Goal: Task Accomplishment & Management: Manage account settings

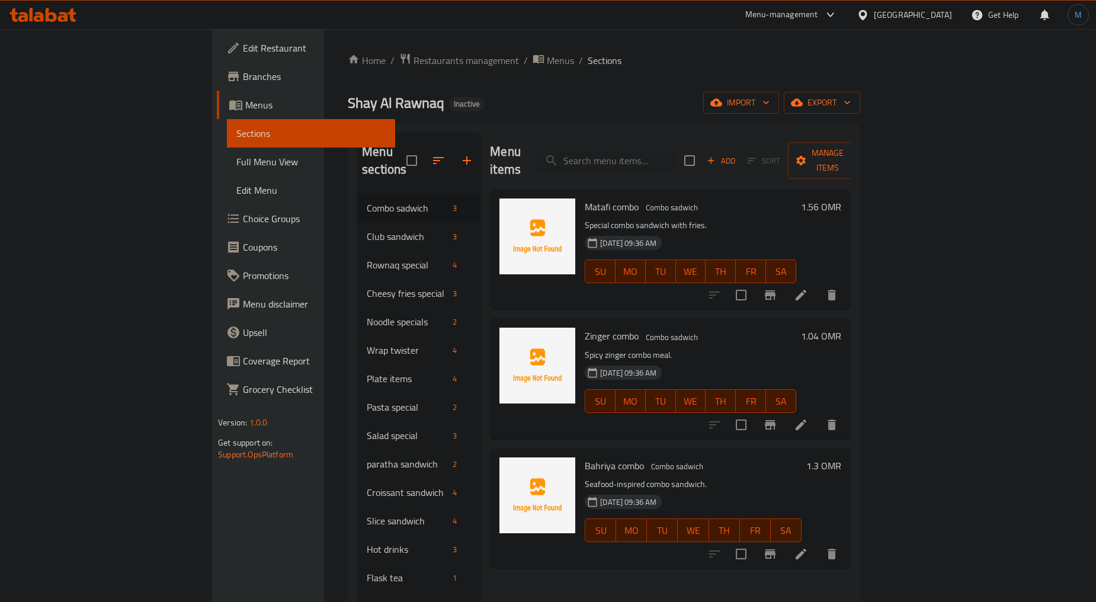
click at [950, 12] on div "Oman" at bounding box center [913, 14] width 78 height 13
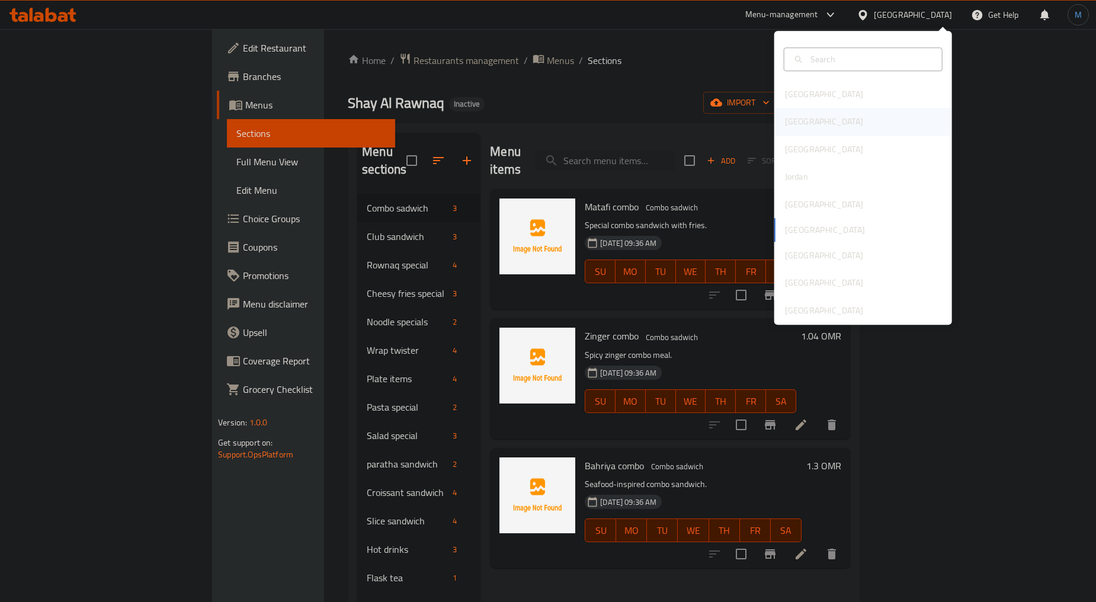
click at [800, 119] on div "Egypt" at bounding box center [823, 121] width 97 height 27
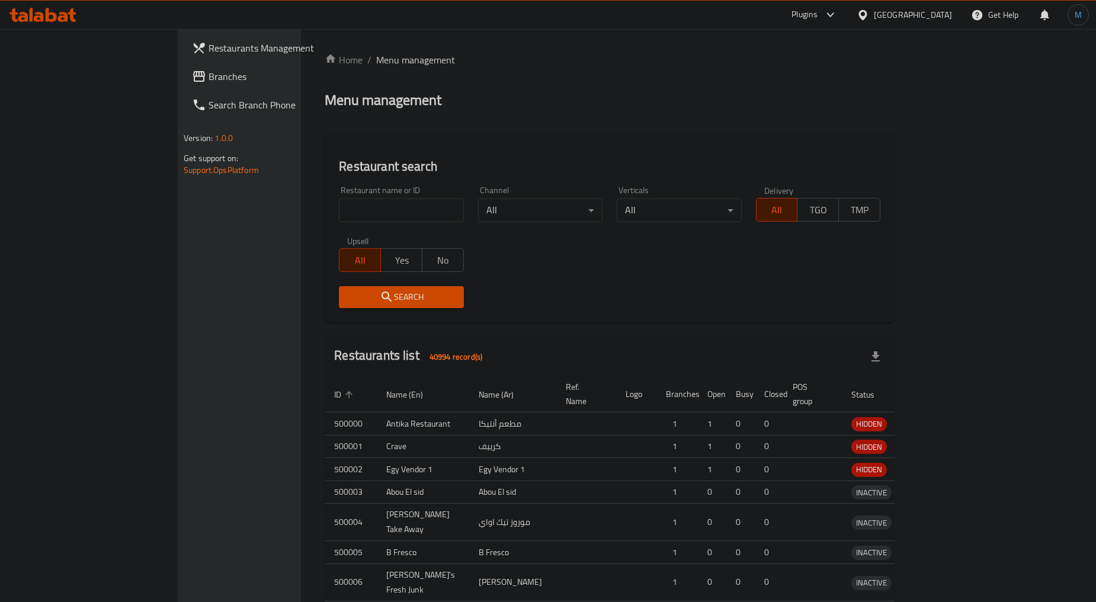
click at [178, 75] on div "Restaurants Management Branches Search Branch Phone Version: 1.0.0 Get support …" at bounding box center [548, 381] width 740 height 704
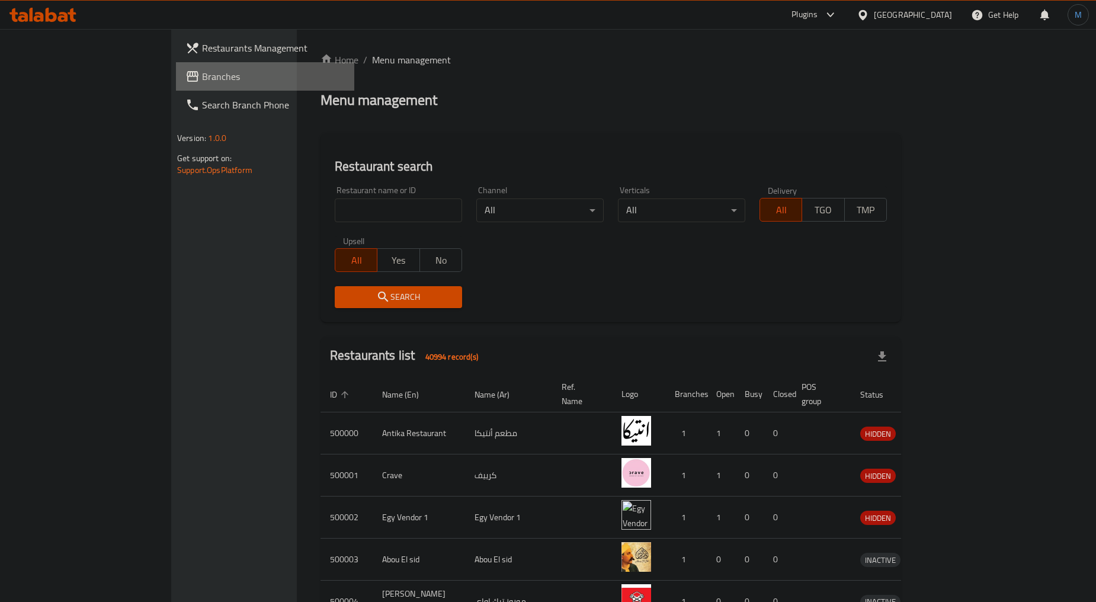
click at [176, 84] on link "Branches" at bounding box center [265, 76] width 178 height 28
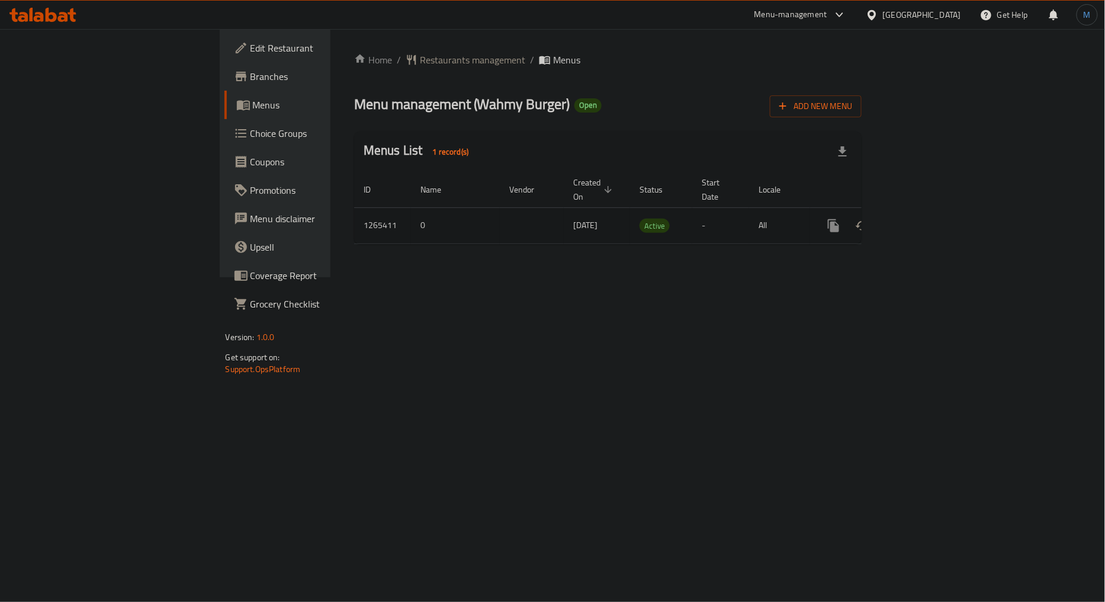
click at [933, 211] on link "enhanced table" at bounding box center [919, 225] width 28 height 28
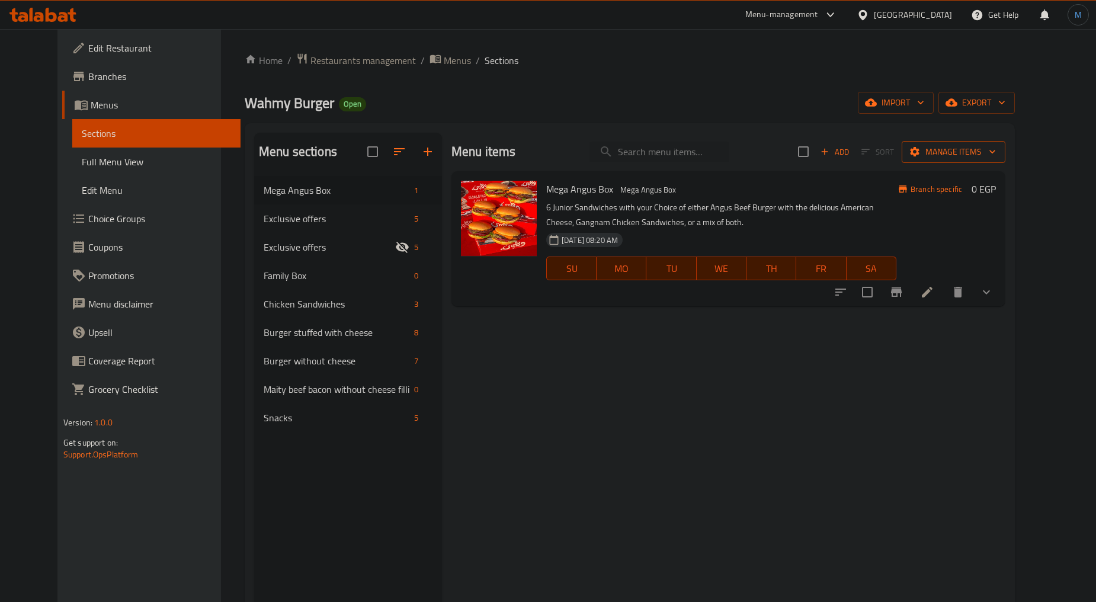
click at [996, 146] on span "Manage items" at bounding box center [953, 152] width 85 height 15
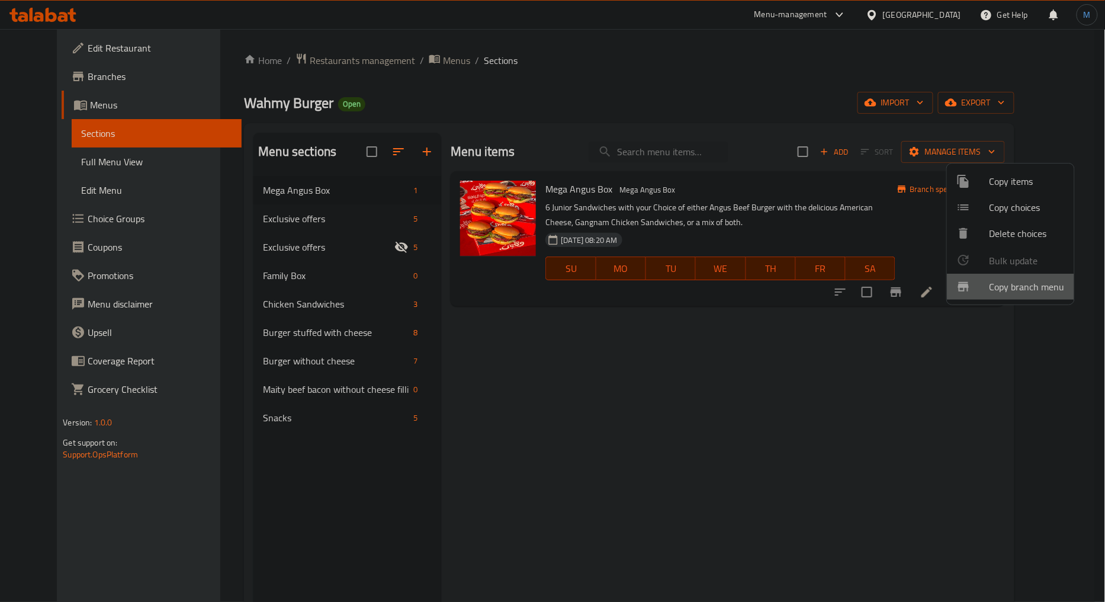
click at [1017, 295] on li "Copy branch menu" at bounding box center [1010, 287] width 127 height 26
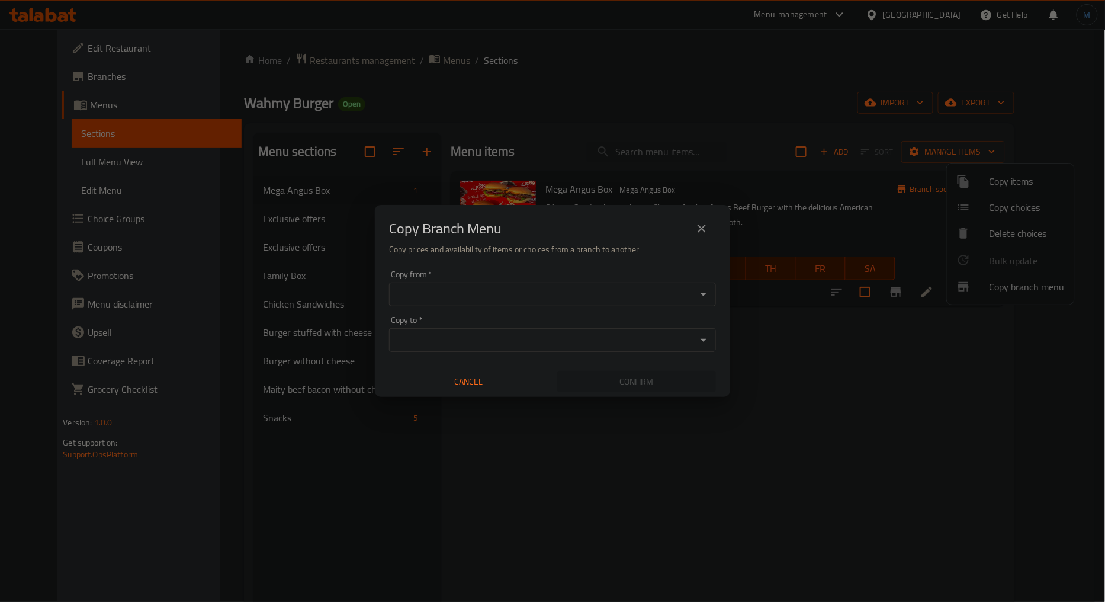
click at [601, 278] on div "Copy from   * Copy from *" at bounding box center [552, 288] width 327 height 36
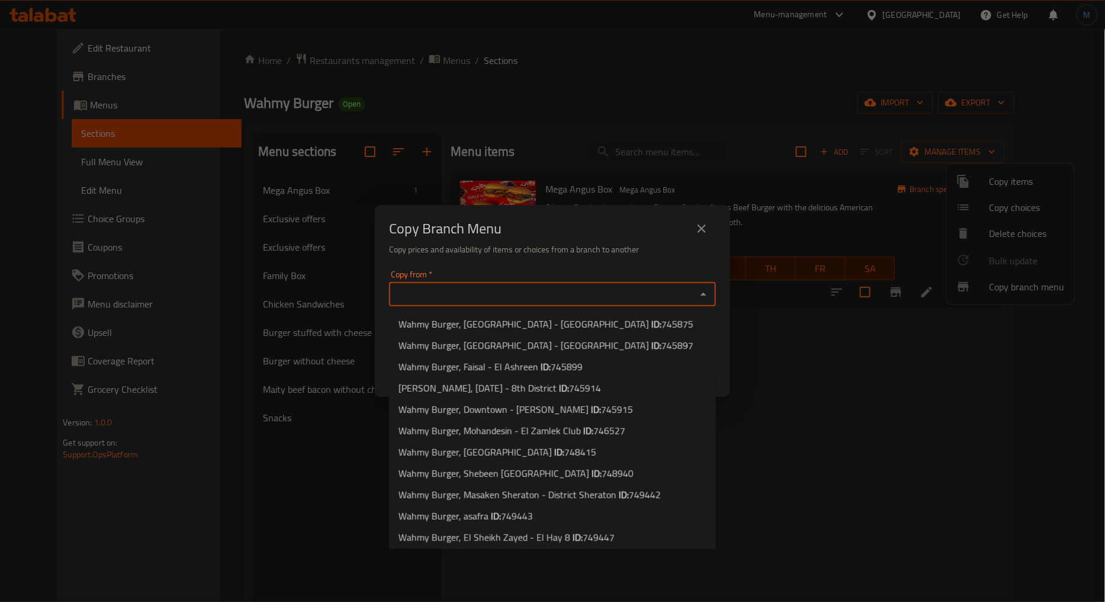
click at [594, 299] on input "Copy from   *" at bounding box center [543, 294] width 300 height 17
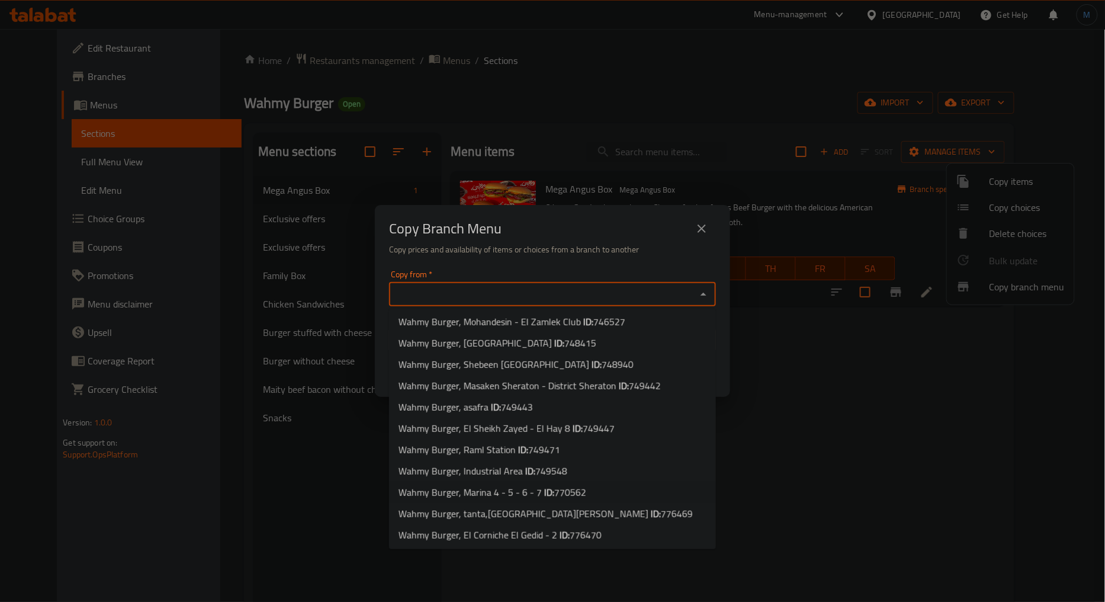
click at [571, 492] on span "770562" at bounding box center [570, 492] width 32 height 18
type input "Wahmy Burger, Marina 4 - 5 - 6 - 7"
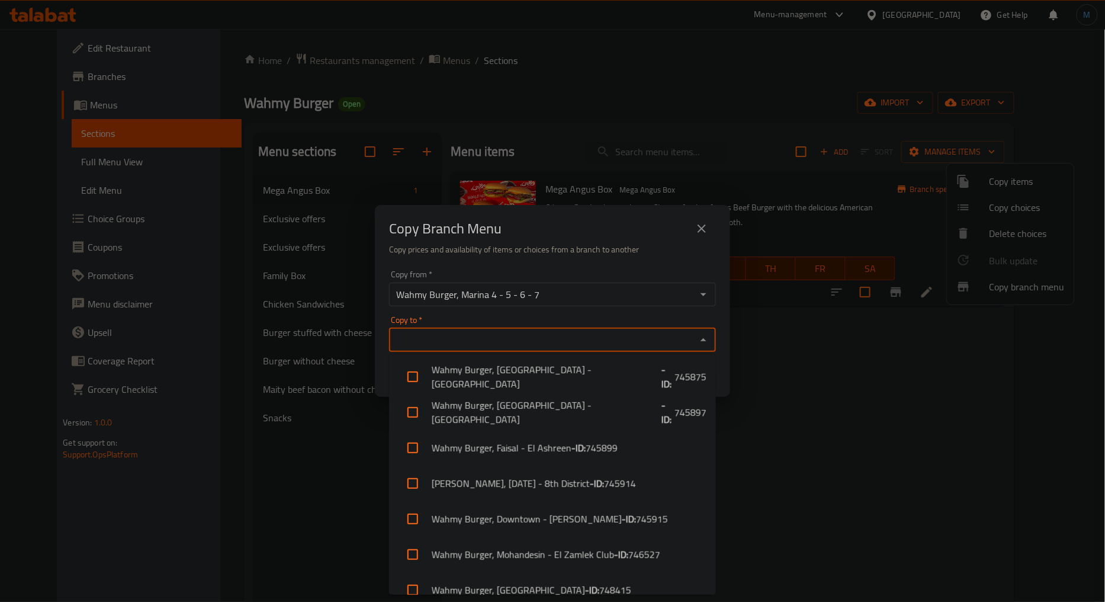
click at [573, 333] on input "Copy to   *" at bounding box center [543, 340] width 300 height 17
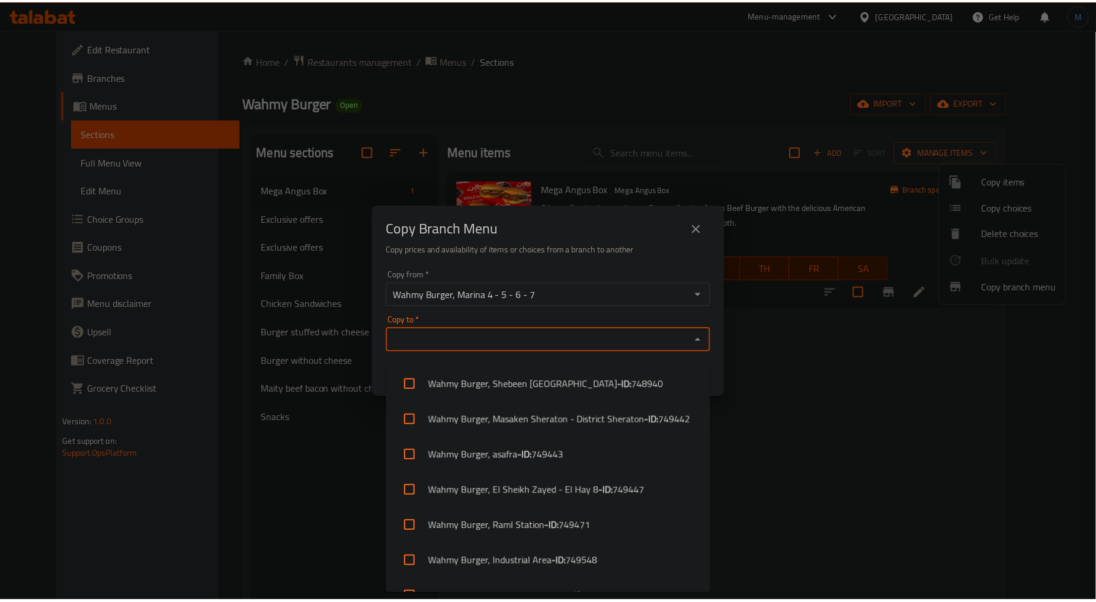
scroll to position [336, 0]
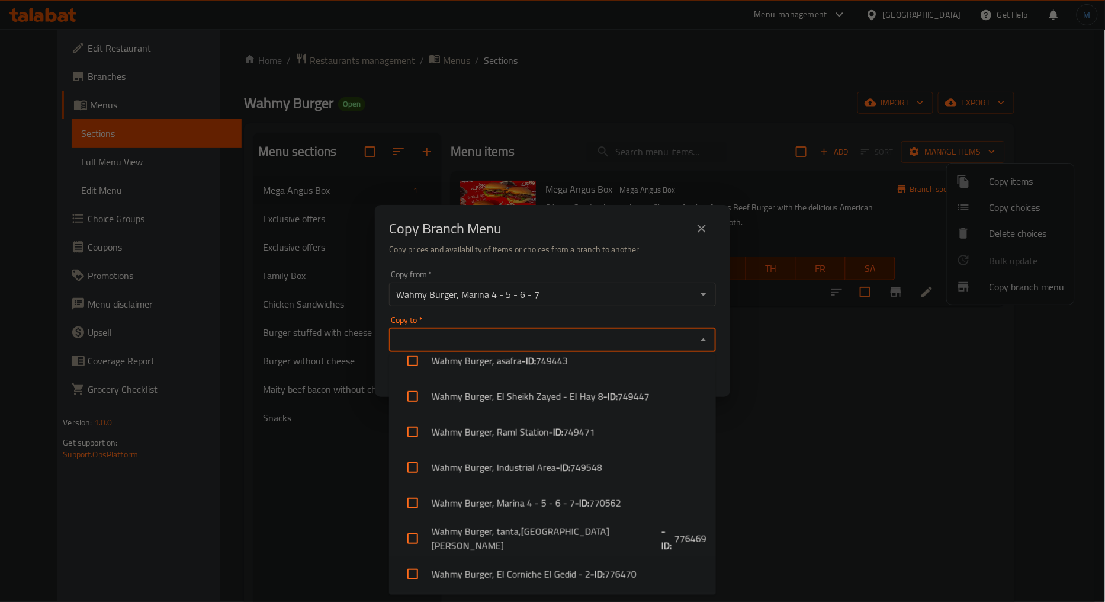
click at [596, 579] on b "- ID:" at bounding box center [597, 574] width 14 height 14
checkbox input "true"
click at [580, 239] on div "Copy Branch Menu" at bounding box center [552, 228] width 327 height 28
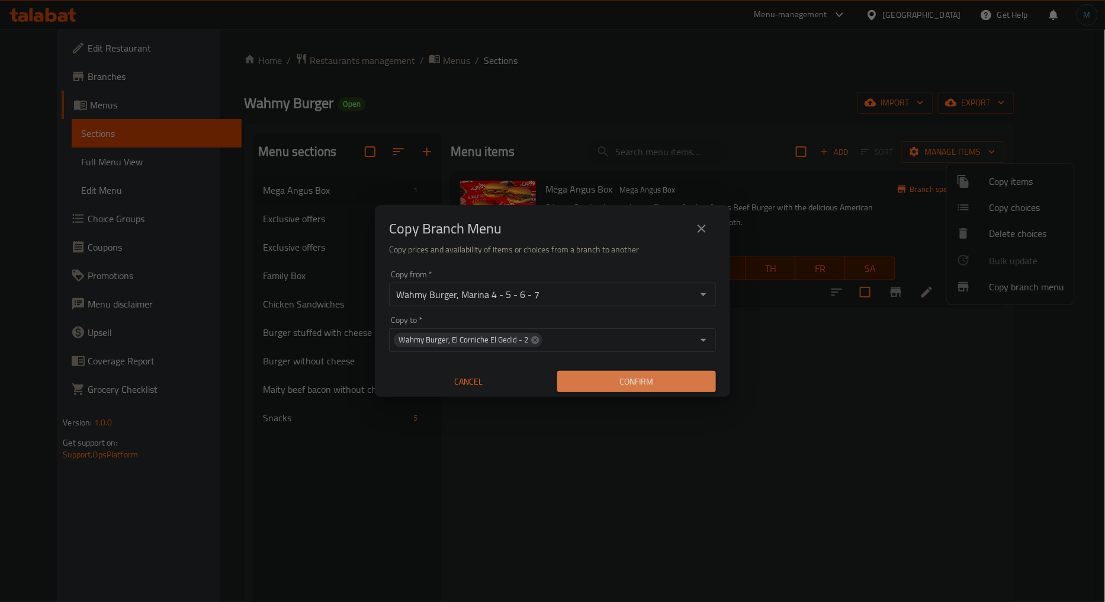
click at [653, 374] on span "Confirm" at bounding box center [637, 381] width 140 height 15
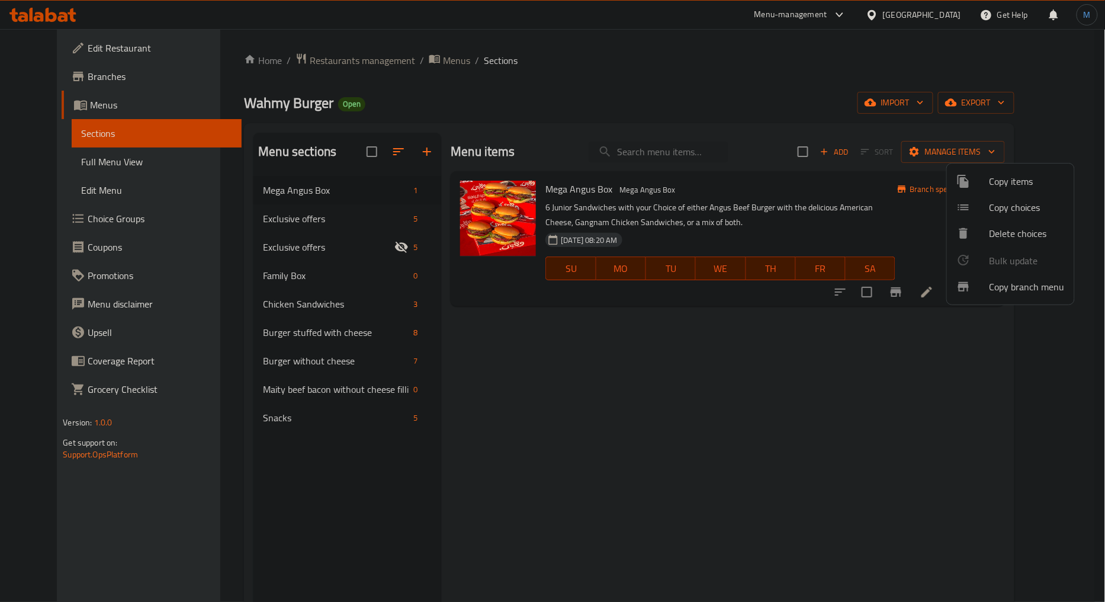
click at [963, 20] on div at bounding box center [552, 301] width 1105 height 602
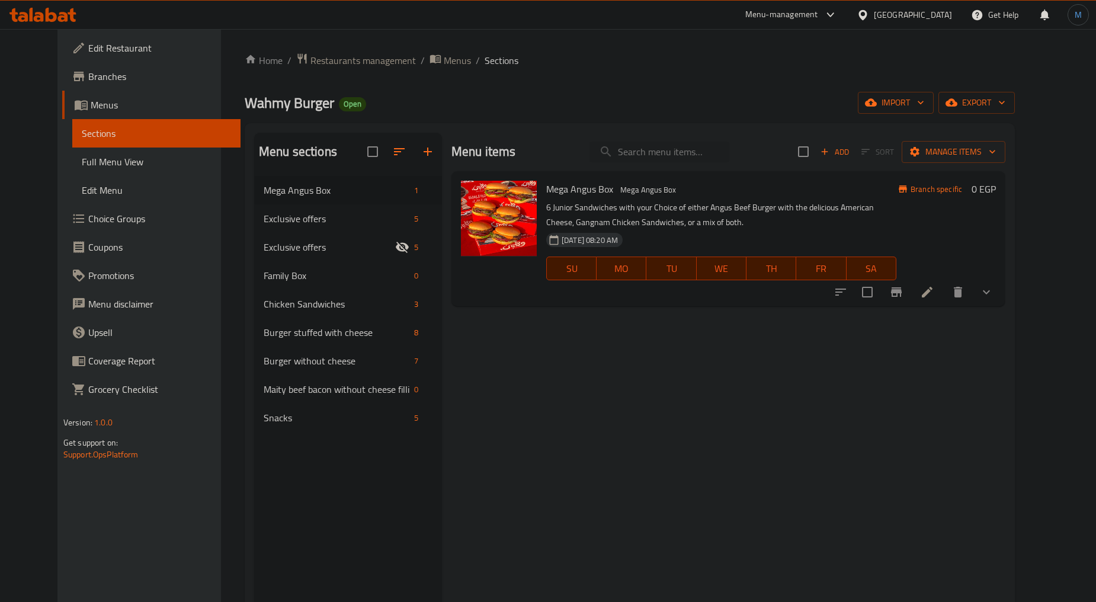
click at [950, 15] on div "Egypt" at bounding box center [904, 15] width 114 height 28
click at [950, 15] on div "Egypt" at bounding box center [913, 14] width 78 height 13
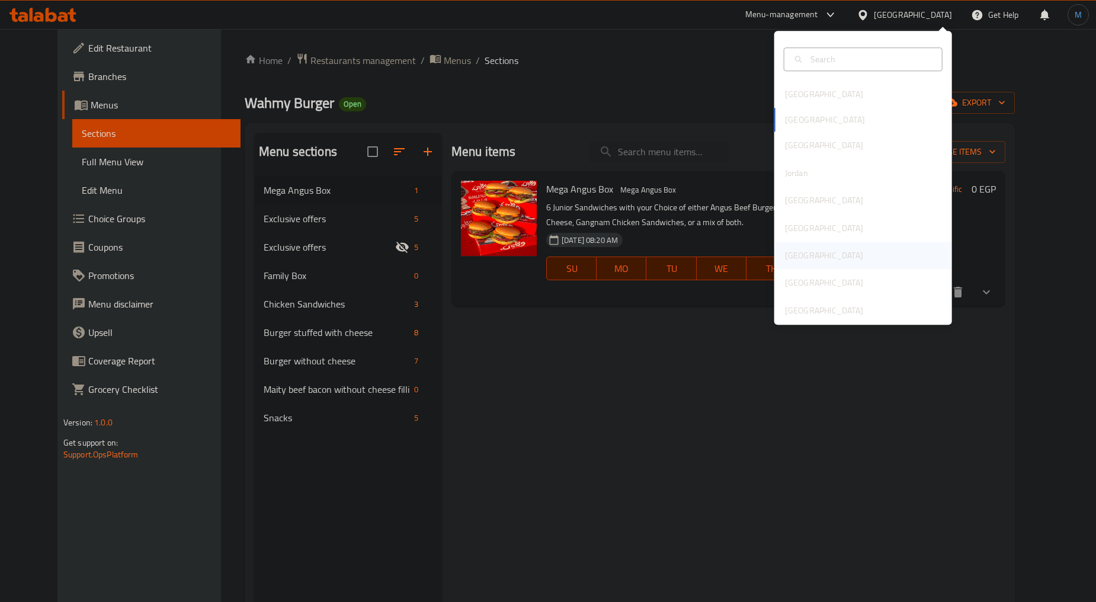
click at [805, 246] on div "[GEOGRAPHIC_DATA]" at bounding box center [863, 255] width 178 height 27
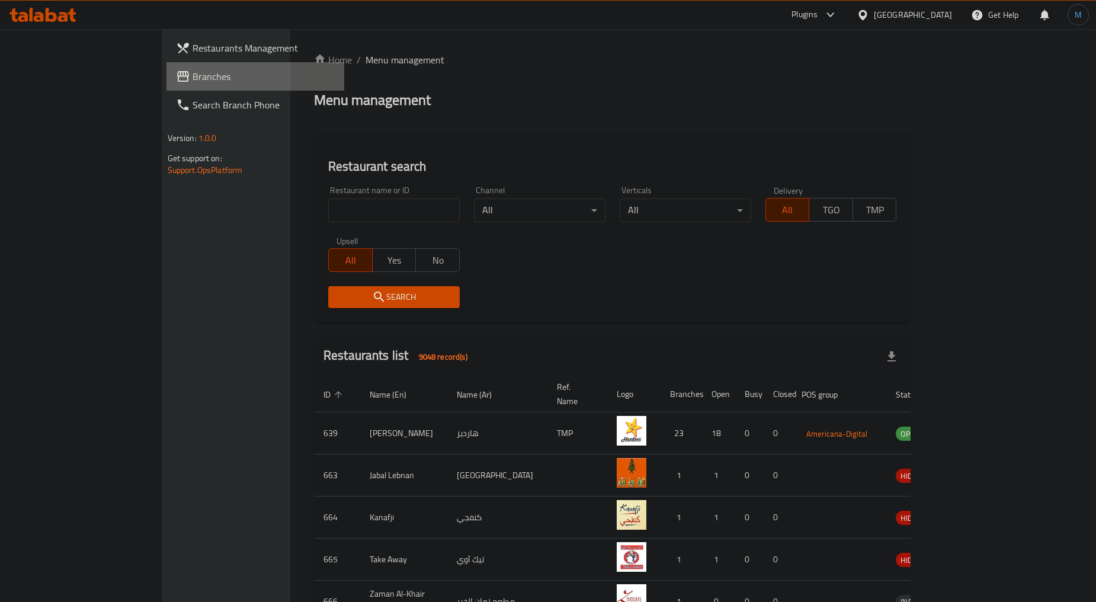
click at [192, 73] on span "Branches" at bounding box center [263, 76] width 143 height 14
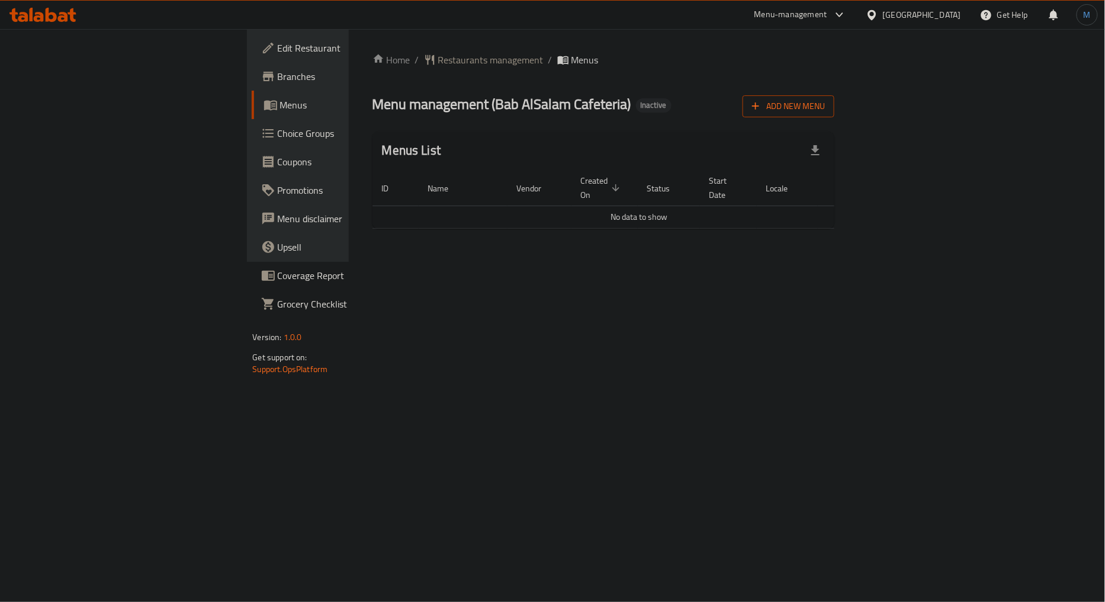
click at [825, 105] on span "Add New Menu" at bounding box center [788, 106] width 73 height 15
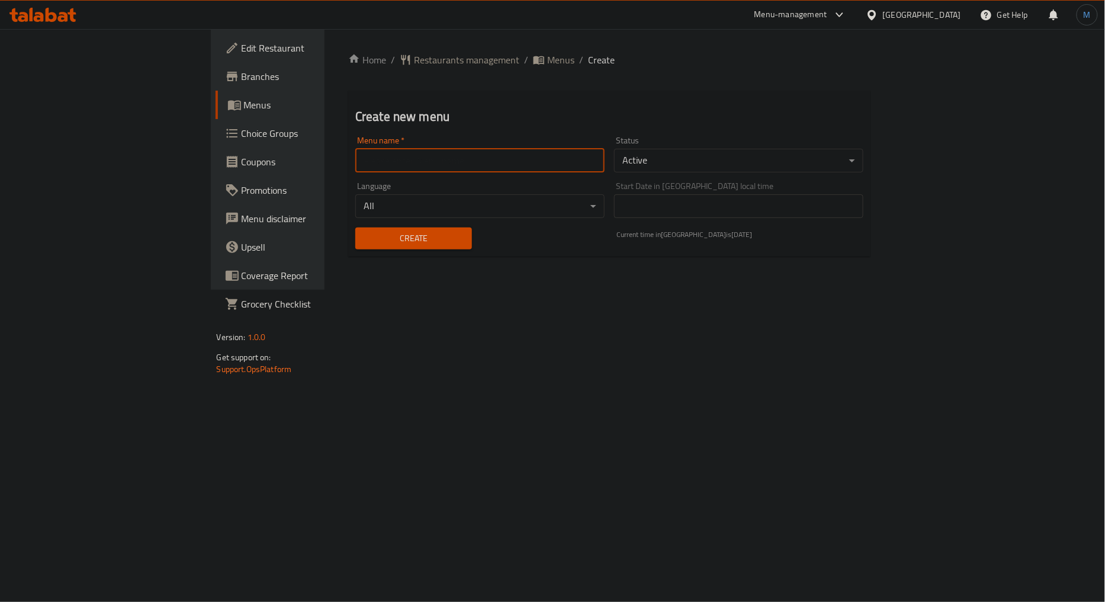
drag, startPoint x: 468, startPoint y: 166, endPoint x: 447, endPoint y: 174, distance: 22.1
click at [468, 166] on input "text" at bounding box center [479, 161] width 249 height 24
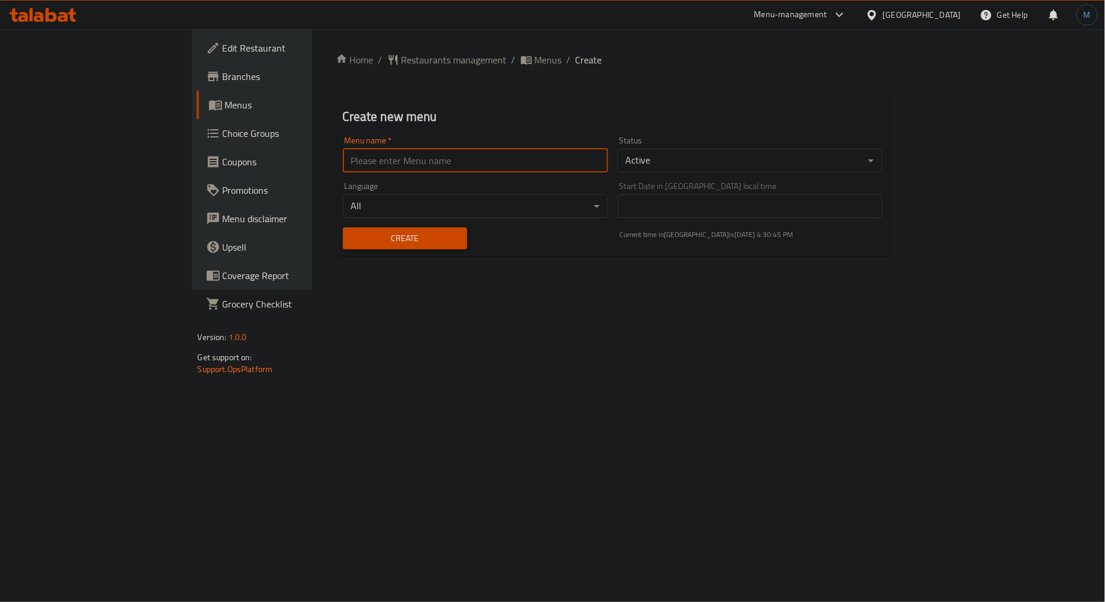
type input "1"
click at [352, 239] on span "Create" at bounding box center [404, 238] width 105 height 15
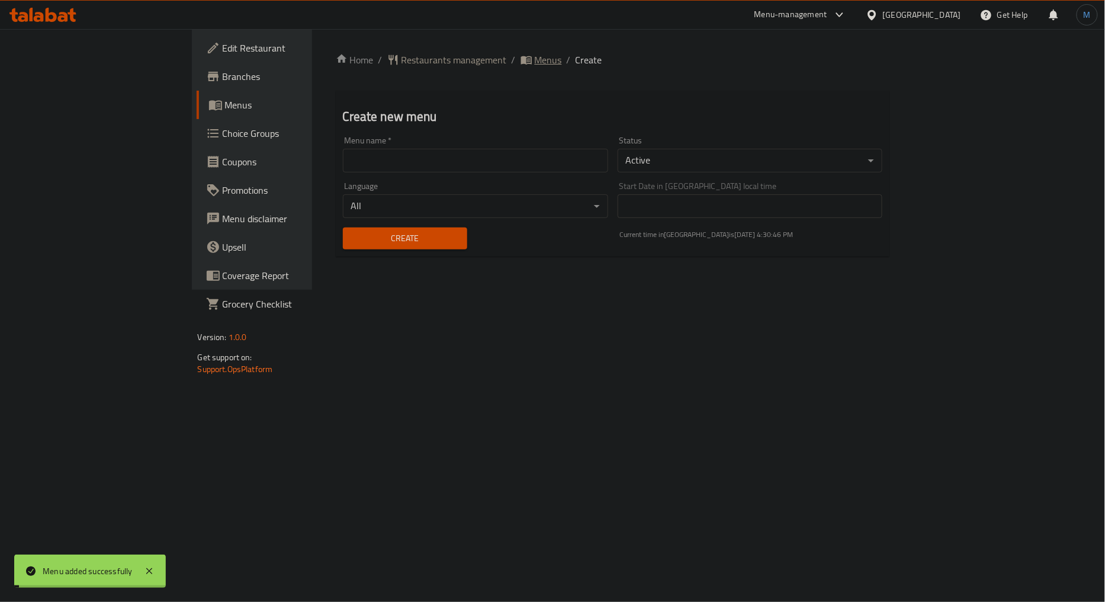
click at [535, 64] on span "Menus" at bounding box center [548, 60] width 27 height 14
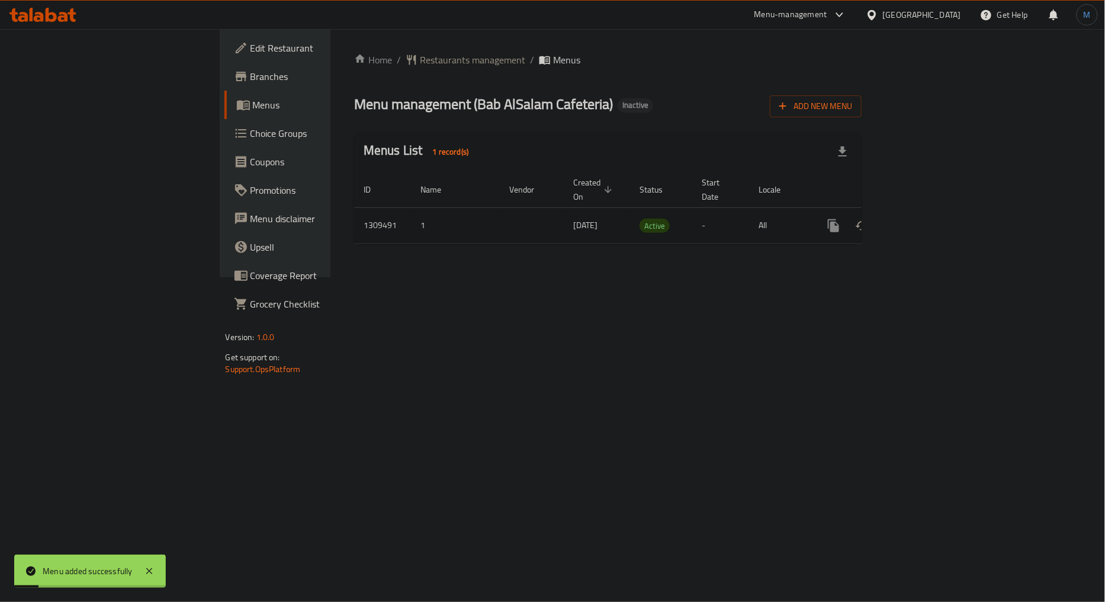
click at [933, 216] on link "enhanced table" at bounding box center [919, 225] width 28 height 28
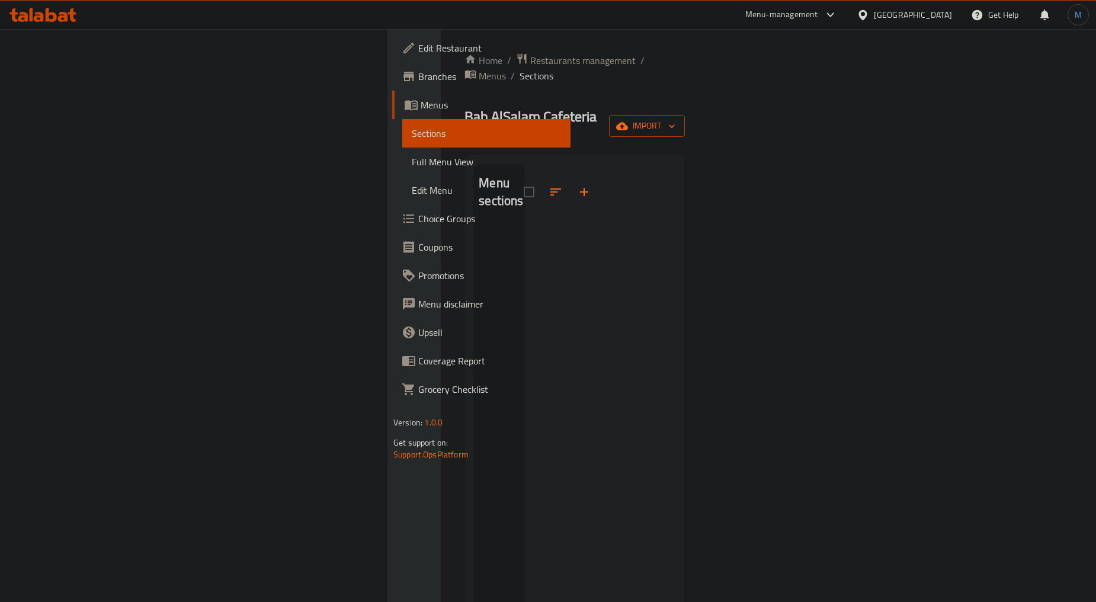
click at [675, 118] on span "import" at bounding box center [646, 125] width 57 height 15
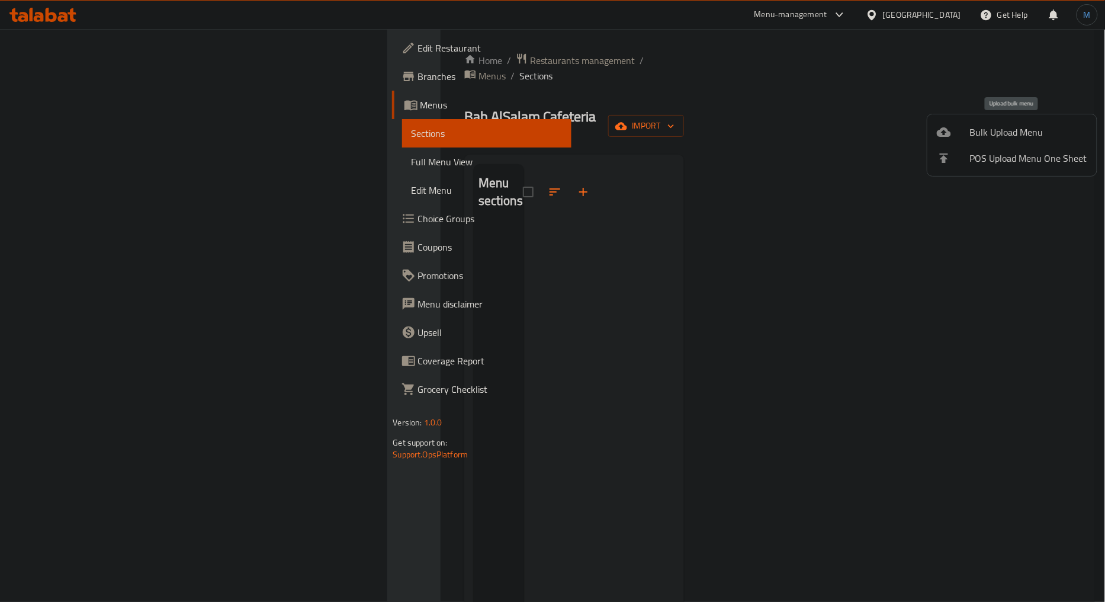
click at [967, 131] on div at bounding box center [953, 132] width 33 height 14
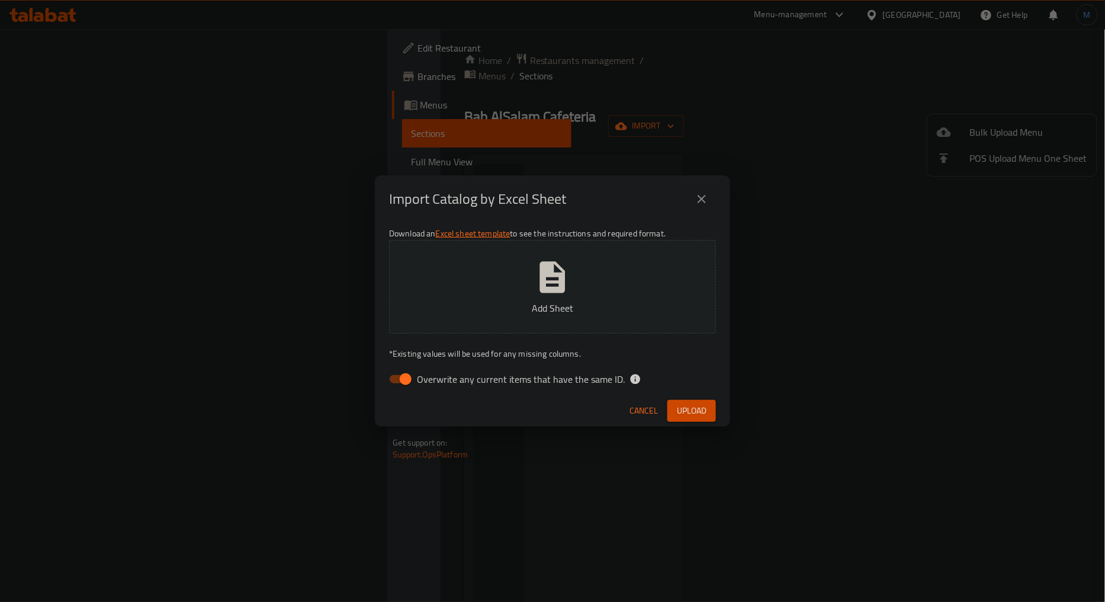
click at [435, 375] on span "Overwrite any current items that have the same ID." at bounding box center [521, 379] width 208 height 14
click at [435, 375] on input "Overwrite any current items that have the same ID." at bounding box center [406, 379] width 68 height 23
checkbox input "false"
click at [707, 409] on span "Upload" at bounding box center [692, 410] width 30 height 15
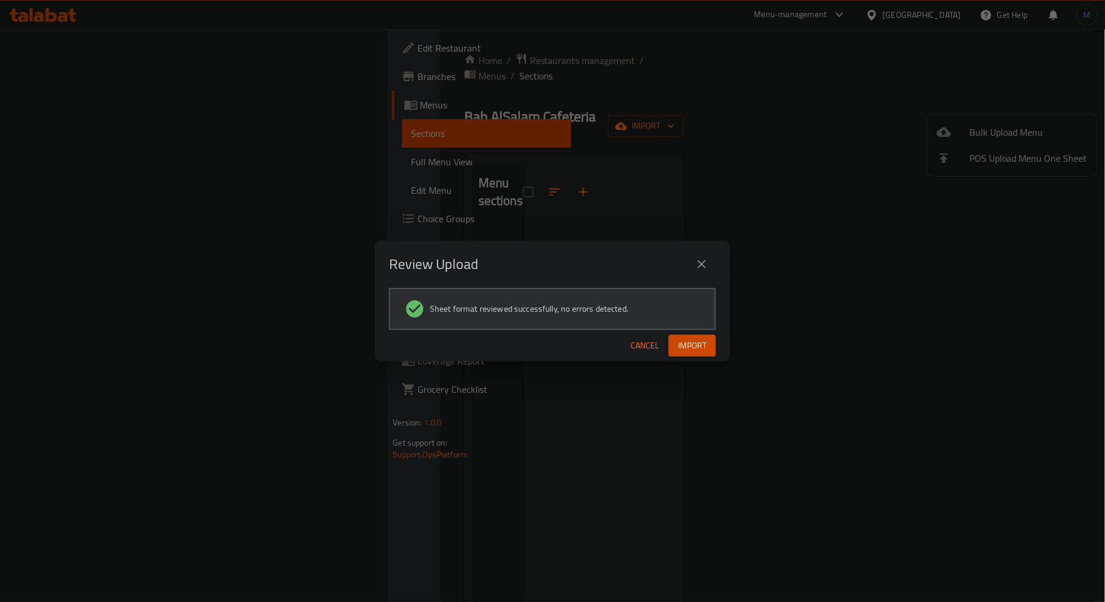
click at [694, 348] on span "Import" at bounding box center [692, 345] width 28 height 15
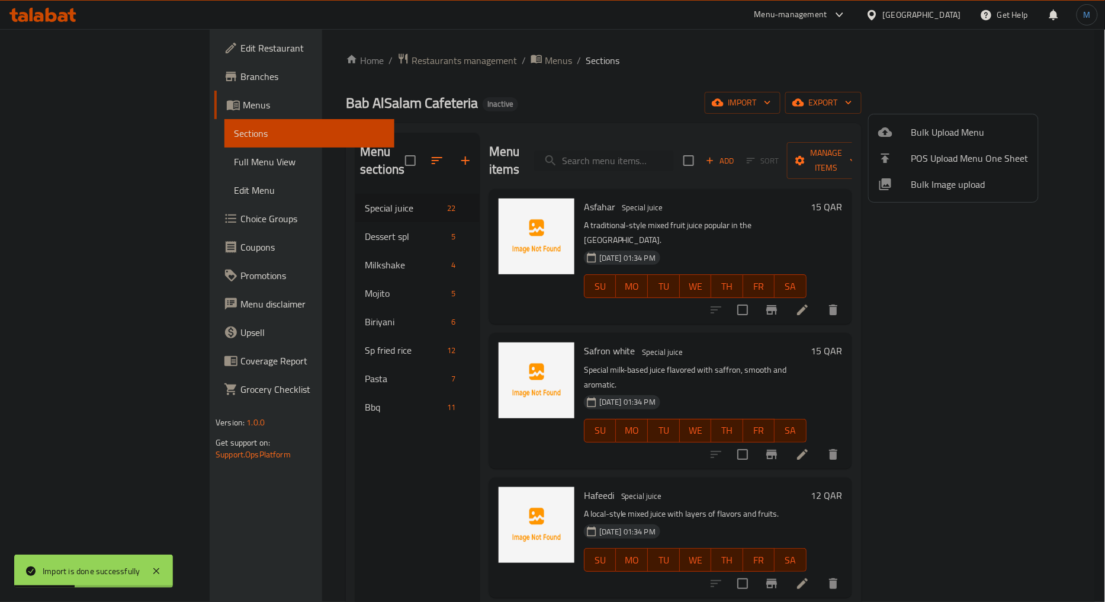
click at [359, 213] on div at bounding box center [552, 301] width 1105 height 602
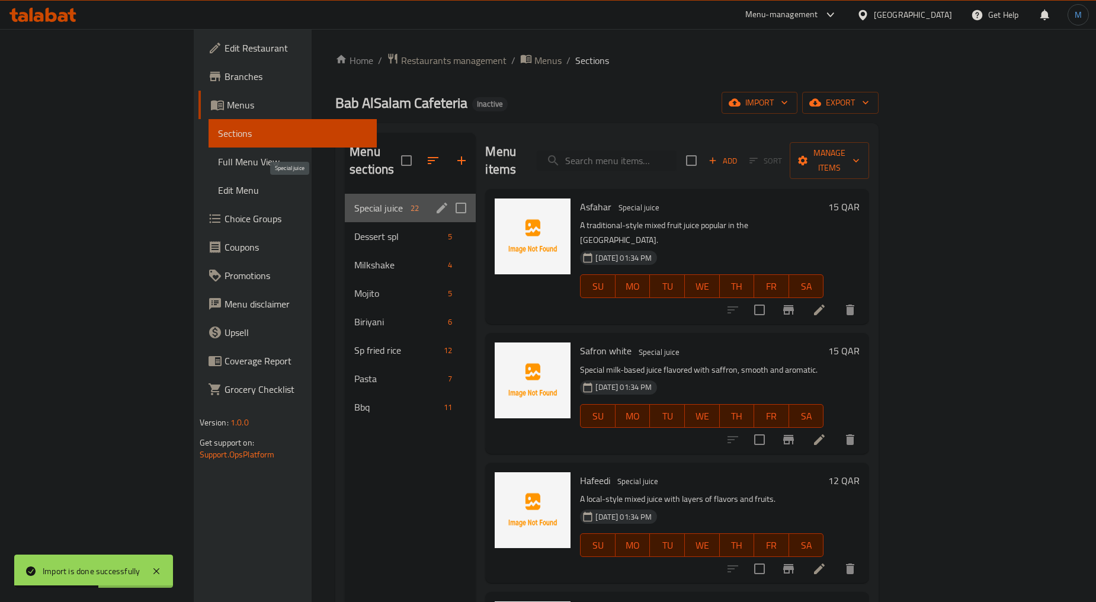
click at [354, 201] on span "Special juice" at bounding box center [380, 208] width 52 height 14
click at [435, 201] on icon "edit" at bounding box center [442, 208] width 14 height 14
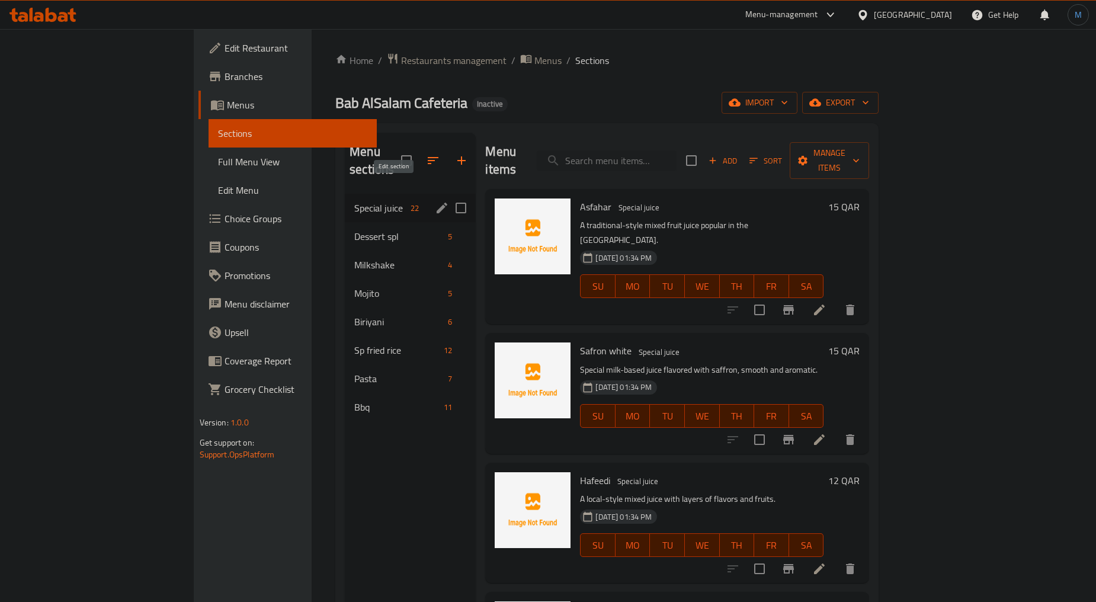
click at [435, 201] on icon "edit" at bounding box center [442, 208] width 14 height 14
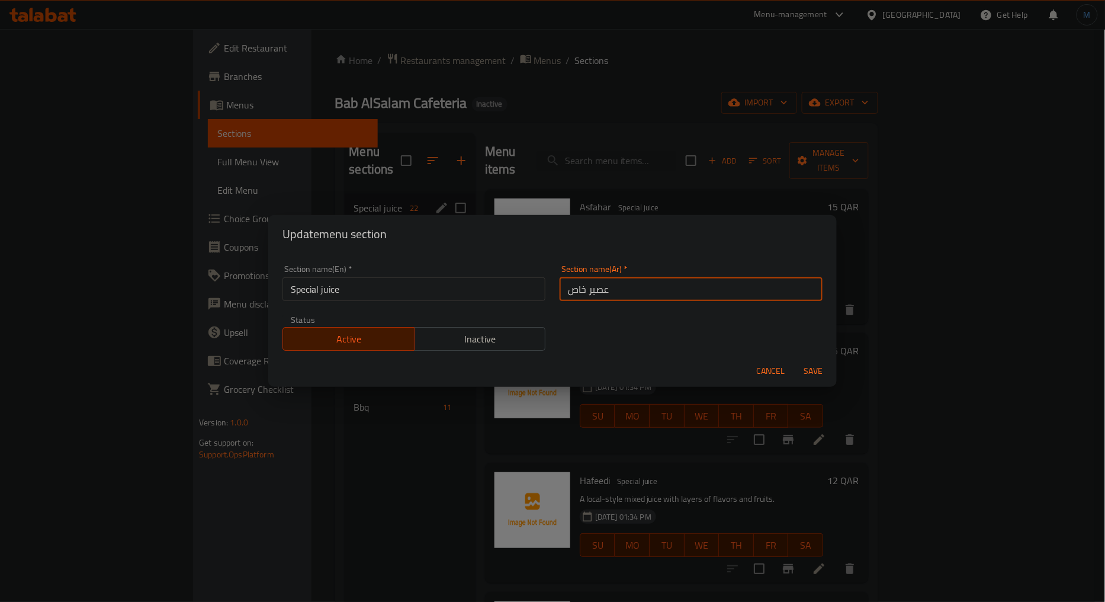
click at [579, 300] on input "عصير خاص" at bounding box center [691, 289] width 263 height 24
type input "عصير سبيشيال"
click at [794, 360] on button "Save" at bounding box center [813, 371] width 38 height 22
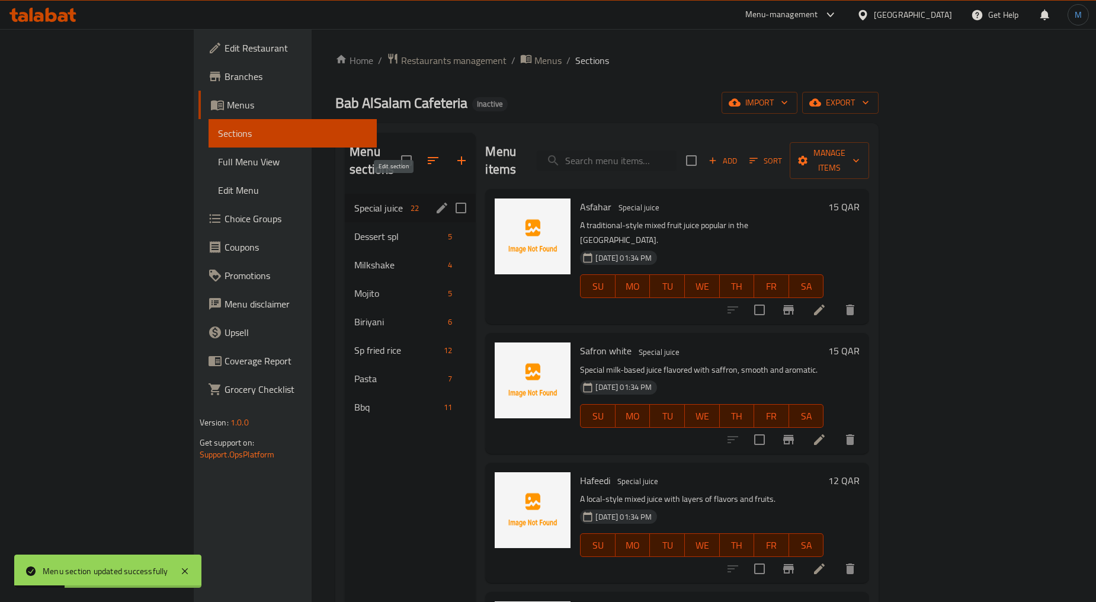
click at [435, 201] on icon "edit" at bounding box center [442, 208] width 14 height 14
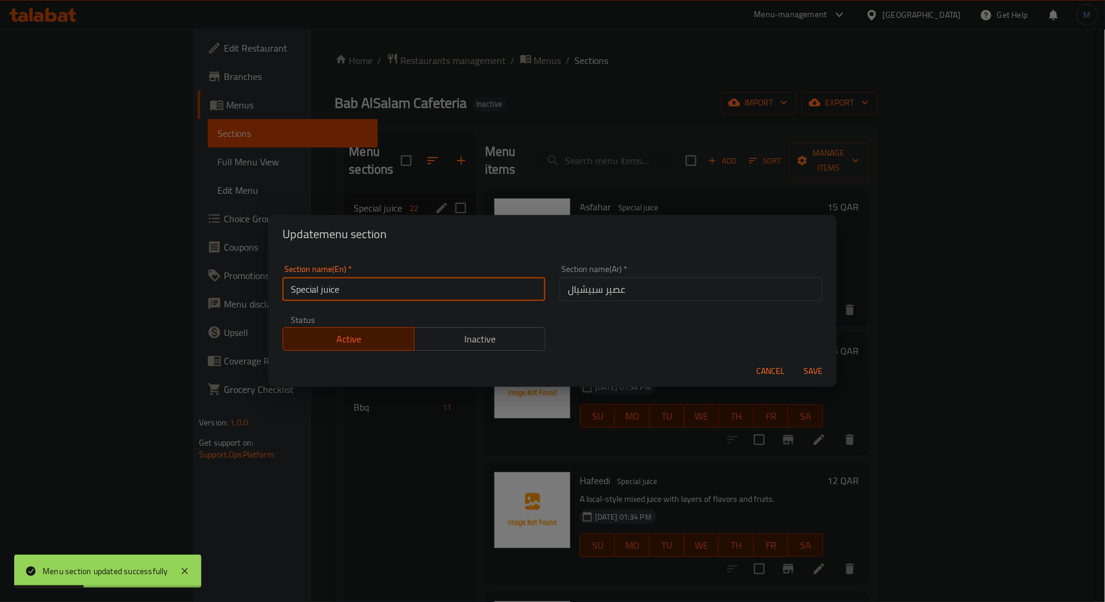
click at [345, 288] on input "Special juice" at bounding box center [414, 289] width 263 height 24
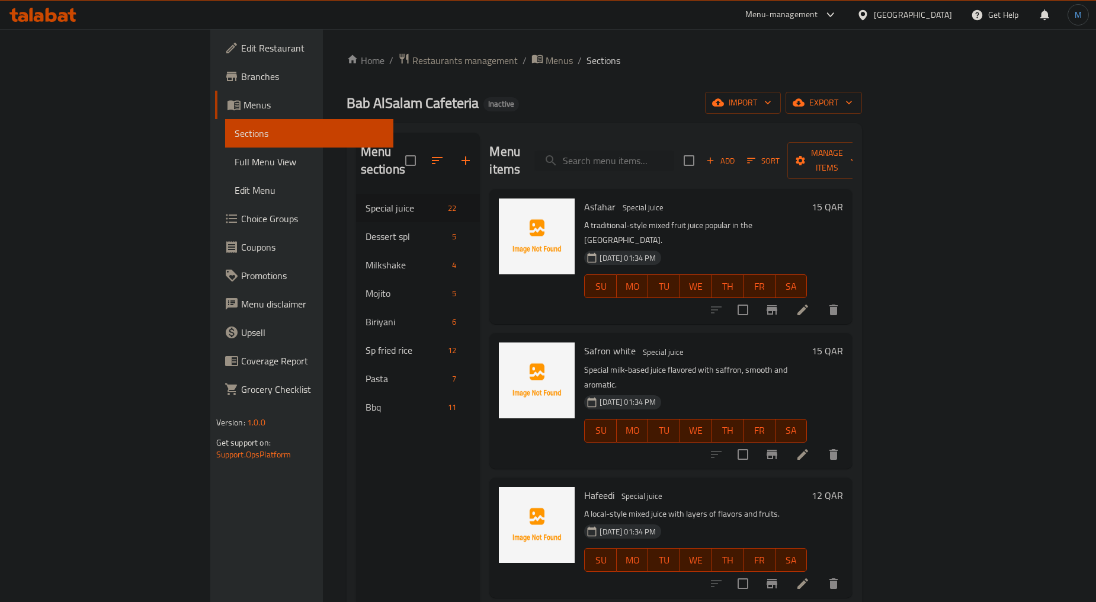
click at [810, 303] on icon at bounding box center [802, 310] width 14 height 14
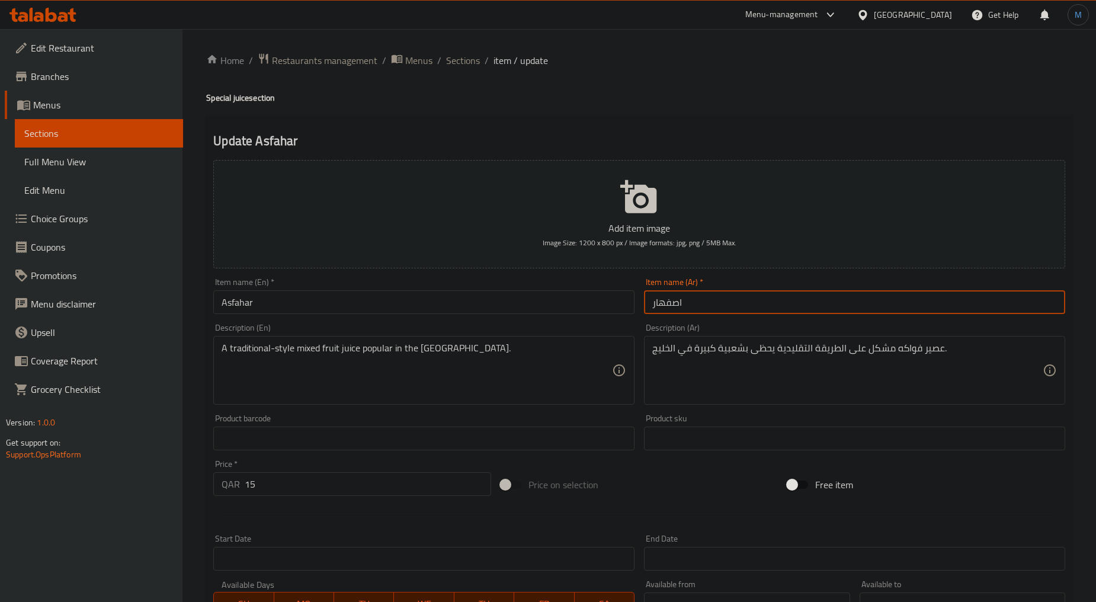
drag, startPoint x: 707, startPoint y: 336, endPoint x: 727, endPoint y: 351, distance: 25.5
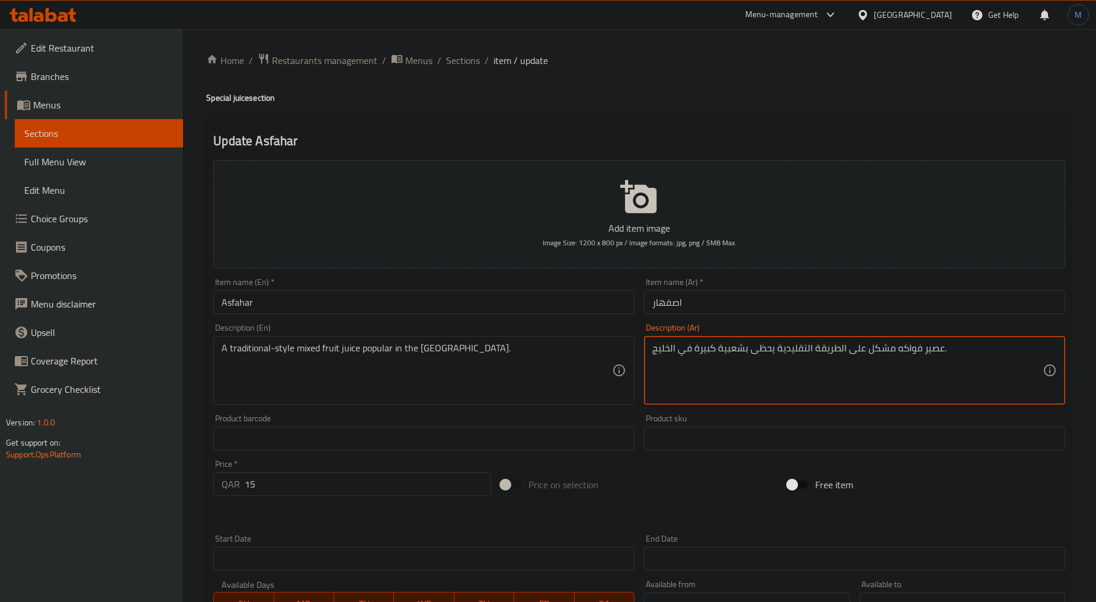
click at [728, 348] on textarea "عصير فواكه مشكل على الطريقة التقليدية يحظى بشعبية كبيرة في الخليج." at bounding box center [847, 370] width 390 height 56
drag, startPoint x: 728, startPoint y: 348, endPoint x: 708, endPoint y: 349, distance: 20.2
click at [708, 349] on textarea "عصير فواكه مشكل على الطريقة التقليدية يحظى بشعبية كبيرة في الخليج." at bounding box center [847, 370] width 390 height 56
click at [707, 294] on input "اصفهار" at bounding box center [854, 302] width 421 height 24
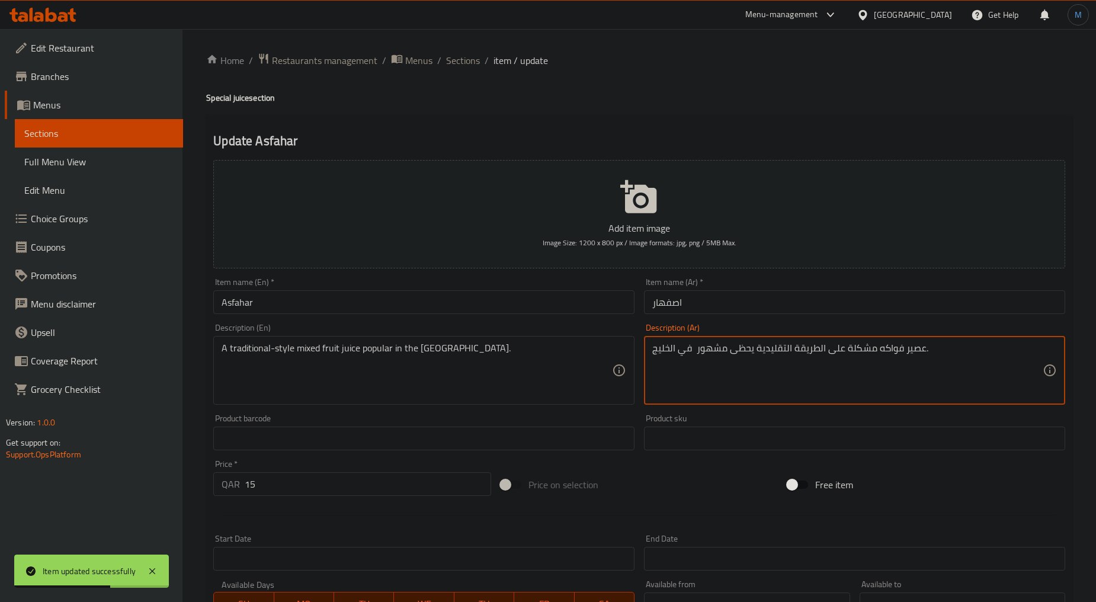
type textarea "عصير فواكه مشكلة على الطريقة التقليدية يحظى مشهور في الخليج."
click at [853, 310] on input "اصفهار" at bounding box center [854, 302] width 421 height 24
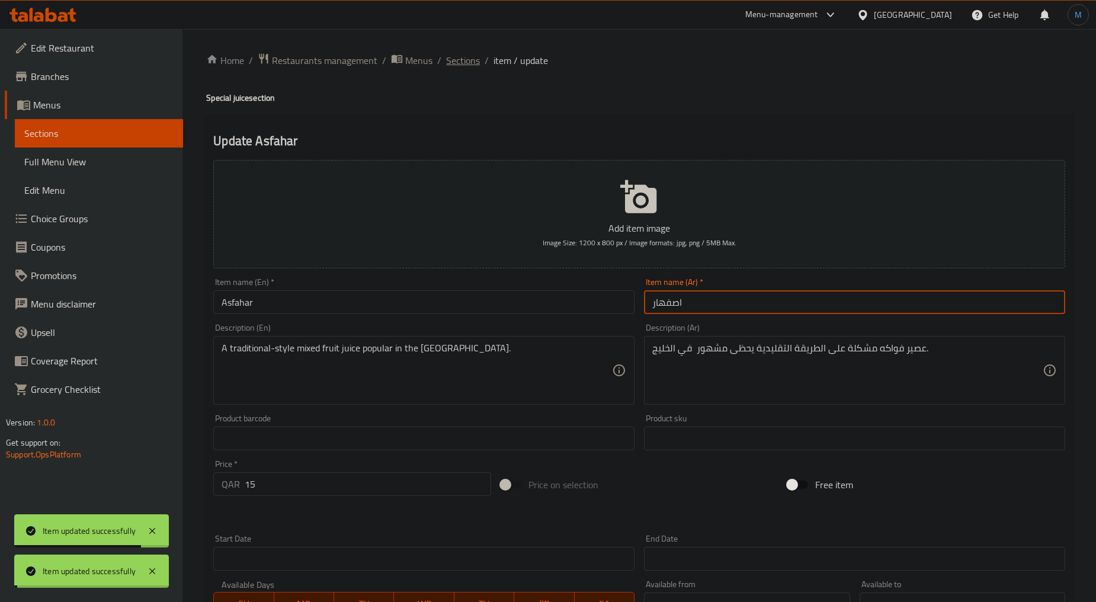
click at [474, 62] on span "Sections" at bounding box center [463, 60] width 34 height 14
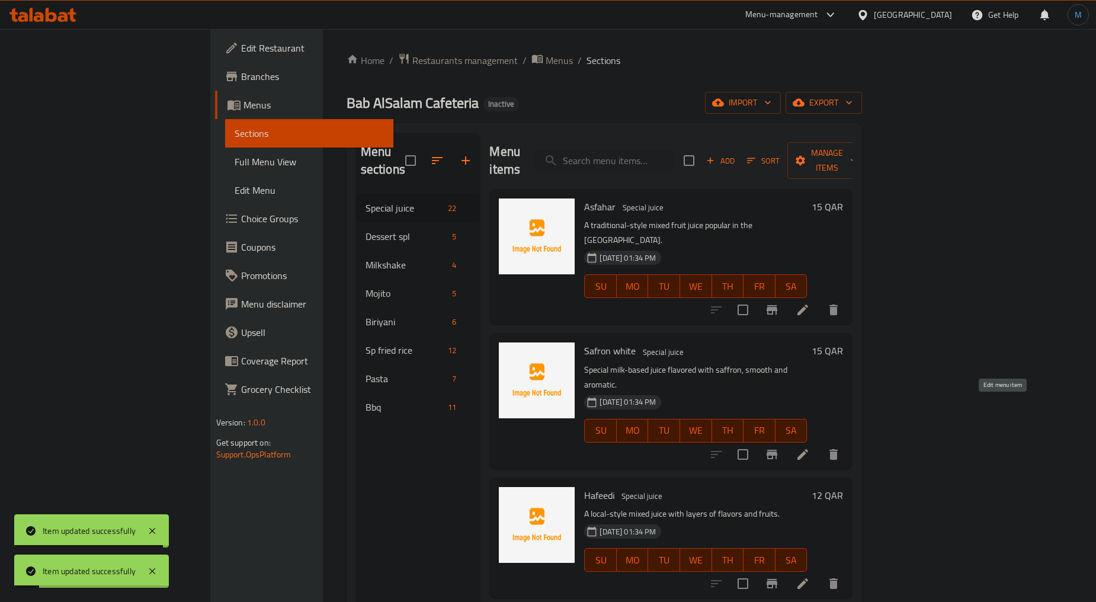
click at [810, 447] on icon at bounding box center [802, 454] width 14 height 14
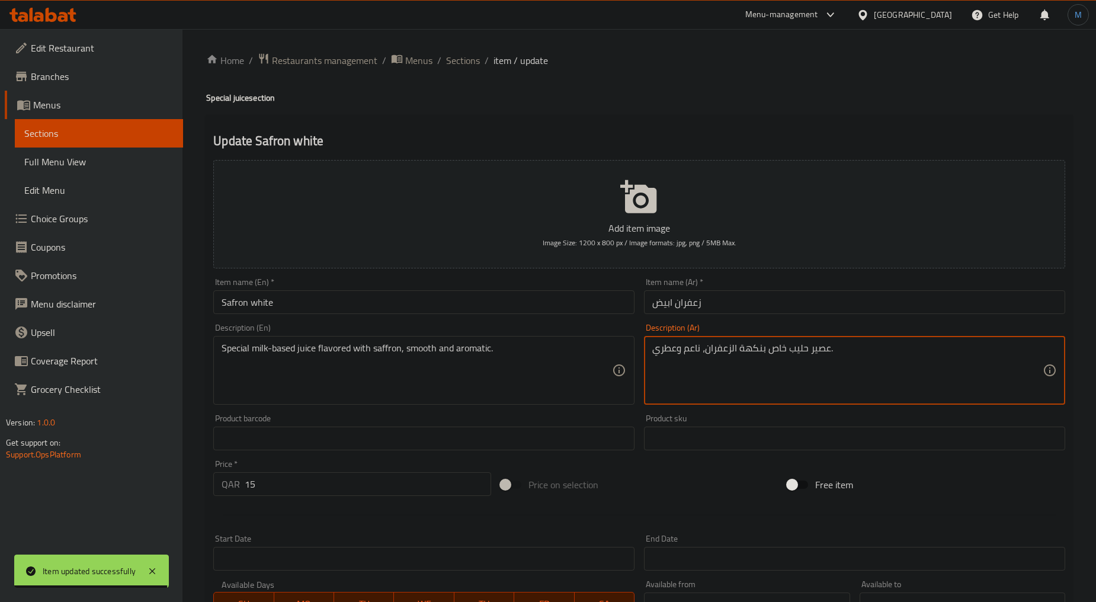
click at [782, 350] on textarea "عصير حليب خاص بنكهة الزعفران، ناعم وعطري." at bounding box center [847, 370] width 390 height 56
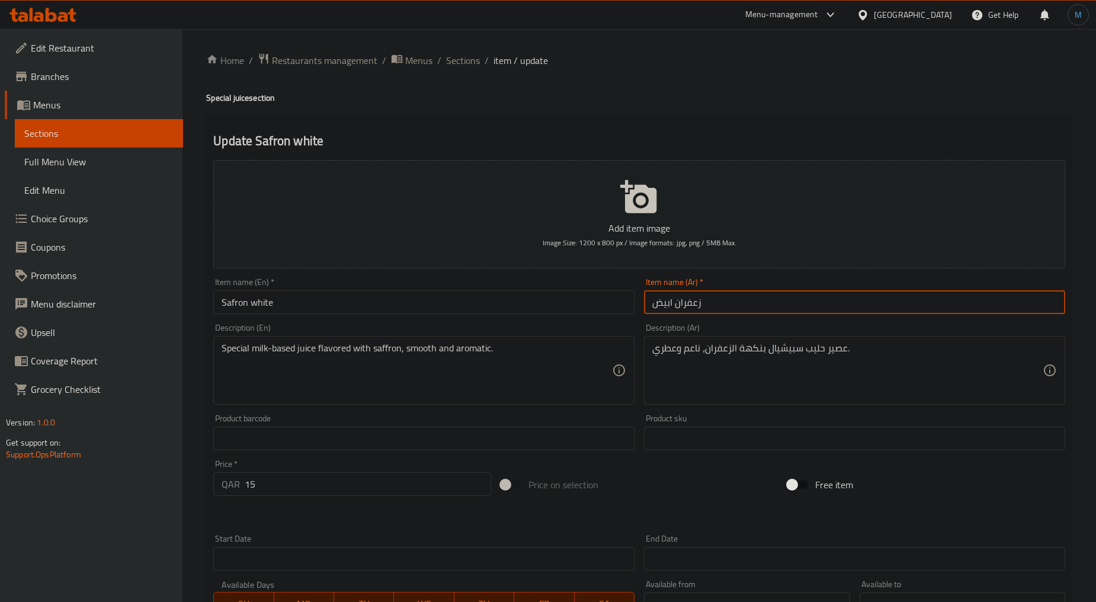
click at [753, 303] on input "زعفران ابيض" at bounding box center [854, 302] width 421 height 24
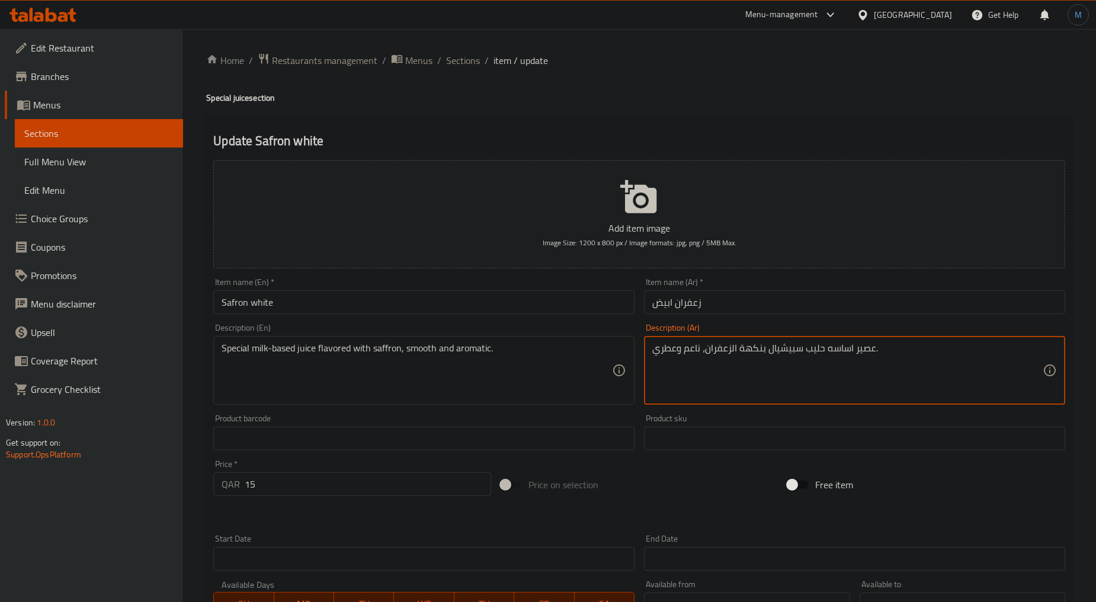
type textarea "عصير اساسه حليب سبيشيال بنكهة الزعفران، ناعم وعطري."
click at [761, 309] on input "زعفران ابيض" at bounding box center [854, 302] width 421 height 24
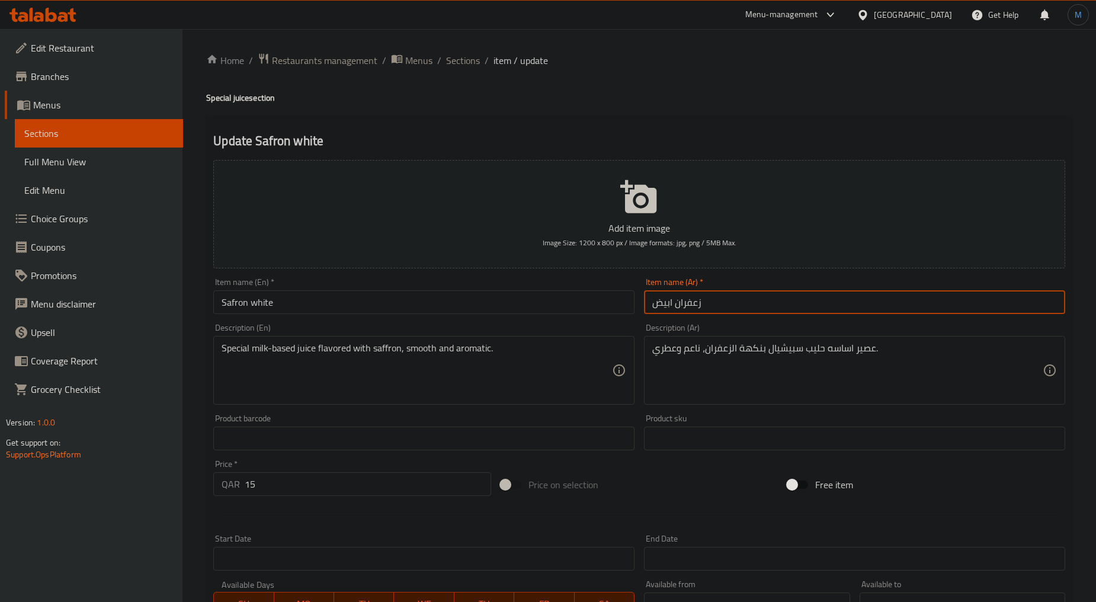
click at [466, 68] on span "Sections" at bounding box center [463, 60] width 34 height 14
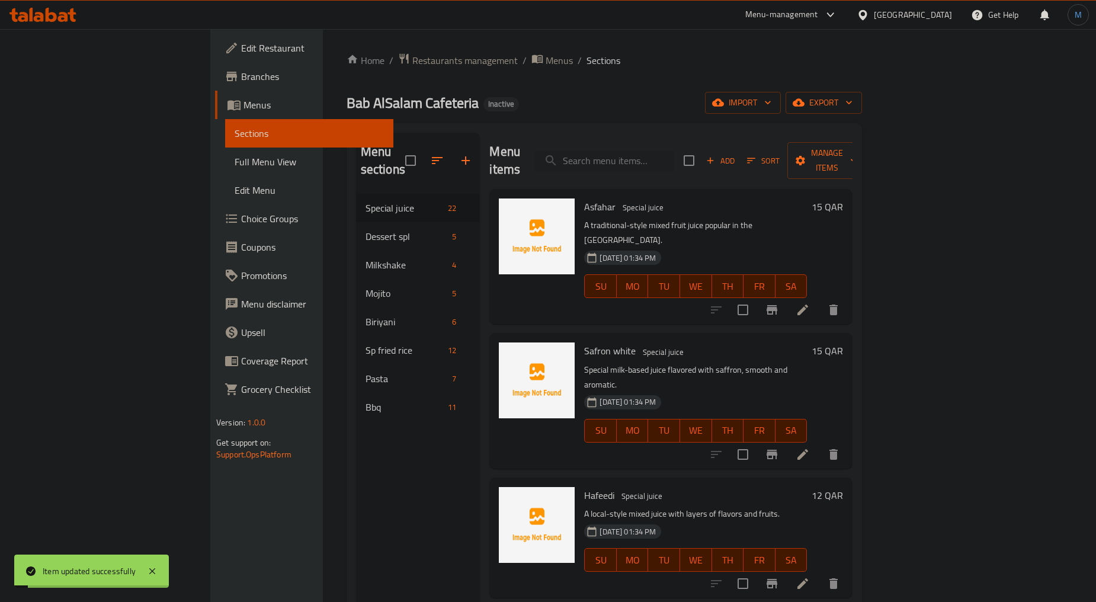
click at [586, 62] on span "Sections" at bounding box center [603, 60] width 34 height 14
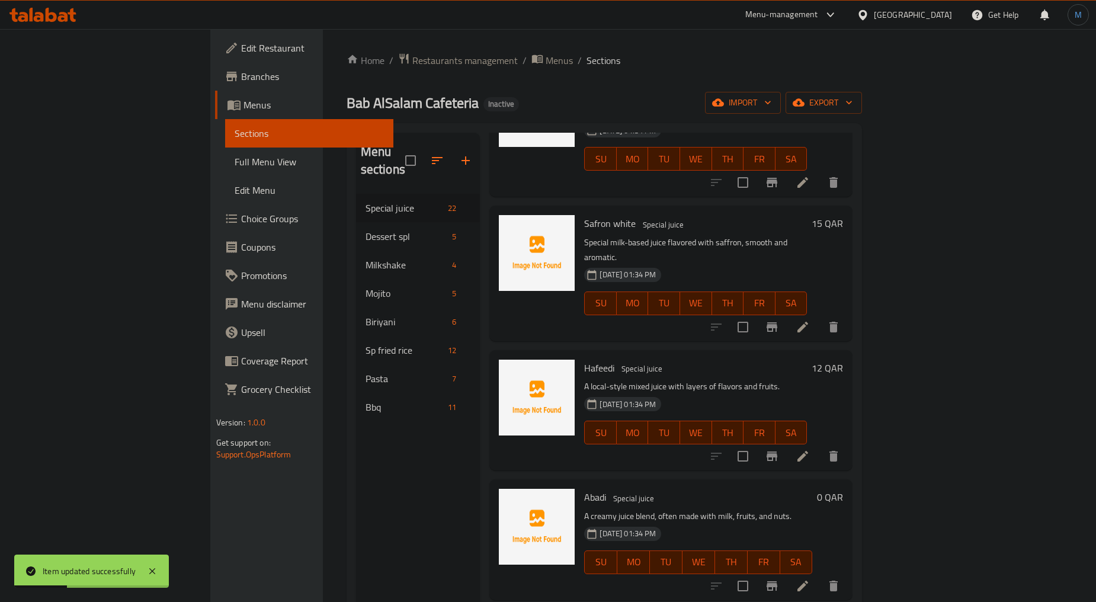
scroll to position [131, 0]
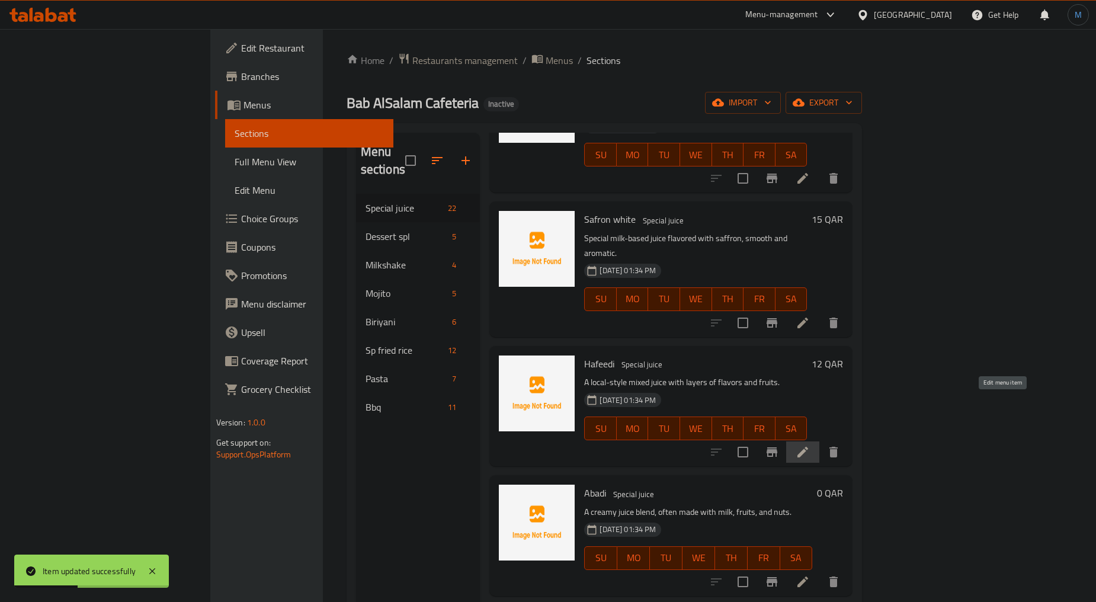
click at [808, 447] on icon at bounding box center [802, 452] width 11 height 11
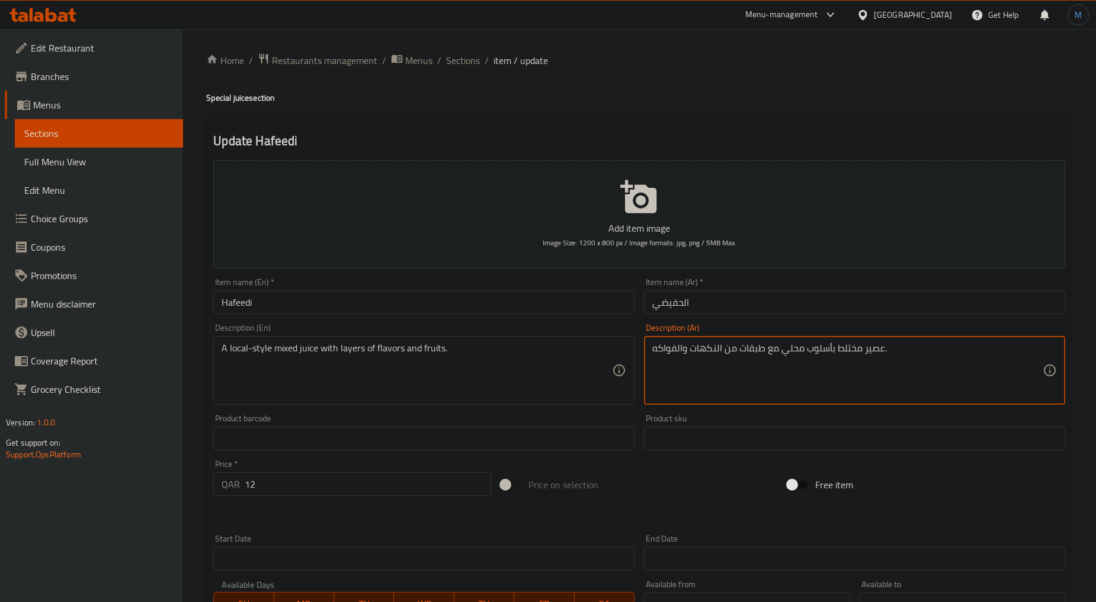
click at [855, 351] on textarea "عصير مختلط بأسلوب محلي مع طبقات من النكهات والفواكه." at bounding box center [847, 370] width 390 height 56
type textarea "عصير مشكل بأسلوب محلي مع طبقات من النكهات والفواكه."
click at [757, 299] on input "الحفيضي" at bounding box center [854, 302] width 421 height 24
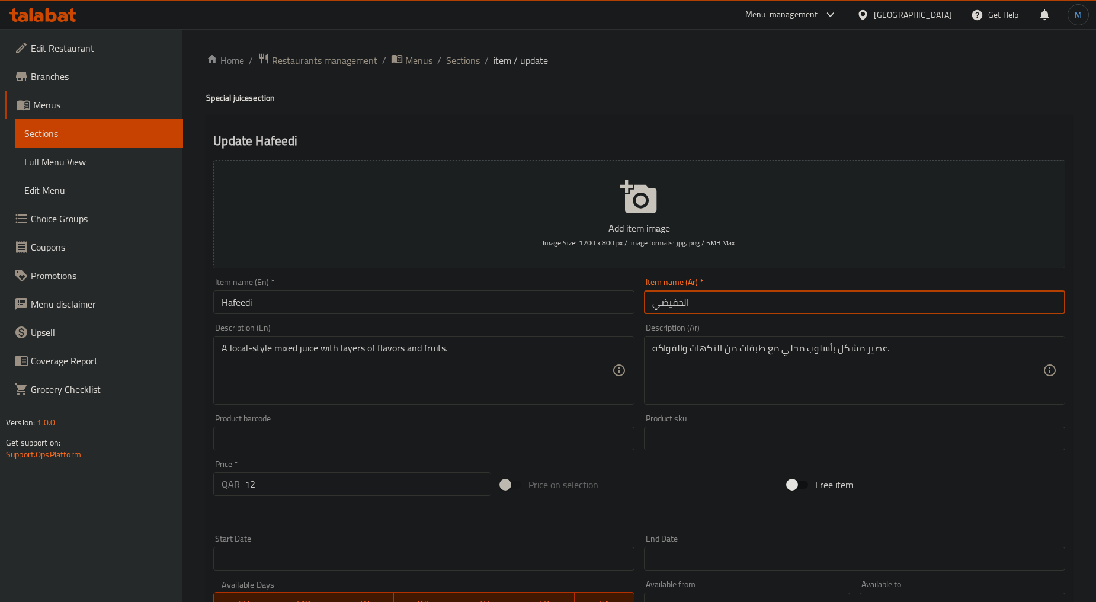
click at [683, 304] on input "الحفيضي" at bounding box center [854, 302] width 421 height 24
type input "حفيضي"
click at [423, 304] on input "Hafeedi" at bounding box center [423, 302] width 421 height 24
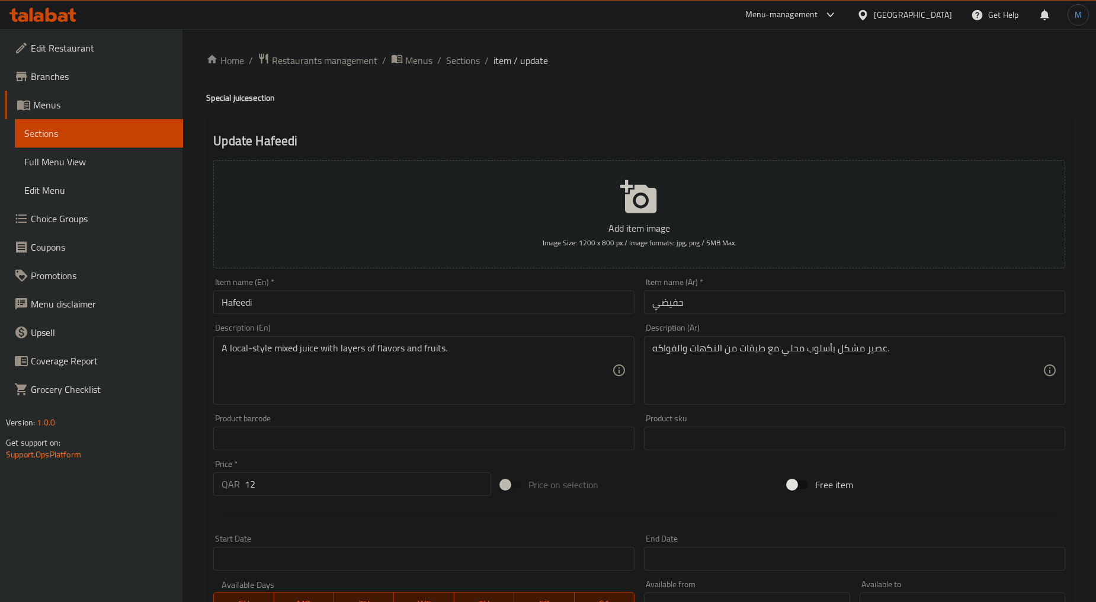
click at [470, 309] on input "Hafeedi" at bounding box center [423, 302] width 421 height 24
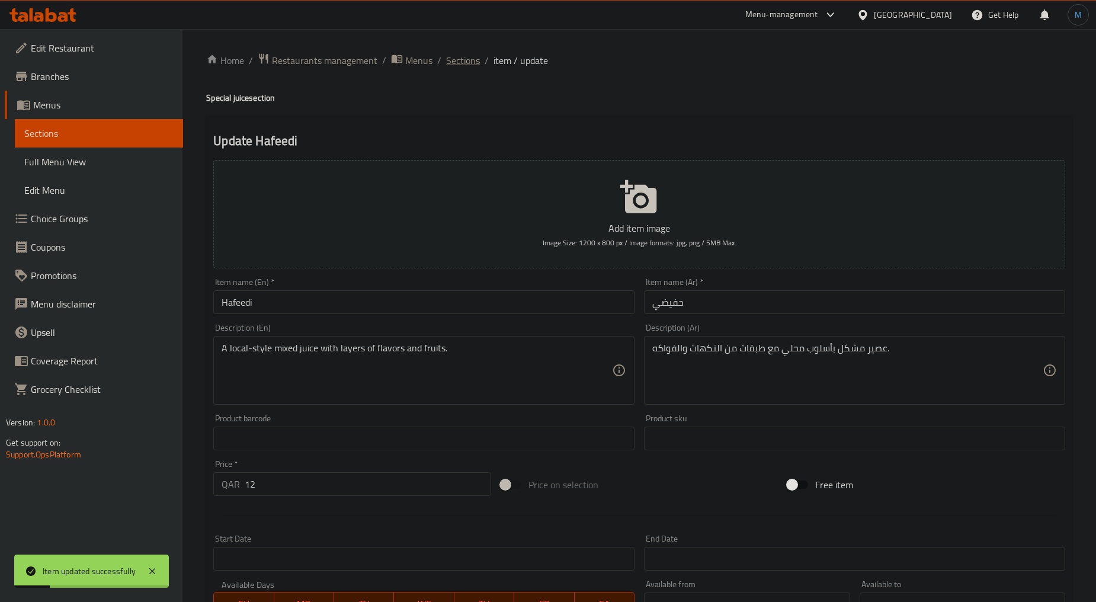
click at [463, 62] on span "Sections" at bounding box center [463, 60] width 34 height 14
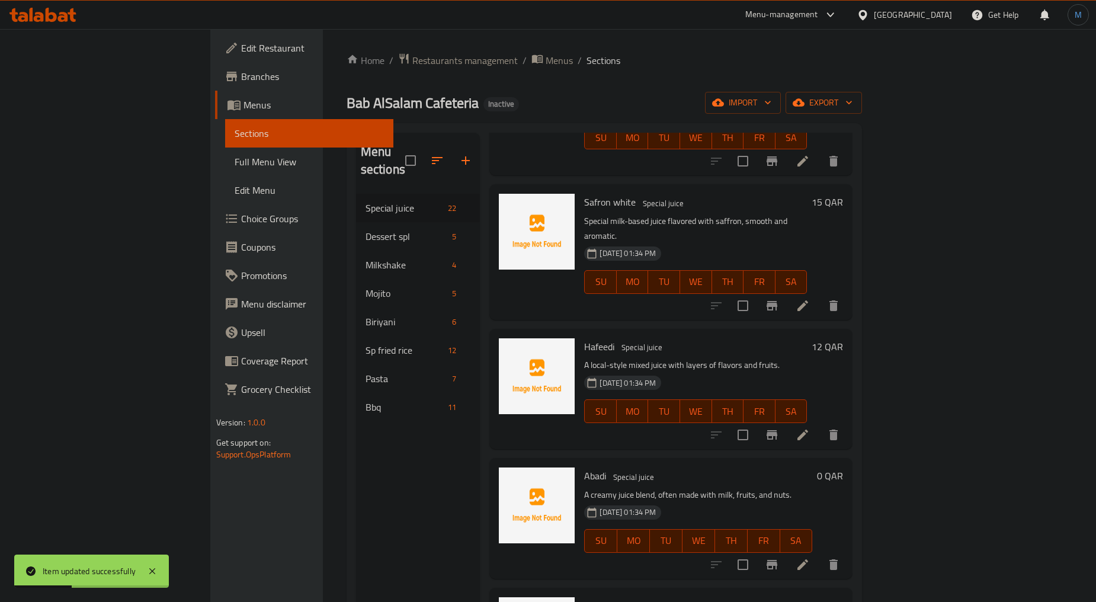
scroll to position [197, 0]
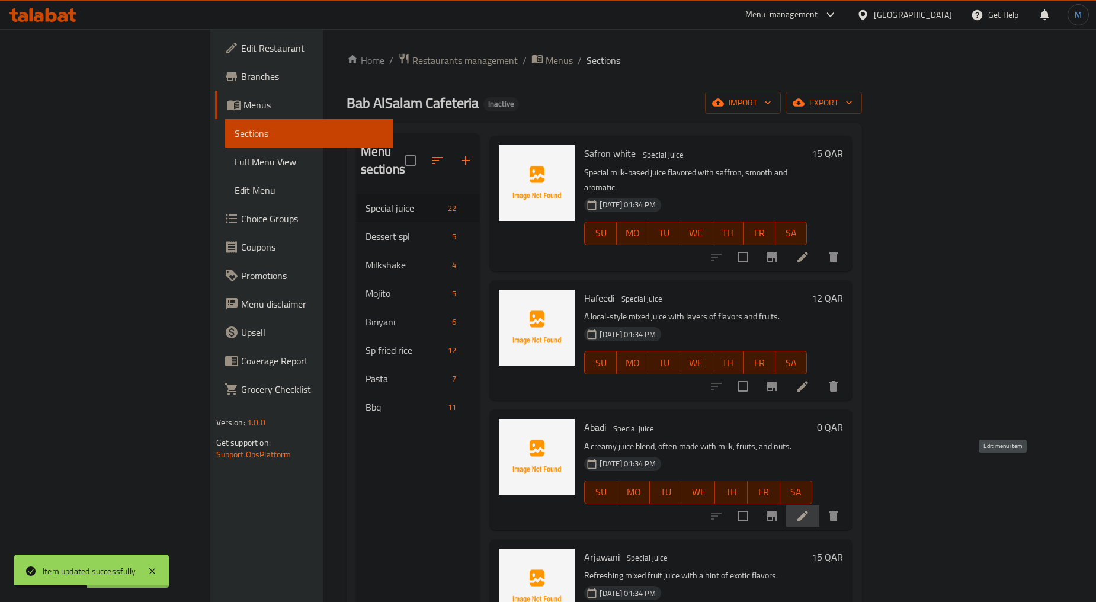
click at [810, 509] on icon at bounding box center [802, 516] width 14 height 14
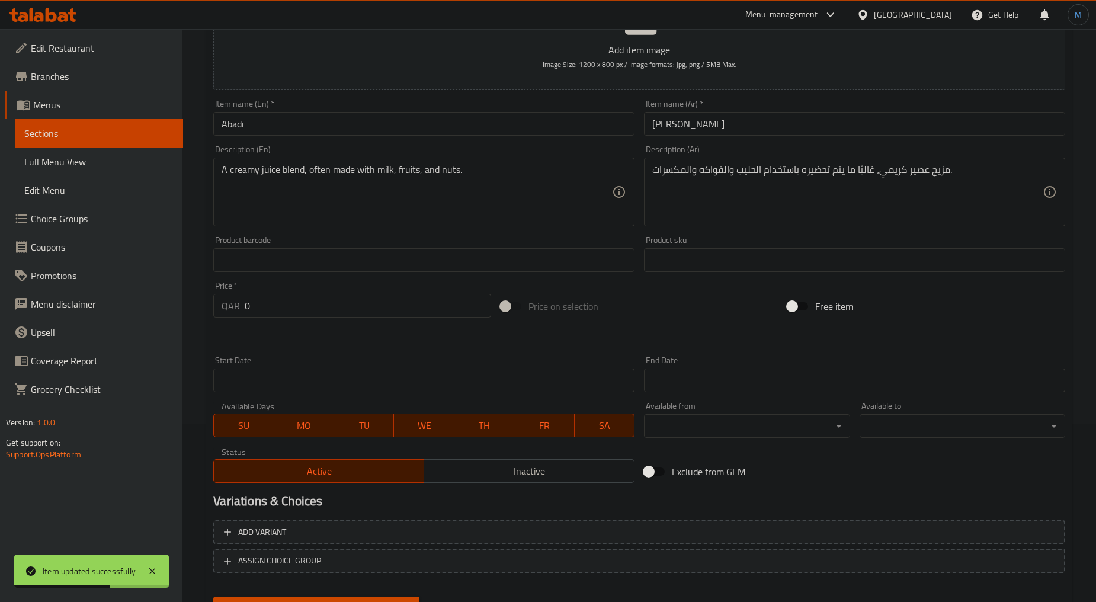
scroll to position [233, 0]
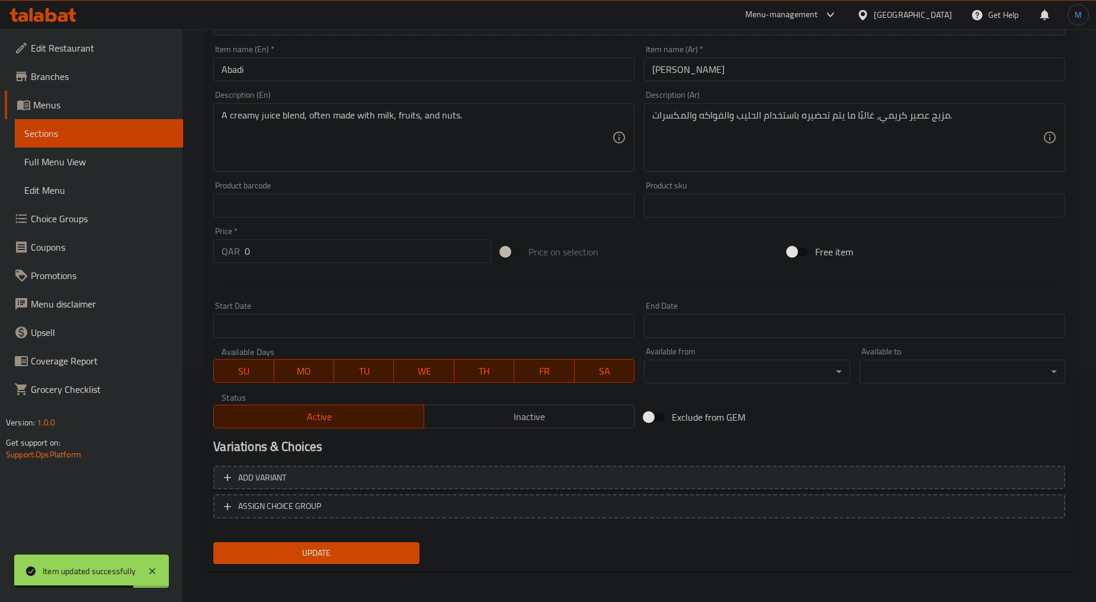
click at [830, 470] on span "Add variant" at bounding box center [639, 477] width 830 height 15
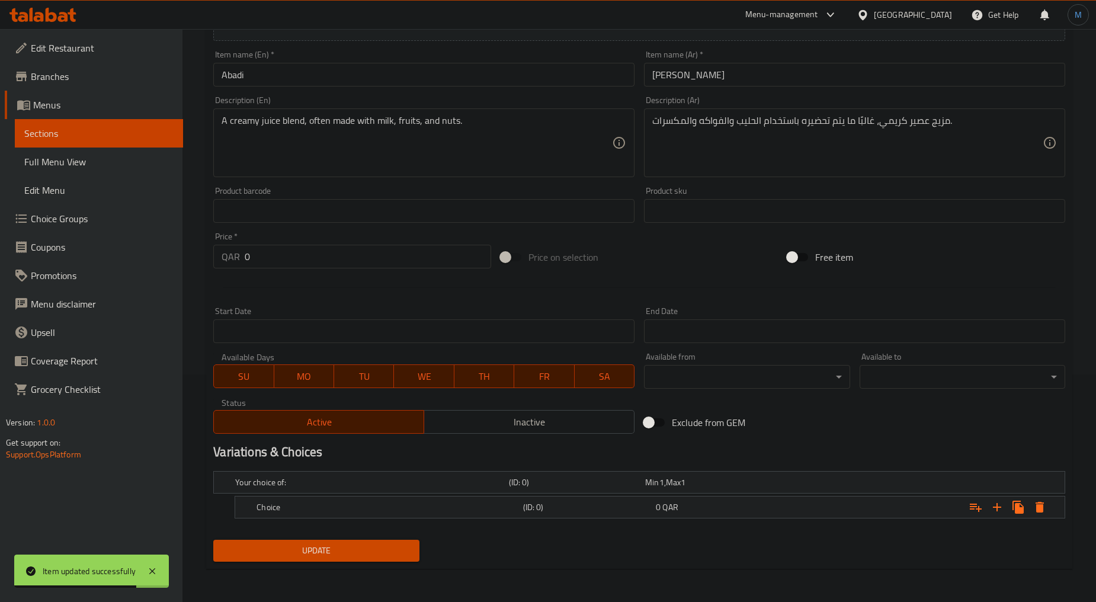
scroll to position [227, 0]
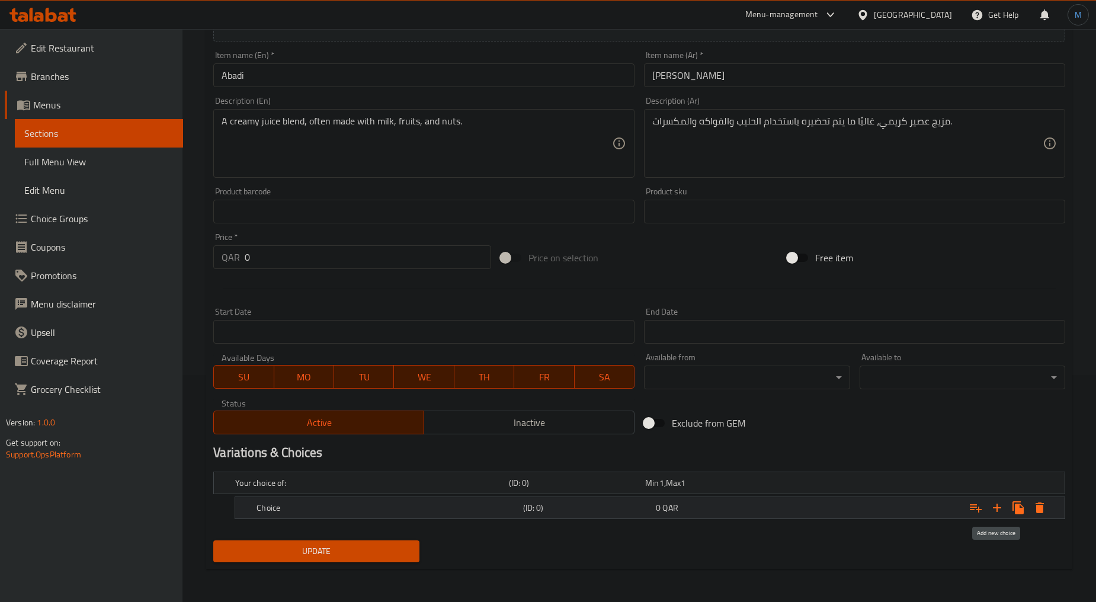
click at [996, 506] on icon "Expand" at bounding box center [997, 507] width 8 height 8
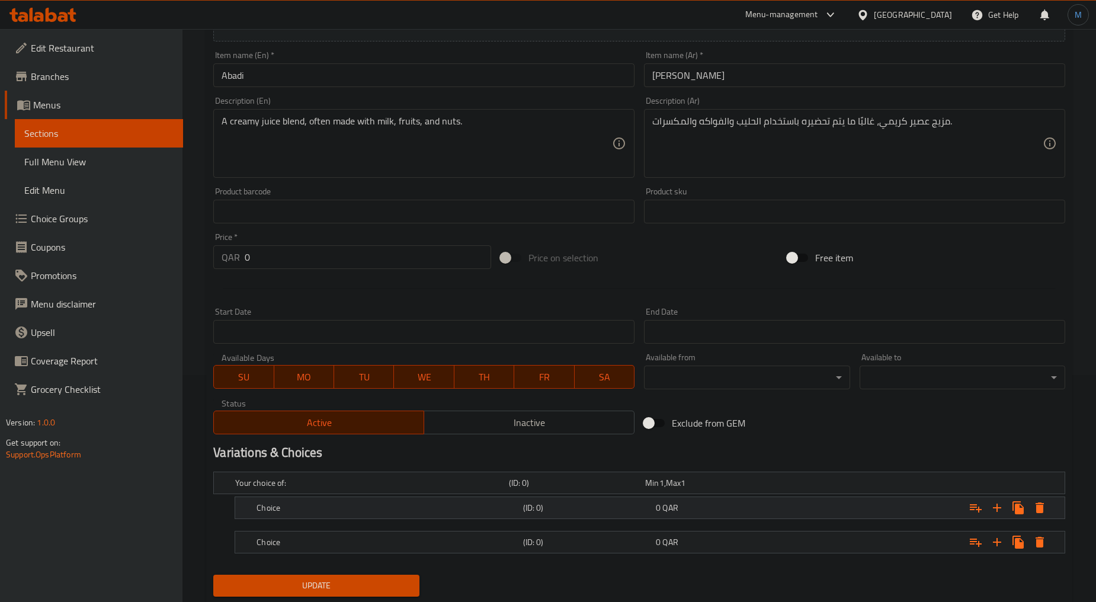
click at [625, 489] on h5 "(ID: 0)" at bounding box center [575, 483] width 132 height 12
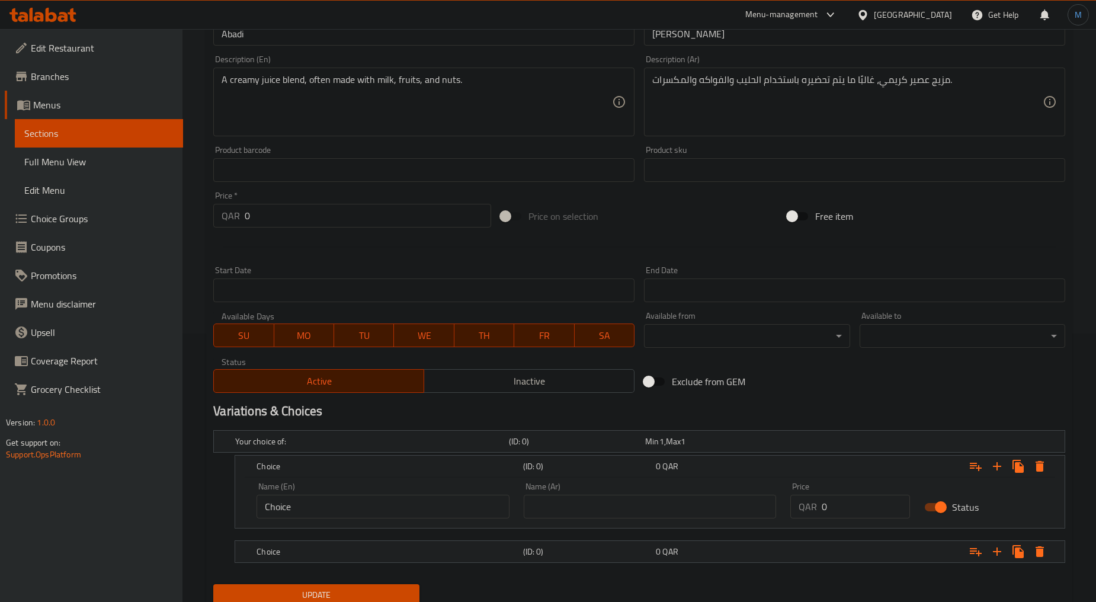
scroll to position [312, 0]
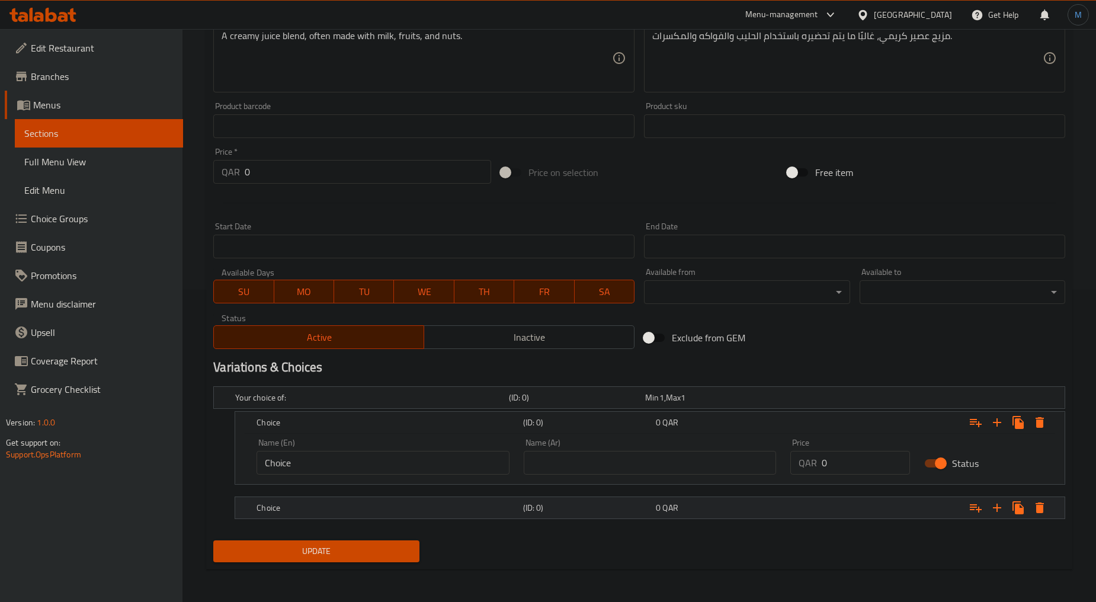
click at [663, 406] on div "0 QAR" at bounding box center [711, 397] width 137 height 17
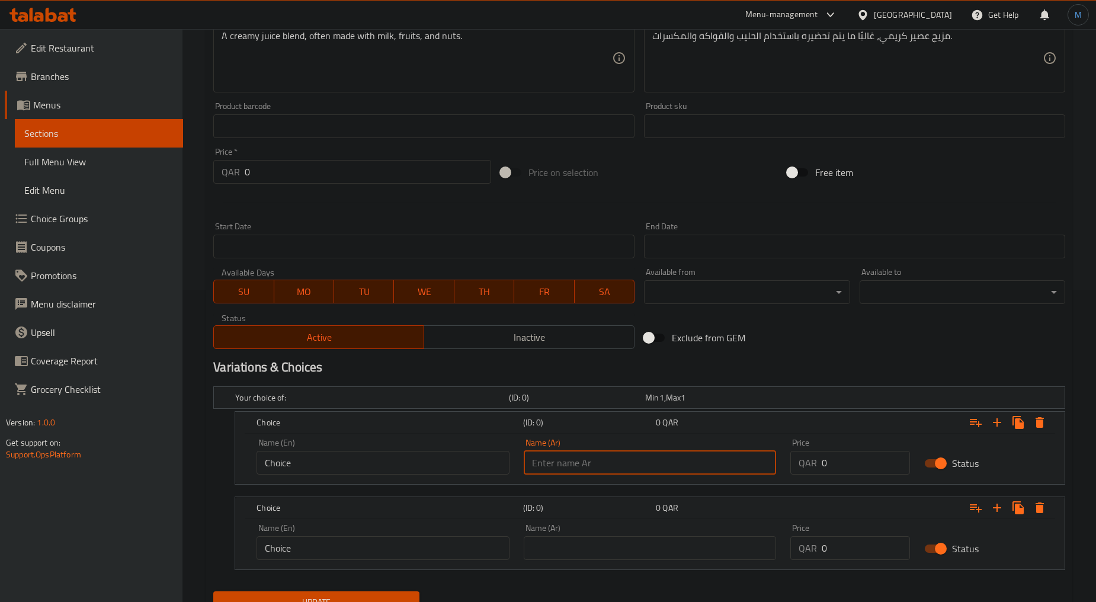
click at [735, 463] on input "text" at bounding box center [650, 463] width 253 height 24
paste input "medium"
type input "medium"
click at [400, 559] on div "Name (En) Choice Name (En)" at bounding box center [382, 541] width 267 height 50
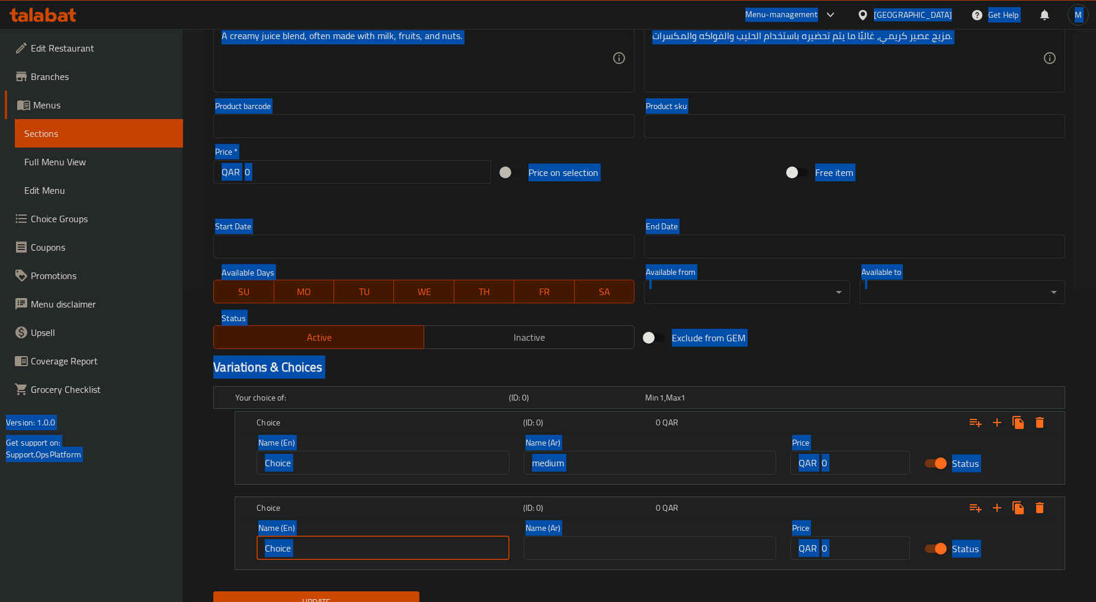
click at [403, 553] on input "Choice" at bounding box center [382, 548] width 253 height 24
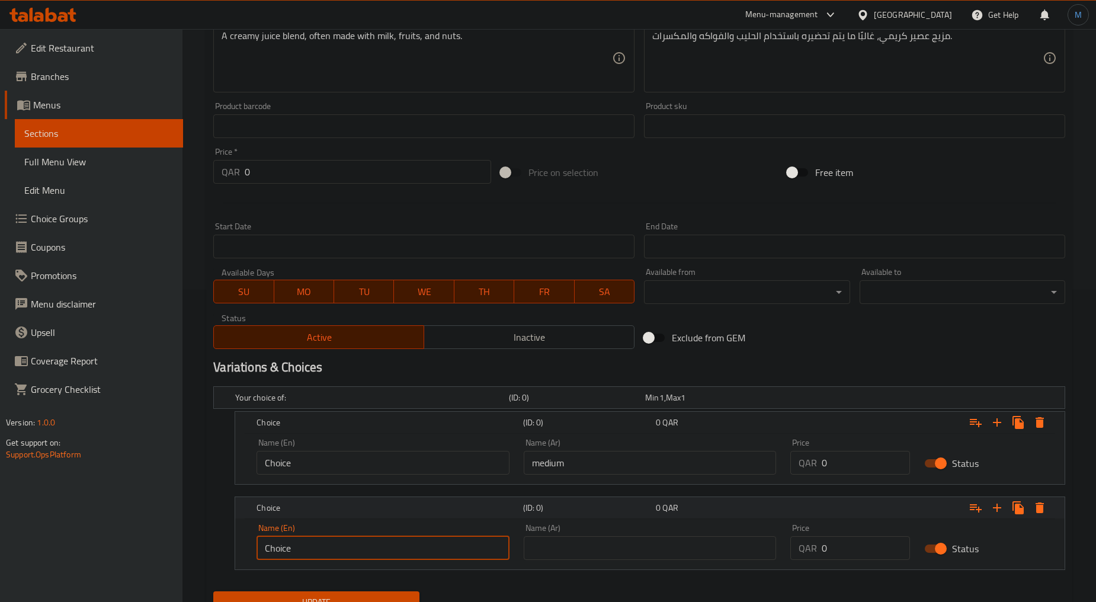
paste input "larg"
type input "large"
click at [583, 462] on input "medium" at bounding box center [650, 463] width 253 height 24
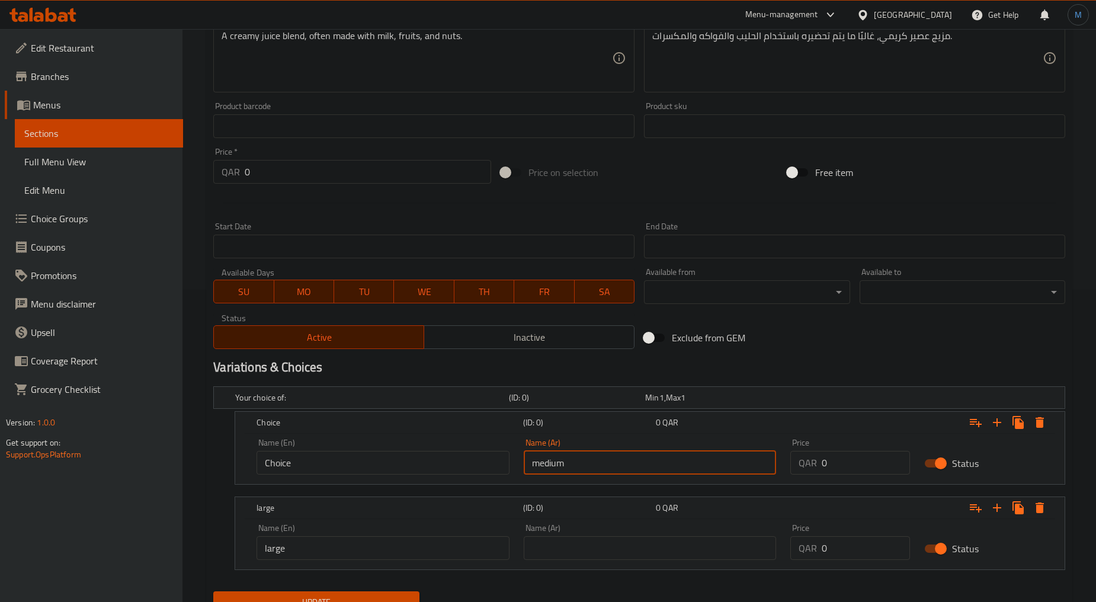
paste input "large"
type input "medium"
click at [376, 469] on input "Choice" at bounding box center [382, 463] width 253 height 24
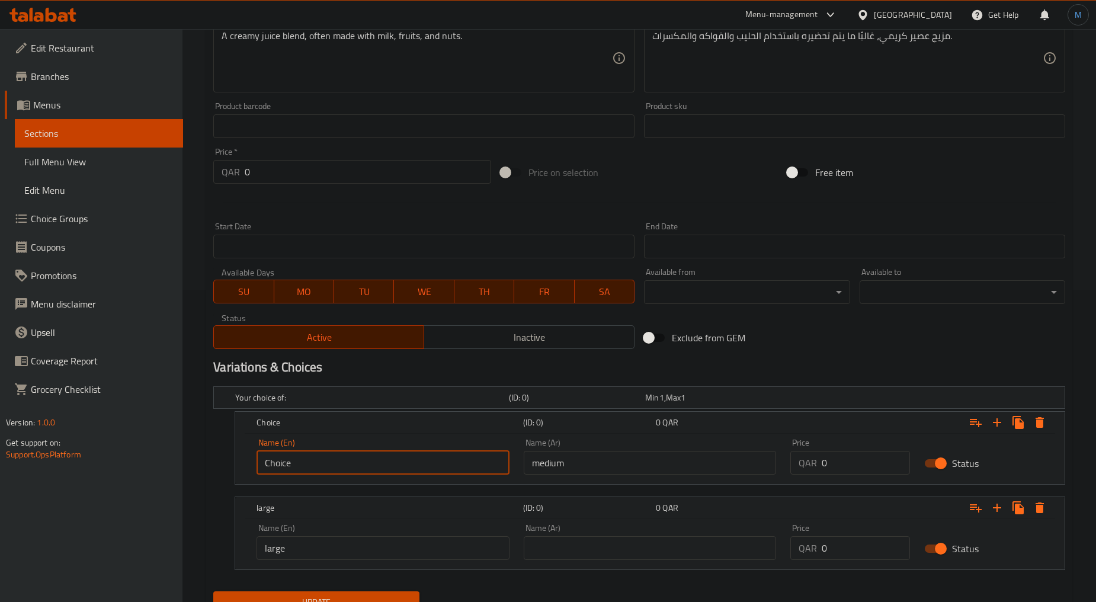
paste input "medium"
type input "medium"
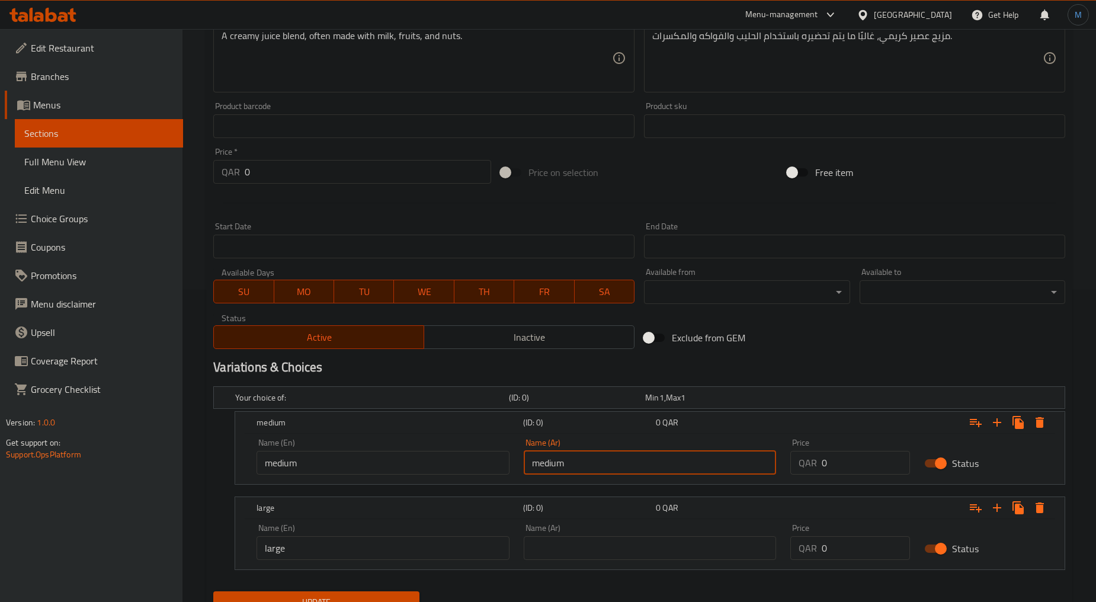
click at [560, 465] on input "medium" at bounding box center [650, 463] width 253 height 24
type input "وسط"
click at [553, 536] on input "text" at bounding box center [650, 548] width 253 height 24
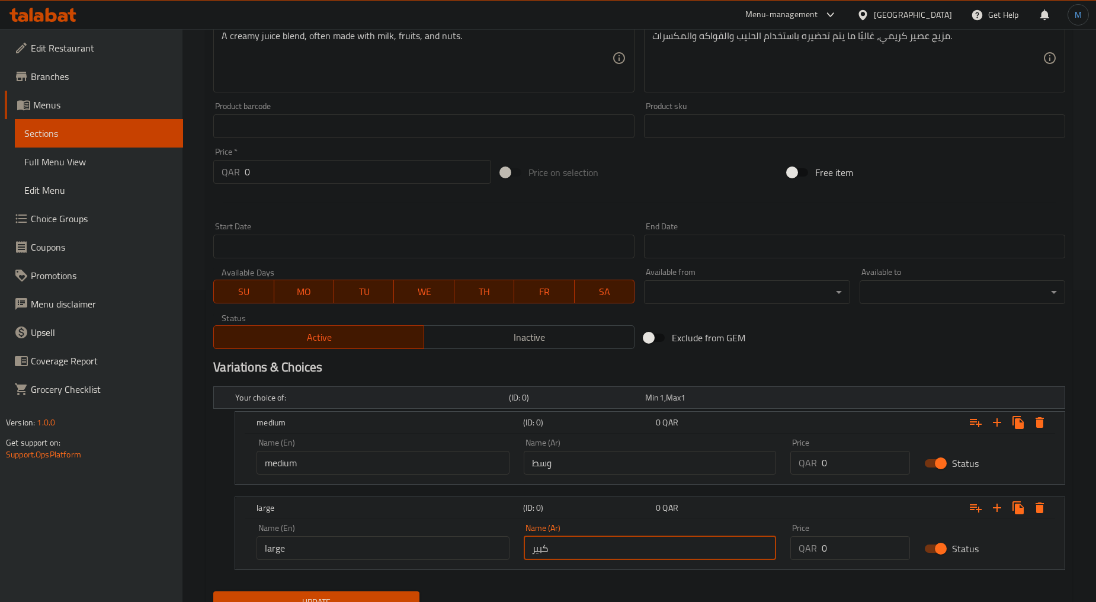
type input "كبير"
click at [849, 455] on input "0" at bounding box center [865, 463] width 88 height 24
type input "8"
click at [846, 548] on input "0" at bounding box center [865, 548] width 88 height 24
type input "12"
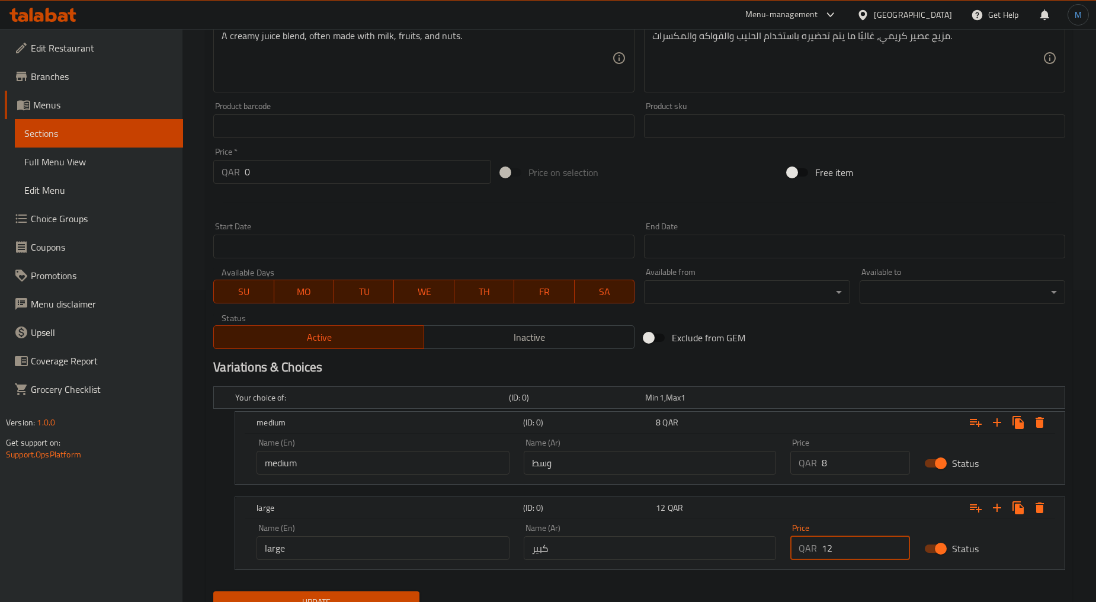
click at [213, 591] on button "Update" at bounding box center [316, 602] width 206 height 22
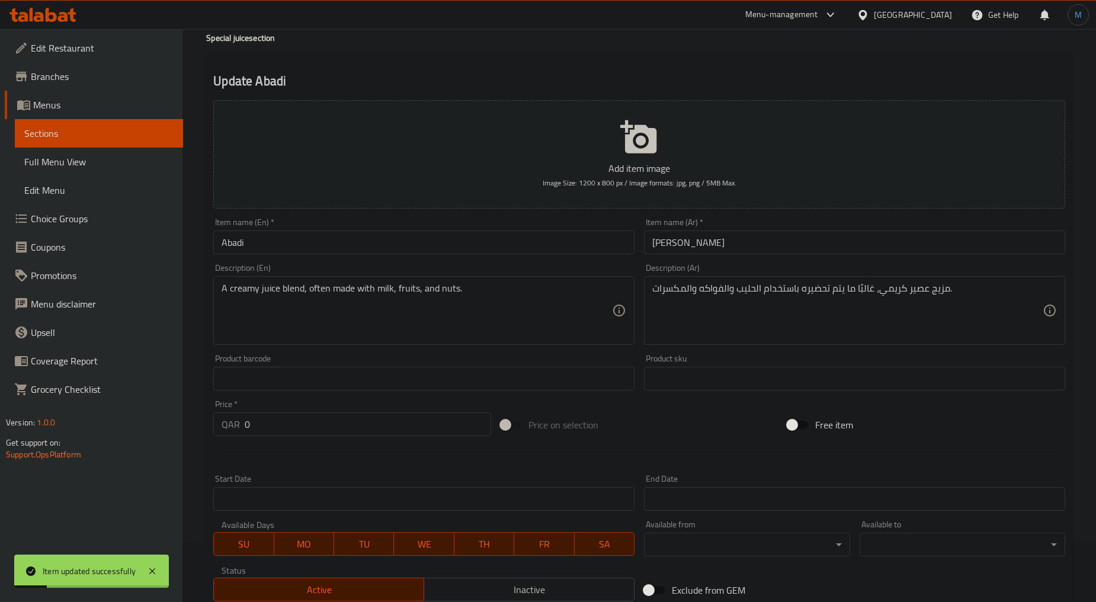
scroll to position [0, 0]
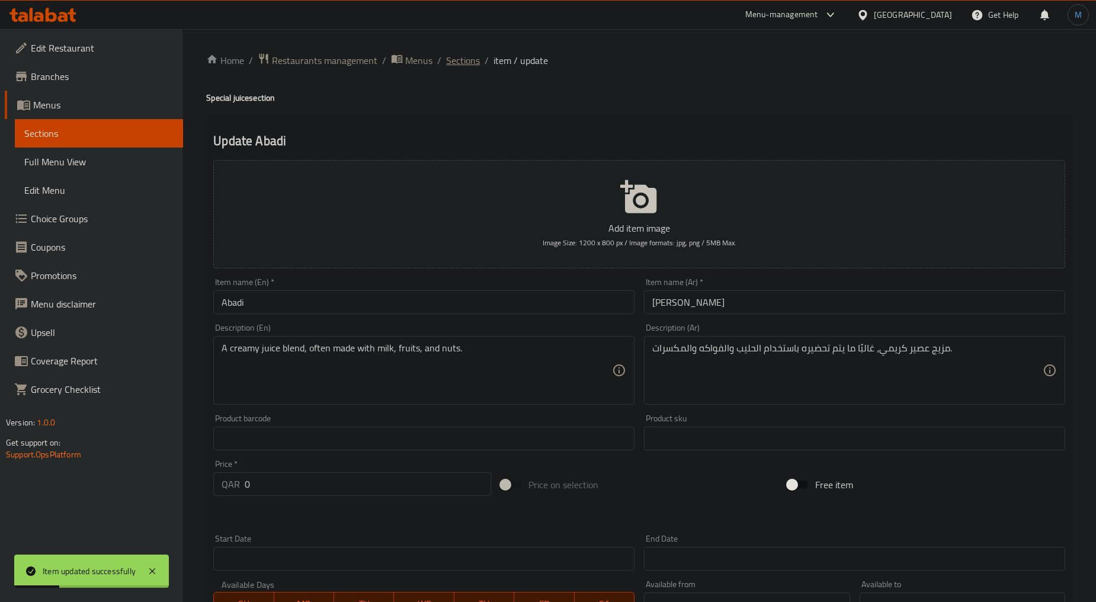
click at [470, 67] on span "Sections" at bounding box center [463, 60] width 34 height 14
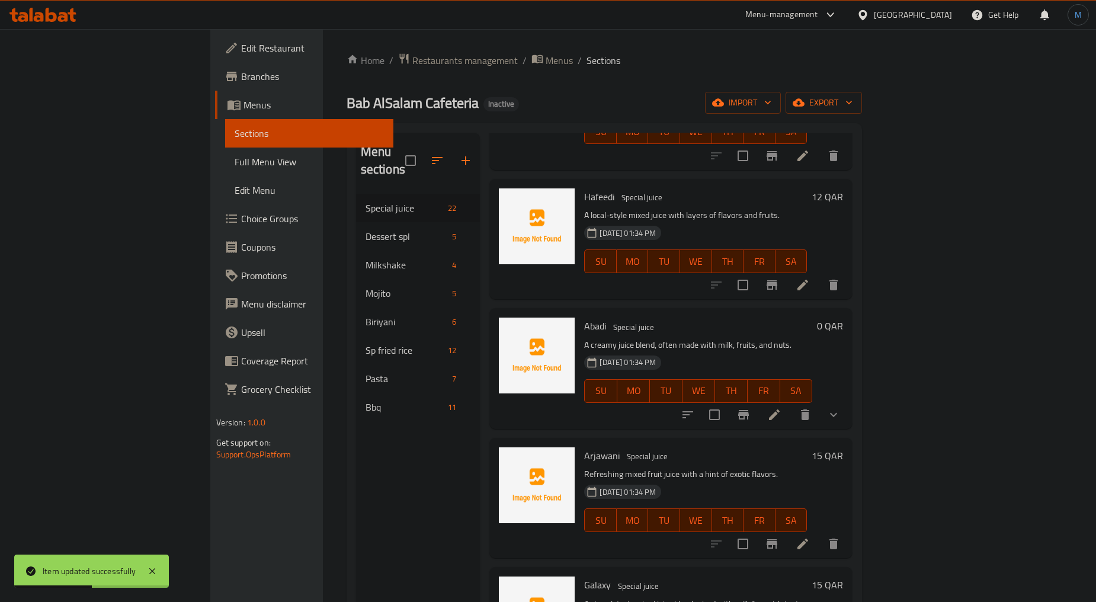
scroll to position [329, 0]
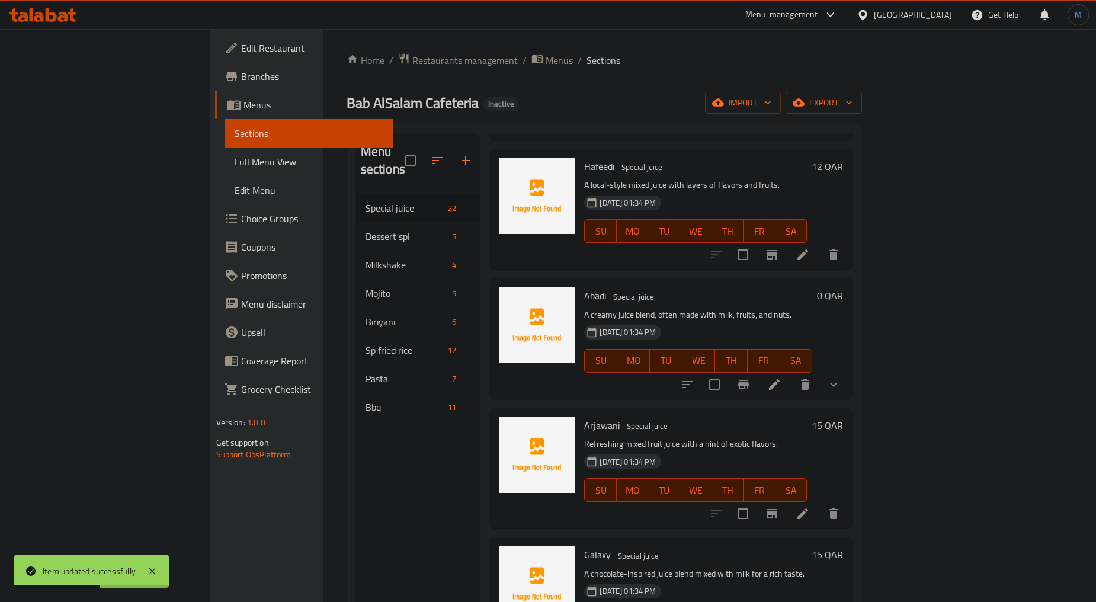
click at [808, 508] on icon at bounding box center [802, 513] width 11 height 11
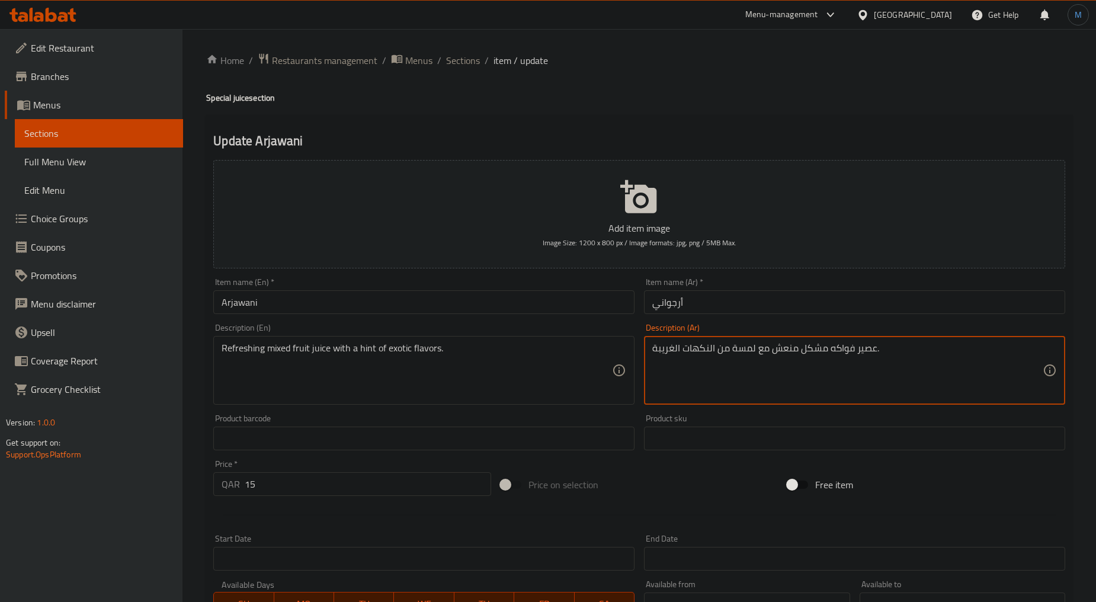
click at [680, 346] on textarea "عصير فواكه مشكل منعش مع لمسة من النكهات الغريبة." at bounding box center [847, 370] width 390 height 56
click at [683, 340] on div "عصير فواكه مشكل منعش مع لمسة من النكهات الاكزوستيك . Description (Ar)" at bounding box center [854, 370] width 421 height 69
click at [677, 345] on textarea "عصير فواكه مشكل منعش مع لمسة من النكهات الاكزوستيك ." at bounding box center [847, 370] width 390 height 56
click at [741, 345] on textarea "عصير فواكه مشكل منعش مع لمسة من النكهات اكزوتيك." at bounding box center [847, 370] width 390 height 56
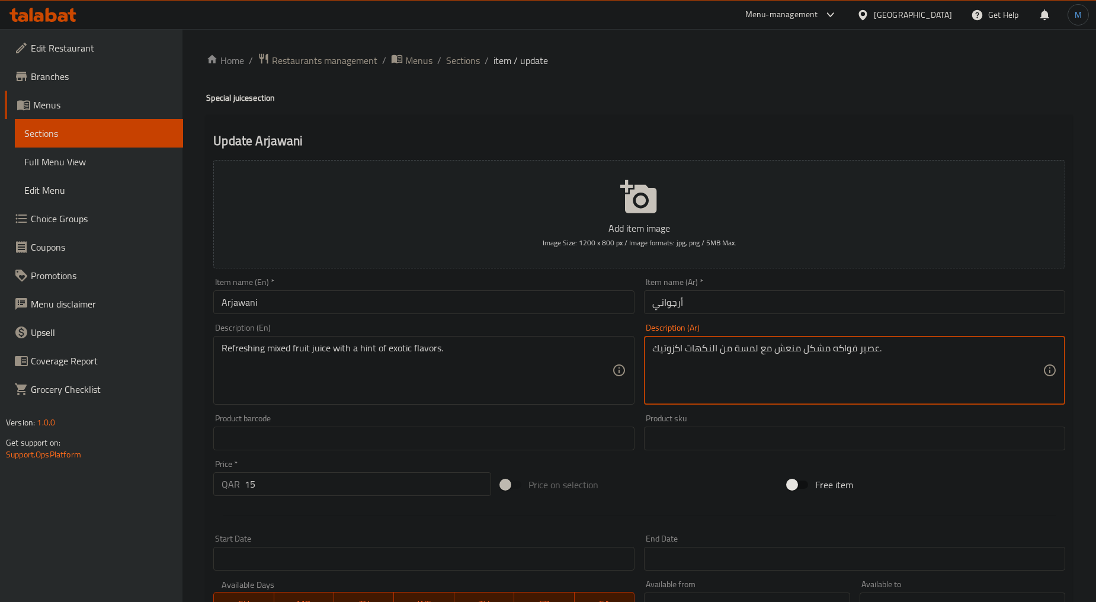
click at [741, 345] on textarea "عصير فواكه مشكل منعش مع لمسة من النكهات اكزوتيك." at bounding box center [847, 370] width 390 height 56
type textarea "عصير فواكه مشكل منعش مع هنت من النكهات اكزوتيك."
click at [496, 309] on input "Arjawani" at bounding box center [423, 302] width 421 height 24
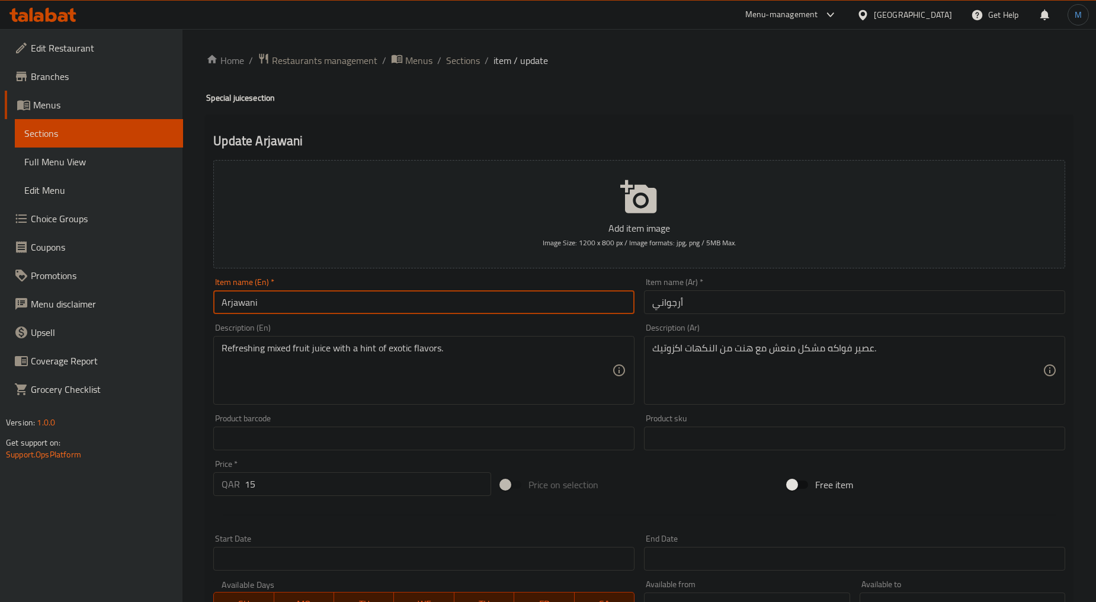
click at [479, 60] on ol "Home / Restaurants management / Menus / Sections / item / update" at bounding box center [639, 60] width 866 height 15
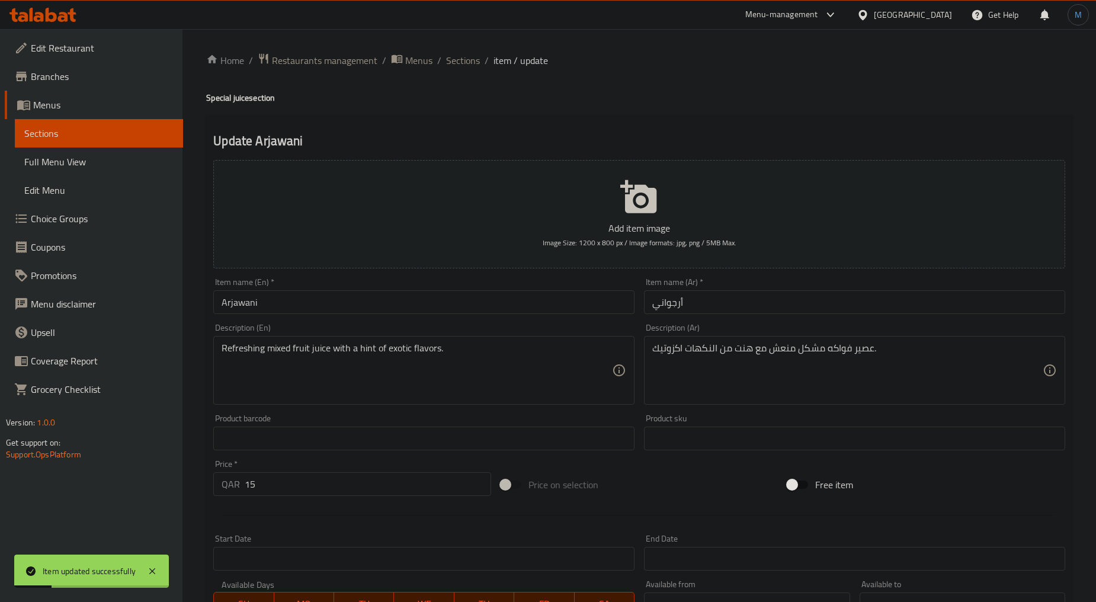
click at [479, 60] on ol "Home / Restaurants management / Menus / Sections / item / update" at bounding box center [639, 60] width 866 height 15
click at [476, 60] on span "Sections" at bounding box center [463, 60] width 34 height 14
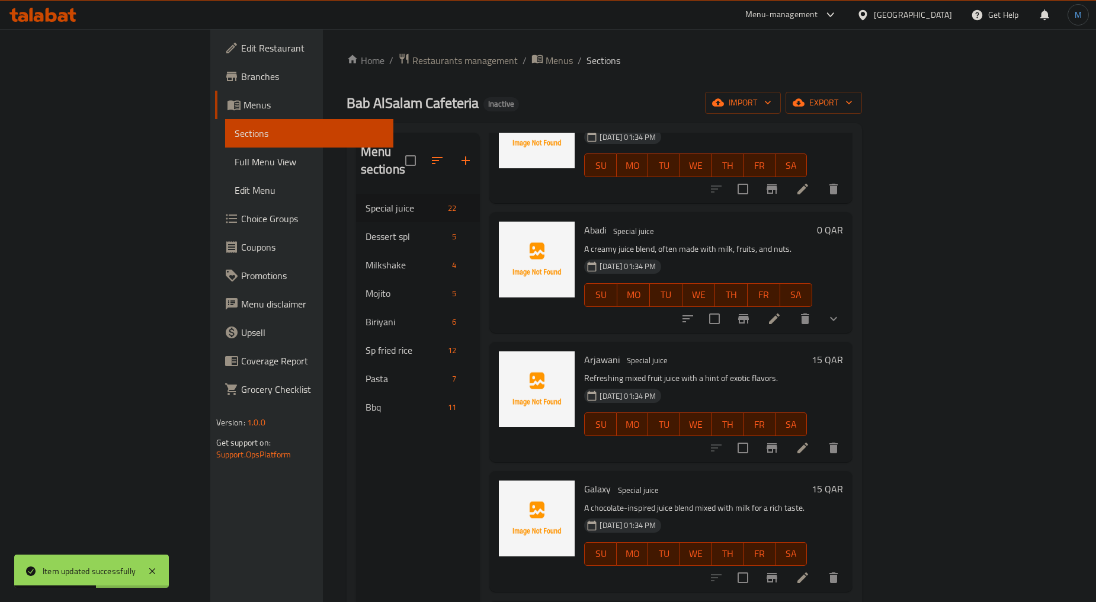
scroll to position [460, 0]
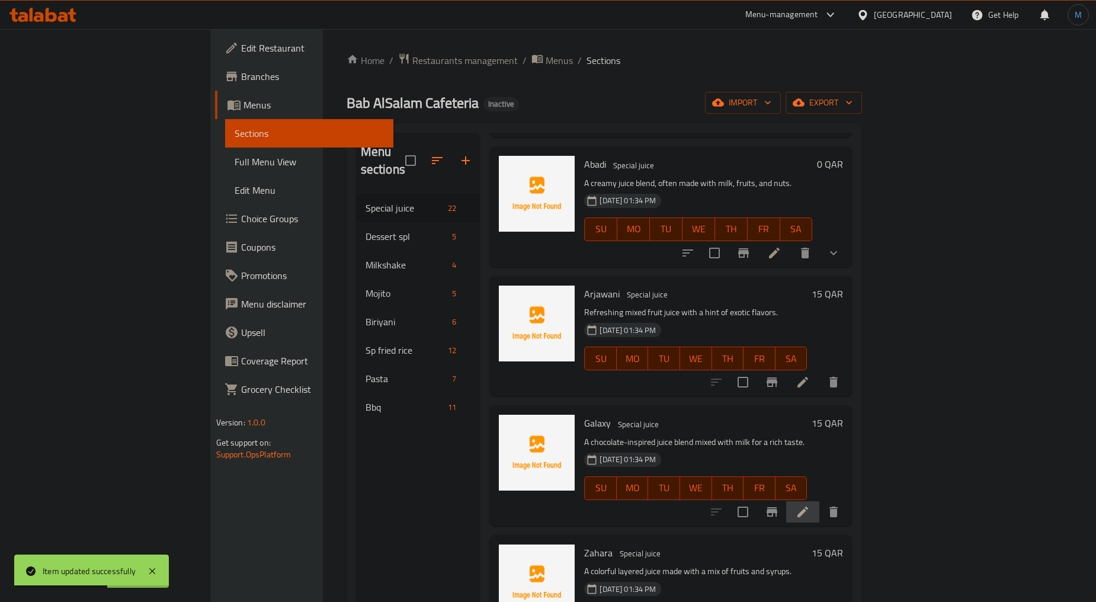
click at [819, 501] on li at bounding box center [802, 511] width 33 height 21
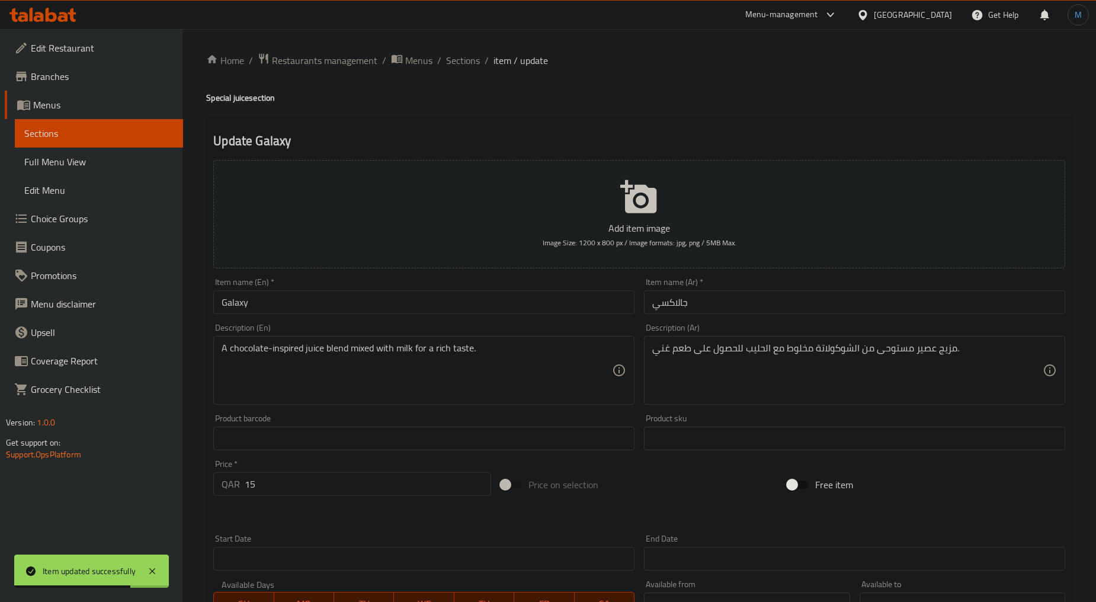
click at [706, 303] on input "جالاكسي" at bounding box center [854, 302] width 421 height 24
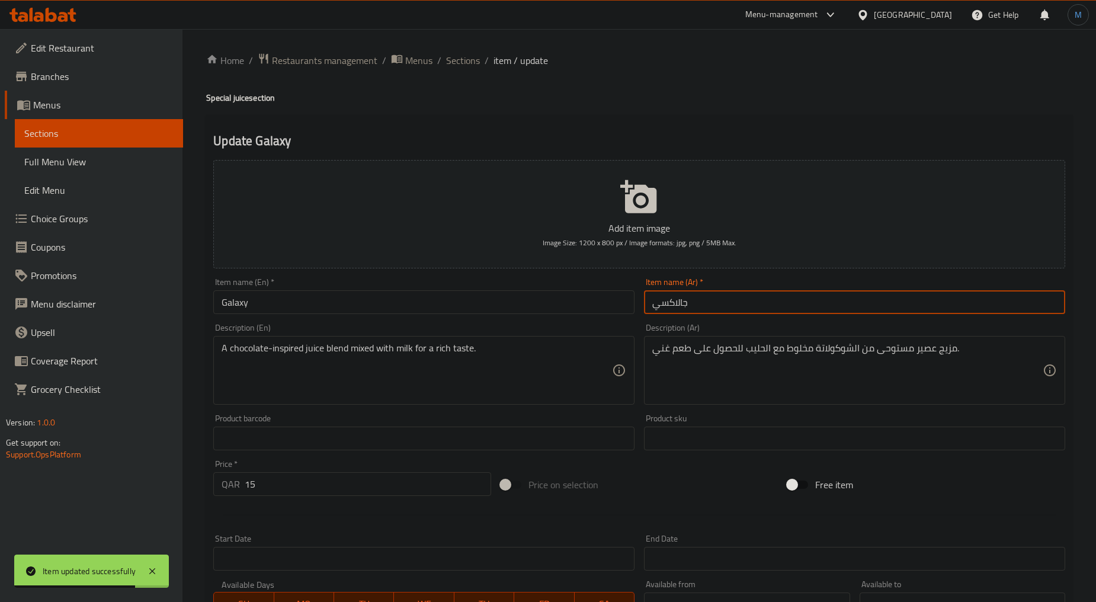
click at [706, 303] on input "جالاكسي" at bounding box center [854, 302] width 421 height 24
type input "جلاكسي"
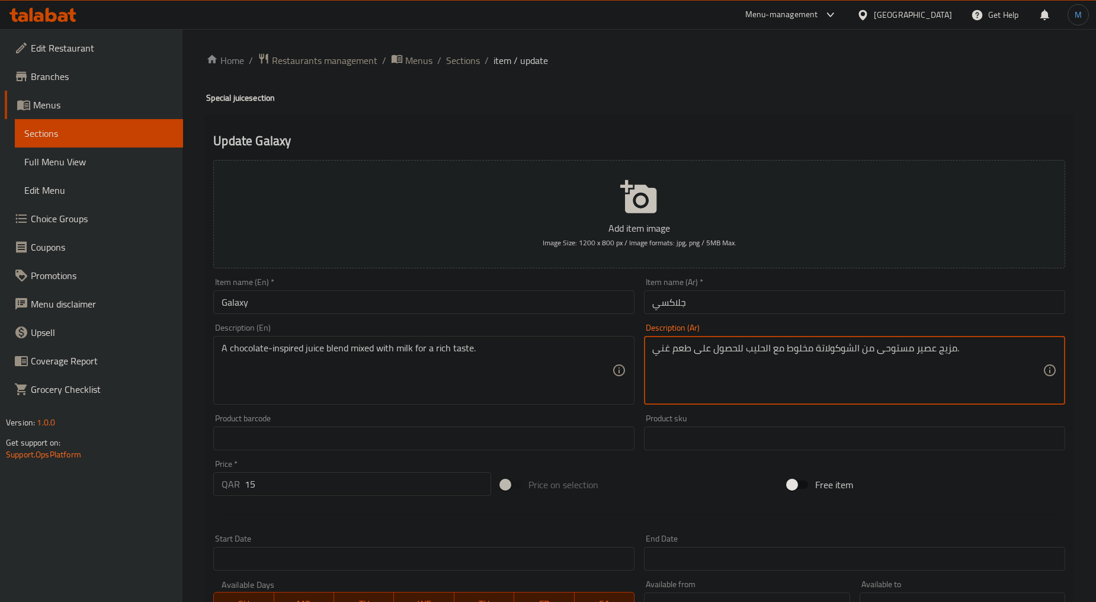
click at [803, 352] on textarea "مزيج عصير مستوحى من الشوكولاتة مخلوط مع الحليب للحصول على طعم غني." at bounding box center [847, 370] width 390 height 56
type textarea "مزيج عصير مستوحى من الشوكولاتة ممزوج مع الحليب للحصول على طعم غني."
click at [776, 321] on div "Description (Ar) مزيج عصير مستوحى من الشوكولاتة ممزوج مع الحليب للحصول على طعم …" at bounding box center [854, 364] width 431 height 91
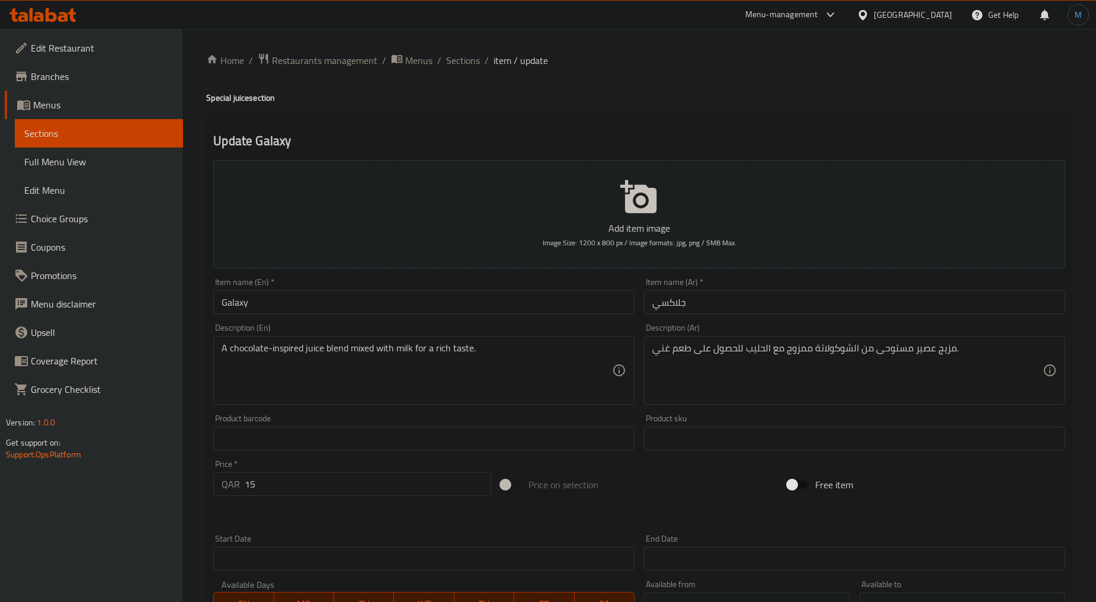
click at [780, 306] on input "جلاكسي" at bounding box center [854, 302] width 421 height 24
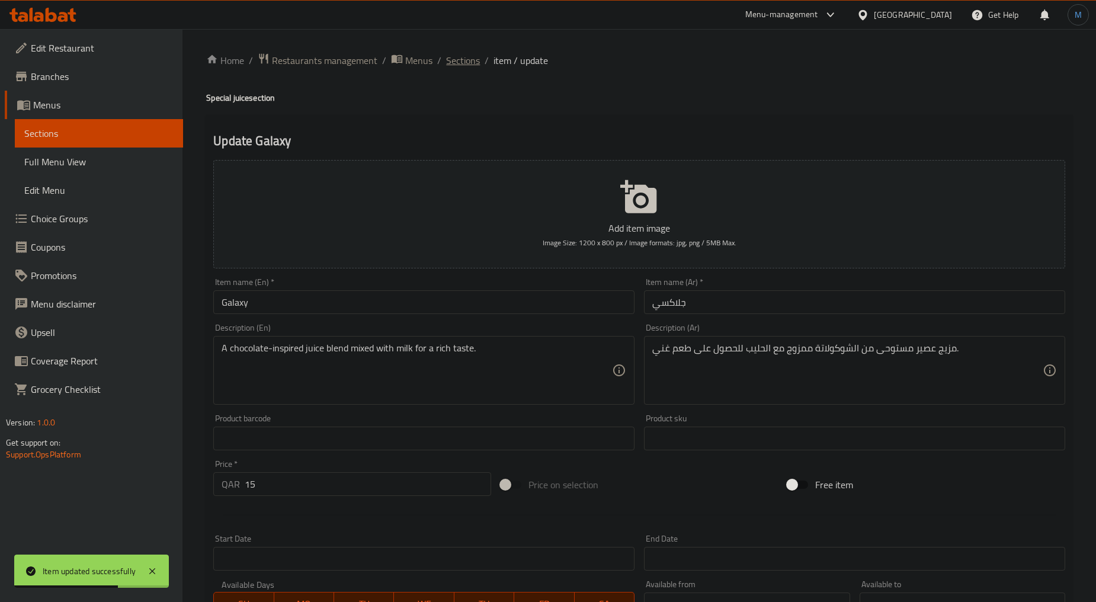
click at [464, 62] on span "Sections" at bounding box center [463, 60] width 34 height 14
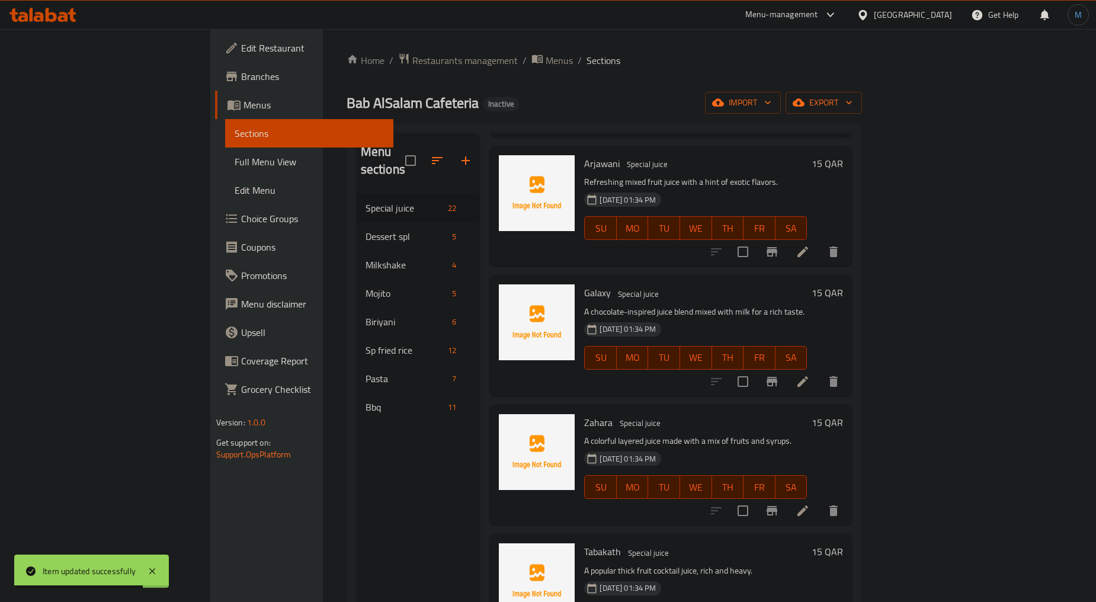
scroll to position [592, 0]
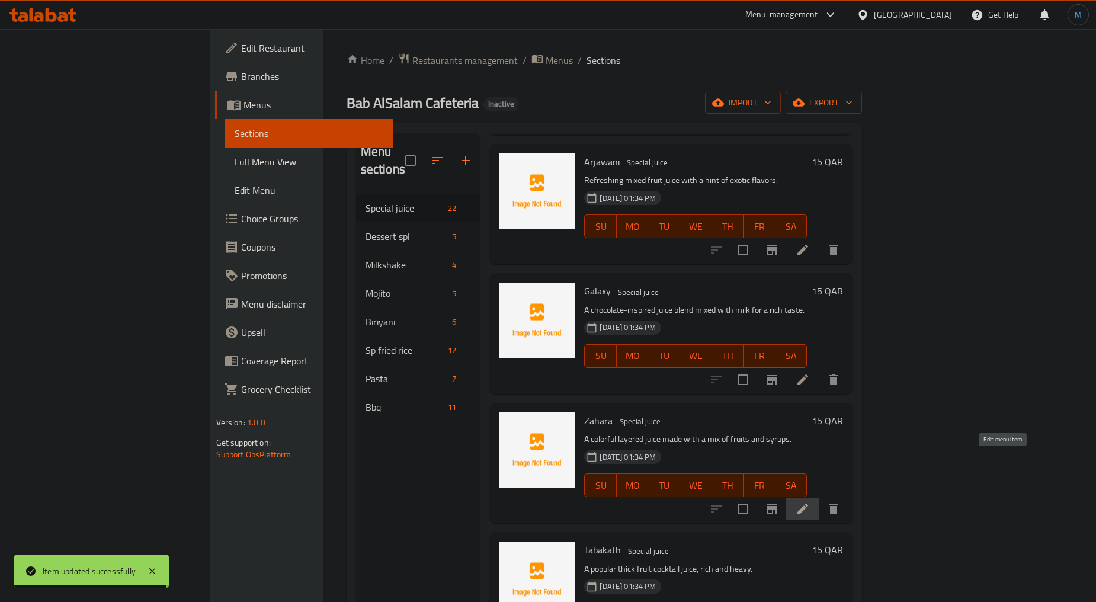
click at [810, 502] on icon at bounding box center [802, 509] width 14 height 14
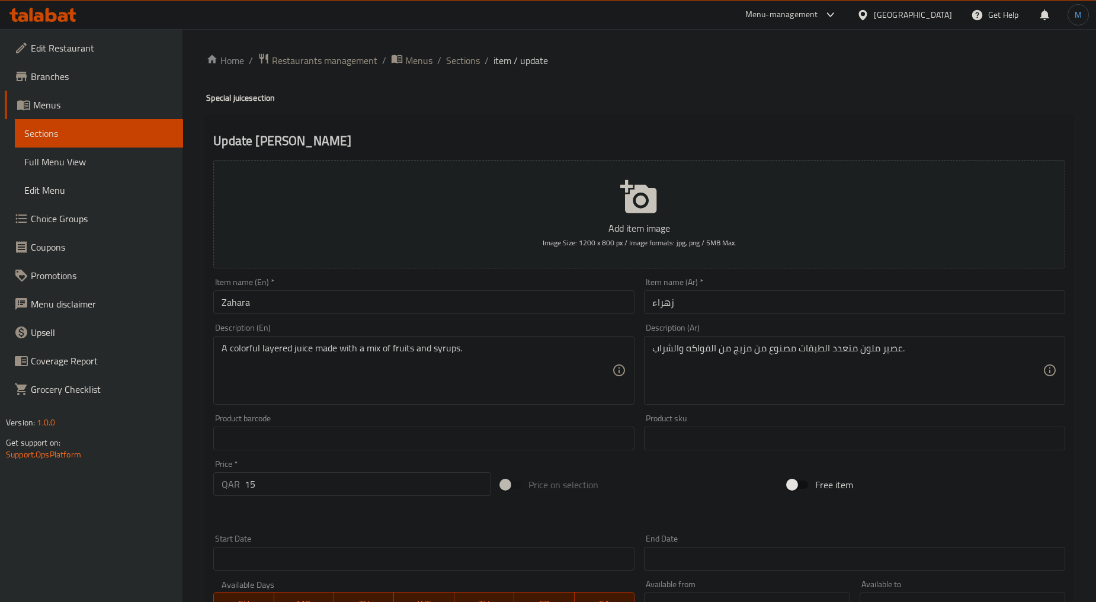
click at [682, 297] on input "زهراء" at bounding box center [854, 302] width 421 height 24
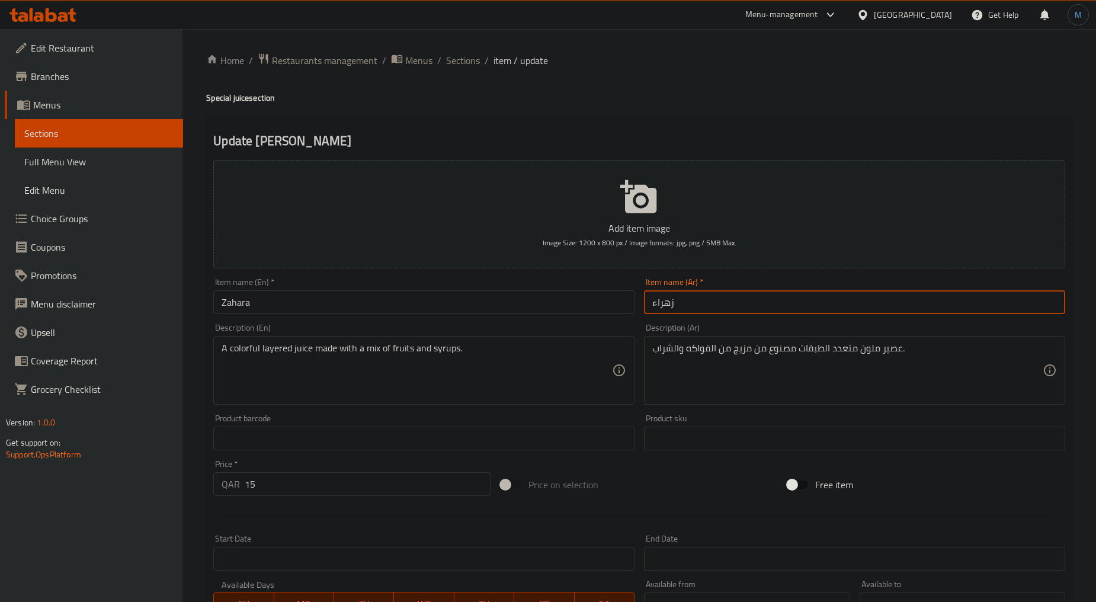
click at [437, 300] on input "Zahara" at bounding box center [423, 302] width 421 height 24
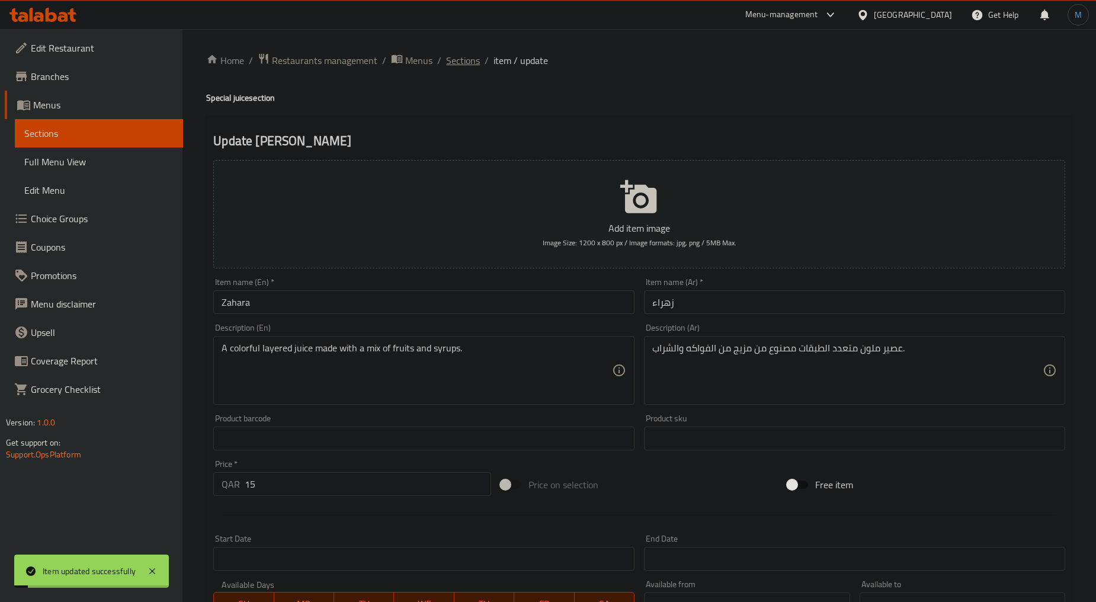
click at [459, 58] on span "Sections" at bounding box center [463, 60] width 34 height 14
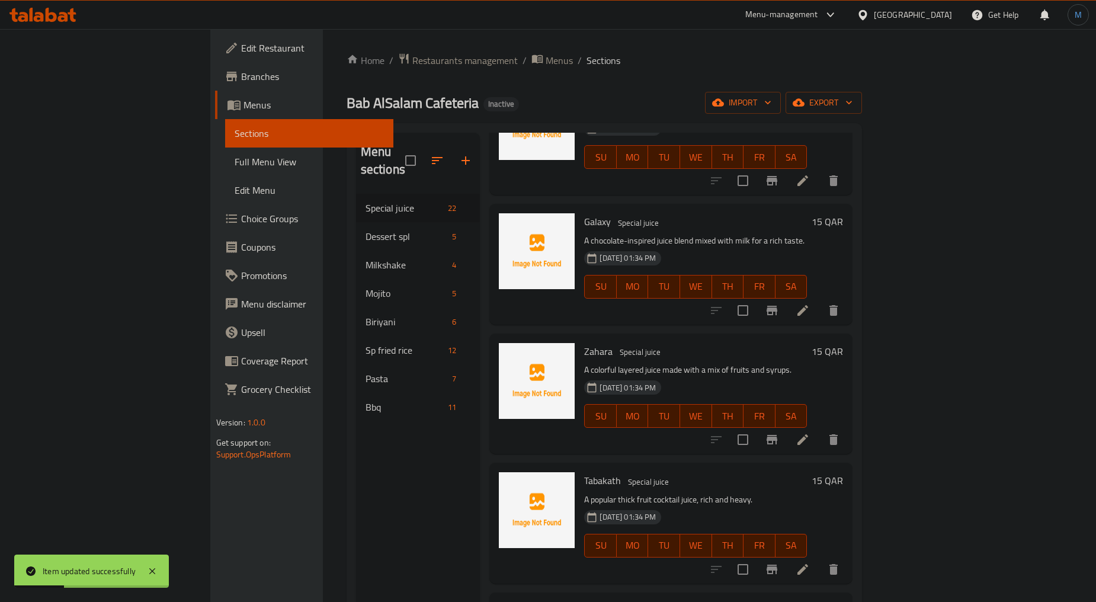
scroll to position [662, 0]
click at [810, 561] on icon at bounding box center [802, 568] width 14 height 14
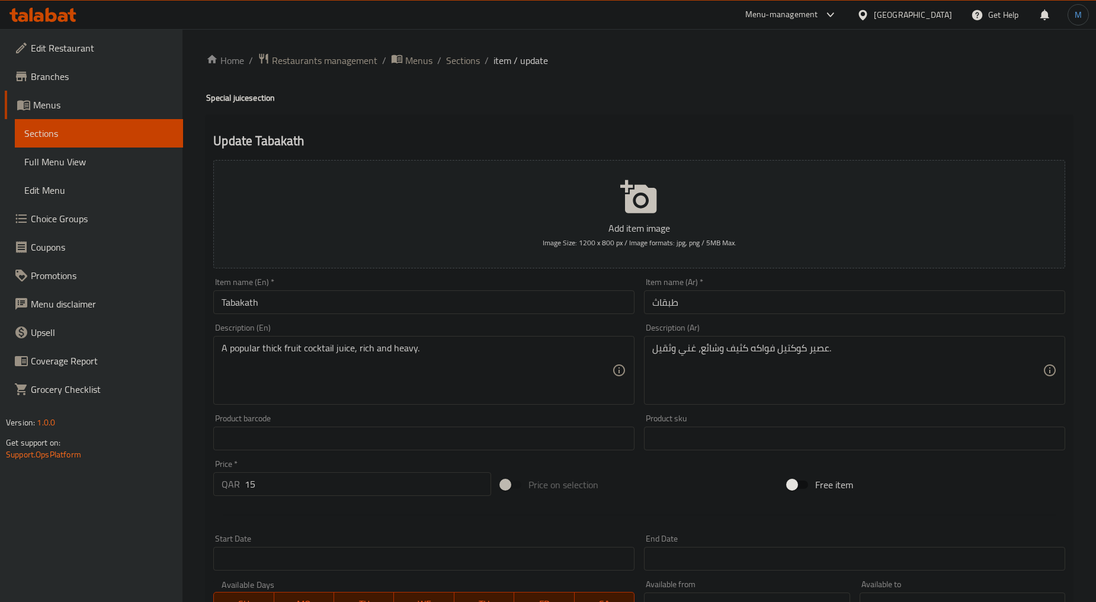
click at [567, 293] on input "Tabakath" at bounding box center [423, 302] width 421 height 24
click at [489, 292] on input "Tabakath" at bounding box center [423, 302] width 421 height 24
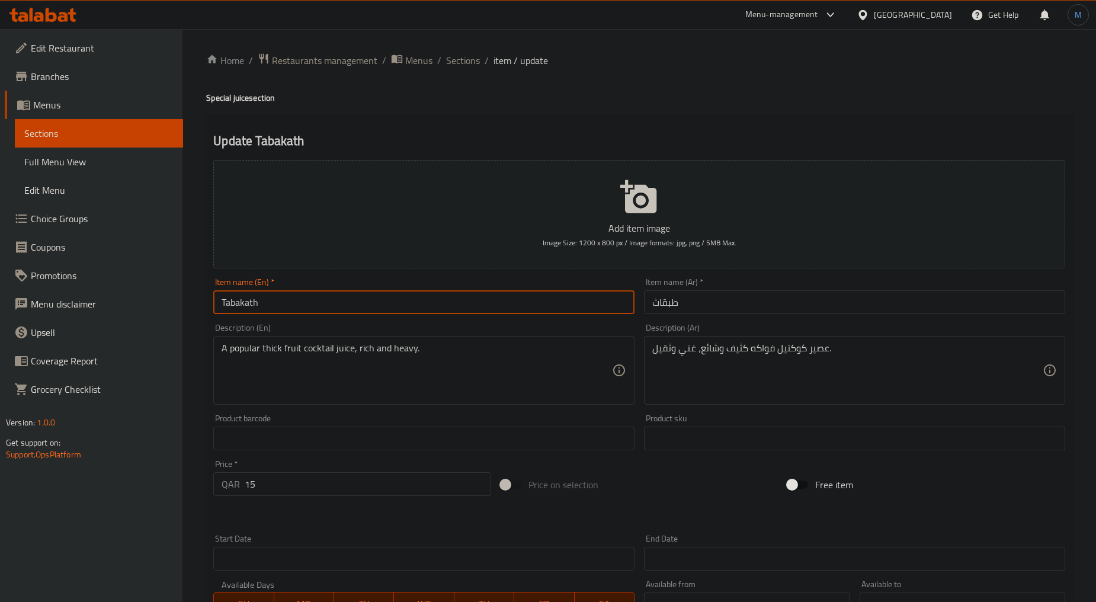
paste input "h"
type input "Thabakath"
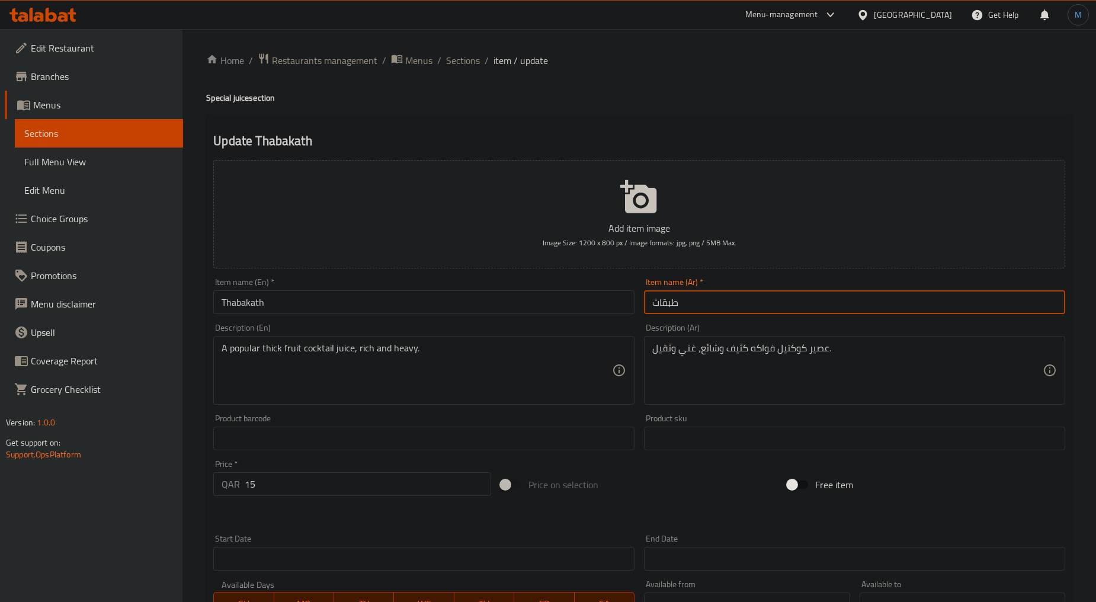
click at [743, 300] on input "طبقاث" at bounding box center [854, 302] width 421 height 24
paste input "اباك"
type input "ثاباكاث"
click at [582, 309] on input "Thabakath" at bounding box center [423, 302] width 421 height 24
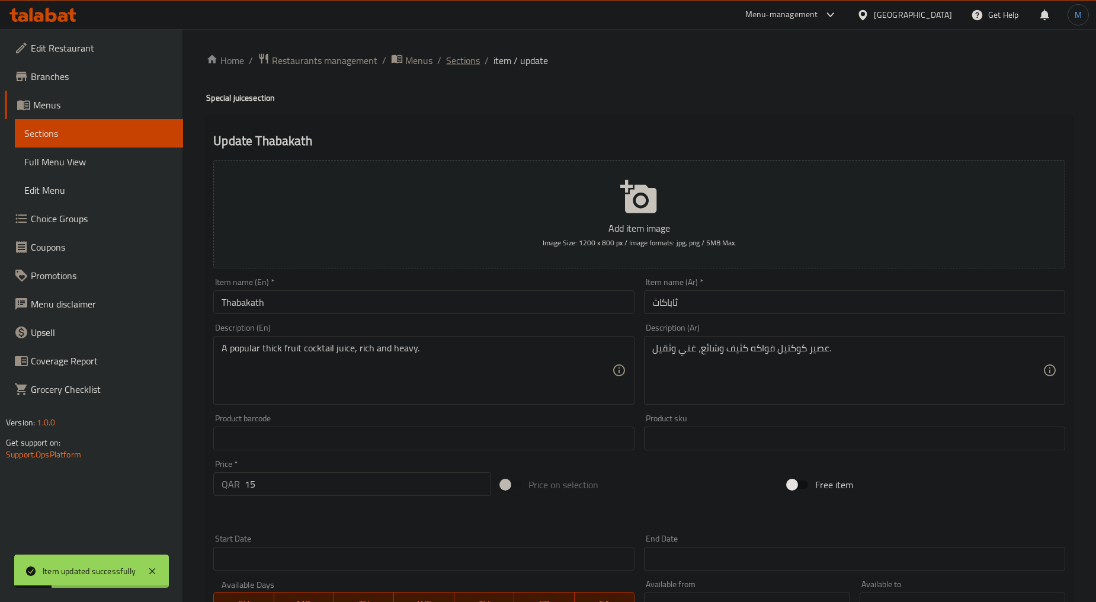
click at [476, 63] on span "Sections" at bounding box center [463, 60] width 34 height 14
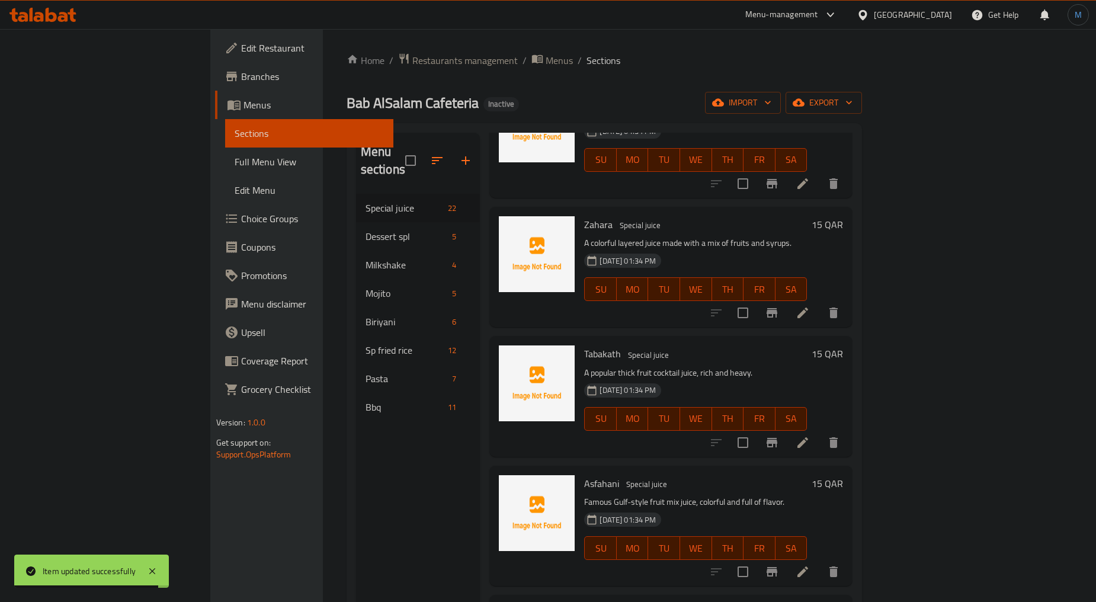
scroll to position [789, 0]
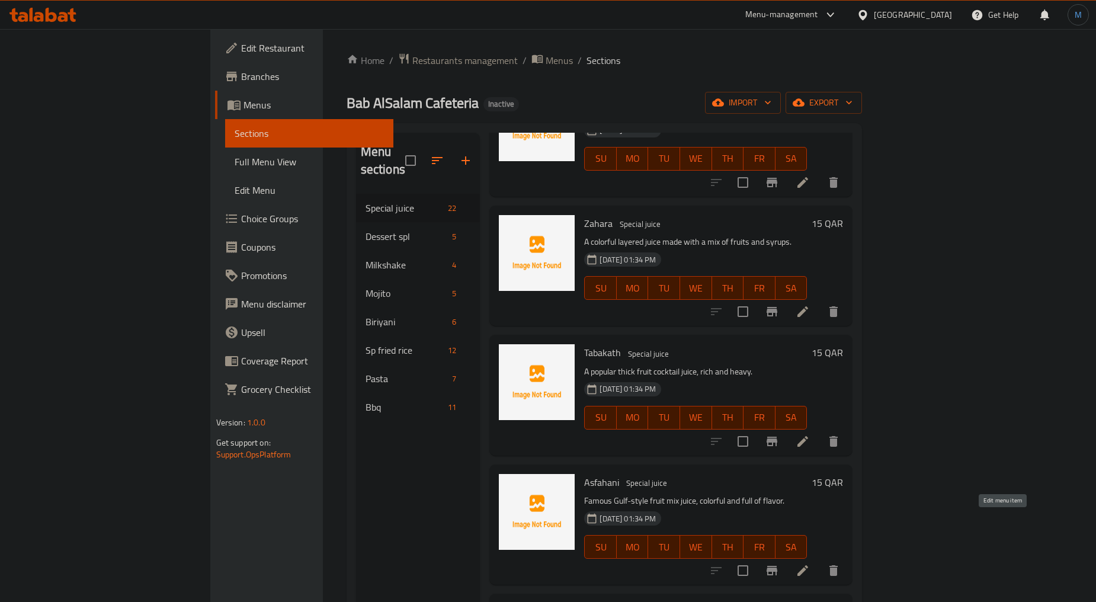
click at [810, 563] on icon at bounding box center [802, 570] width 14 height 14
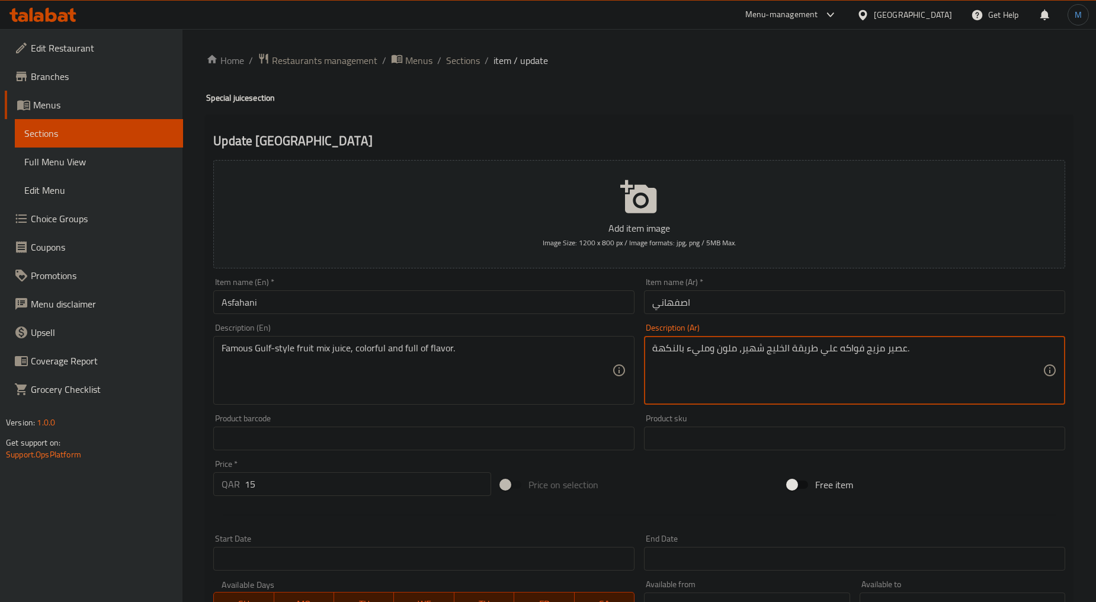
type textarea "عصير مزيج فواكه علي طريقة الخليج شهير، ملون ومليء بالنكهة."
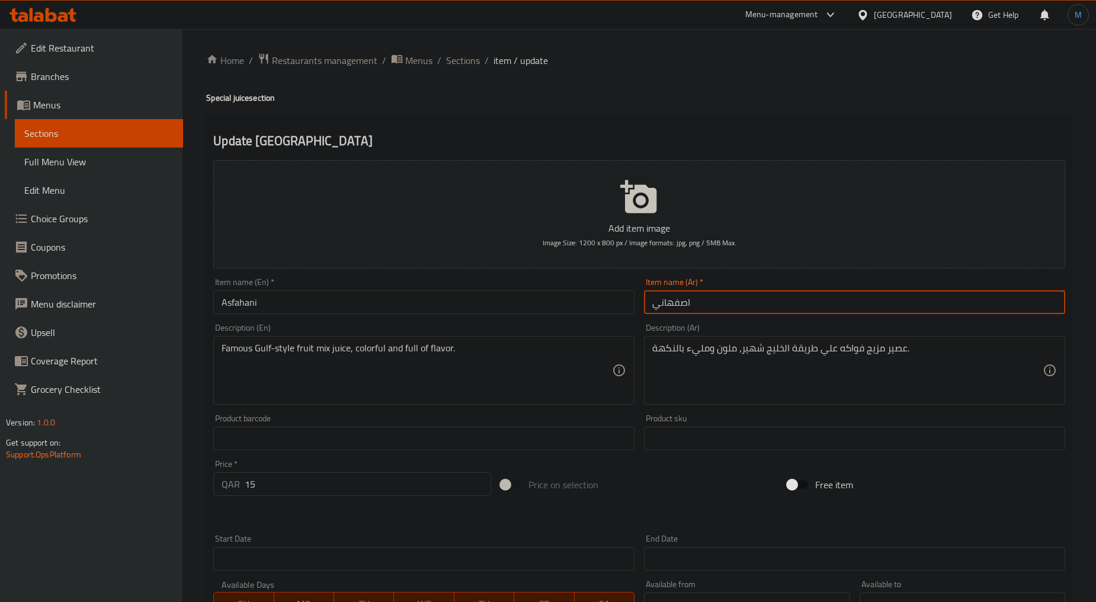
click at [767, 306] on input "اصفهاني" at bounding box center [854, 302] width 421 height 24
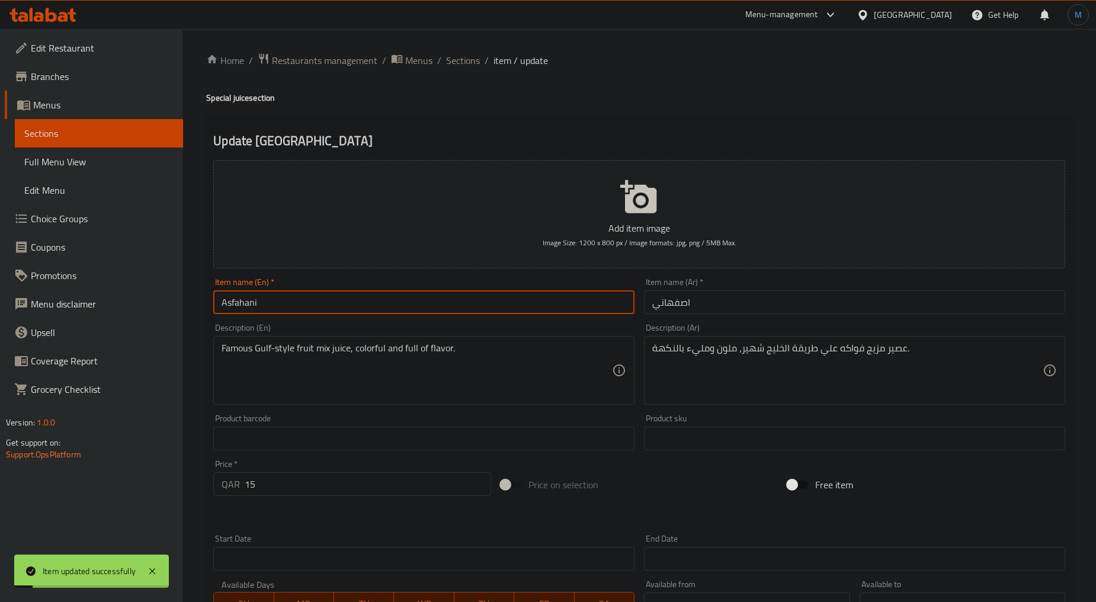
click at [314, 310] on input "Asfahani" at bounding box center [423, 302] width 421 height 24
click at [464, 70] on div "Home / Restaurants management / Menus / Sections / item / update Special juice …" at bounding box center [639, 433] width 866 height 760
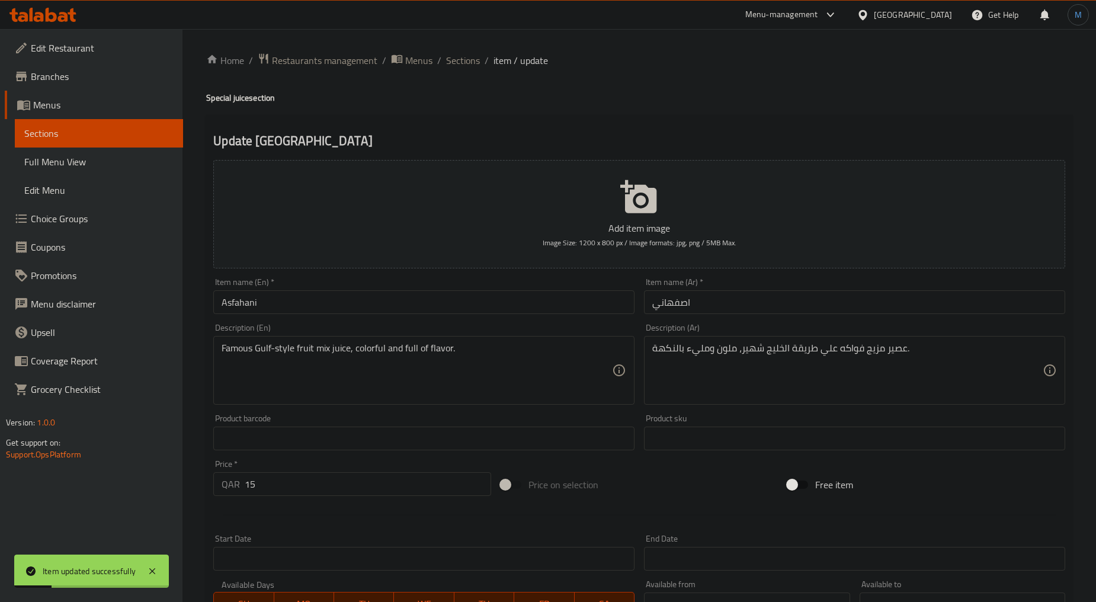
click at [464, 70] on div "Home / Restaurants management / Menus / Sections / item / update Special juice …" at bounding box center [639, 433] width 866 height 760
click at [465, 69] on div "Home / Restaurants management / Menus / Sections / item / update Special juice …" at bounding box center [639, 433] width 866 height 760
click at [466, 68] on span "Sections" at bounding box center [463, 60] width 34 height 14
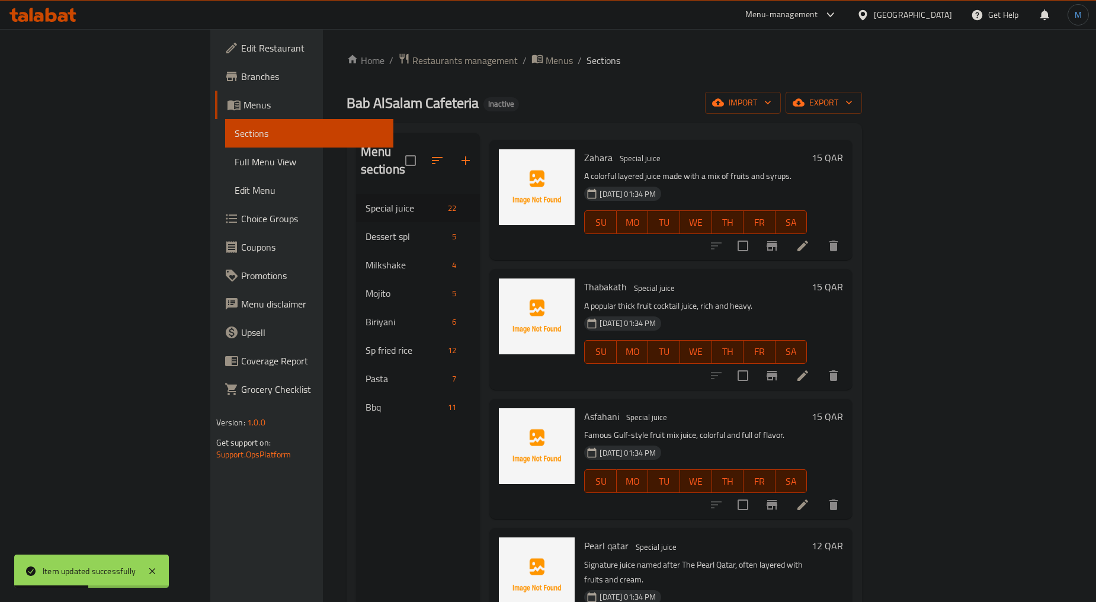
scroll to position [921, 0]
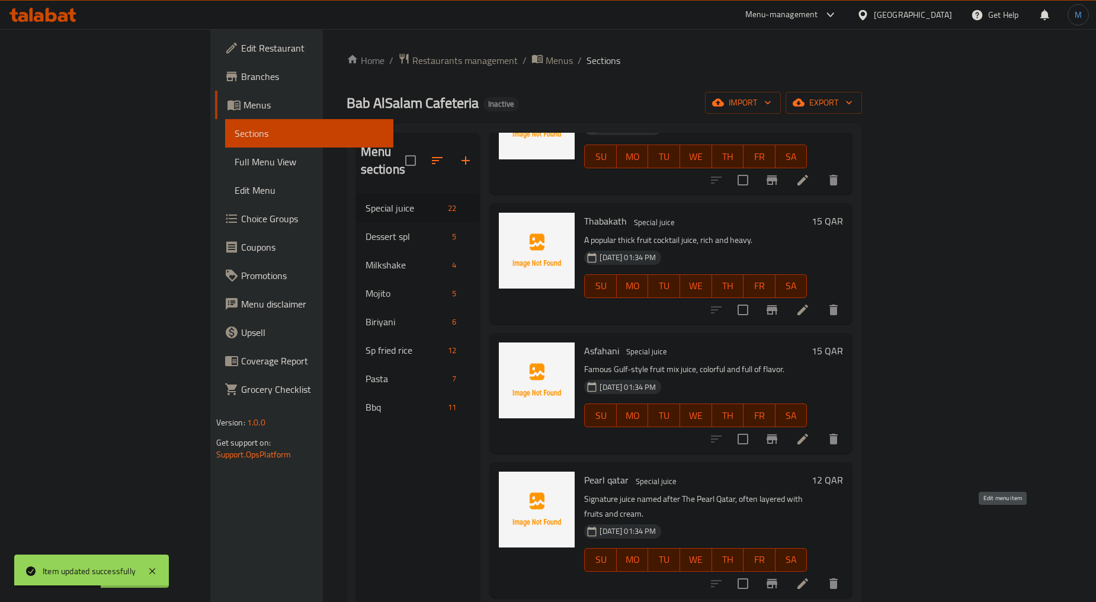
click at [810, 576] on icon at bounding box center [802, 583] width 14 height 14
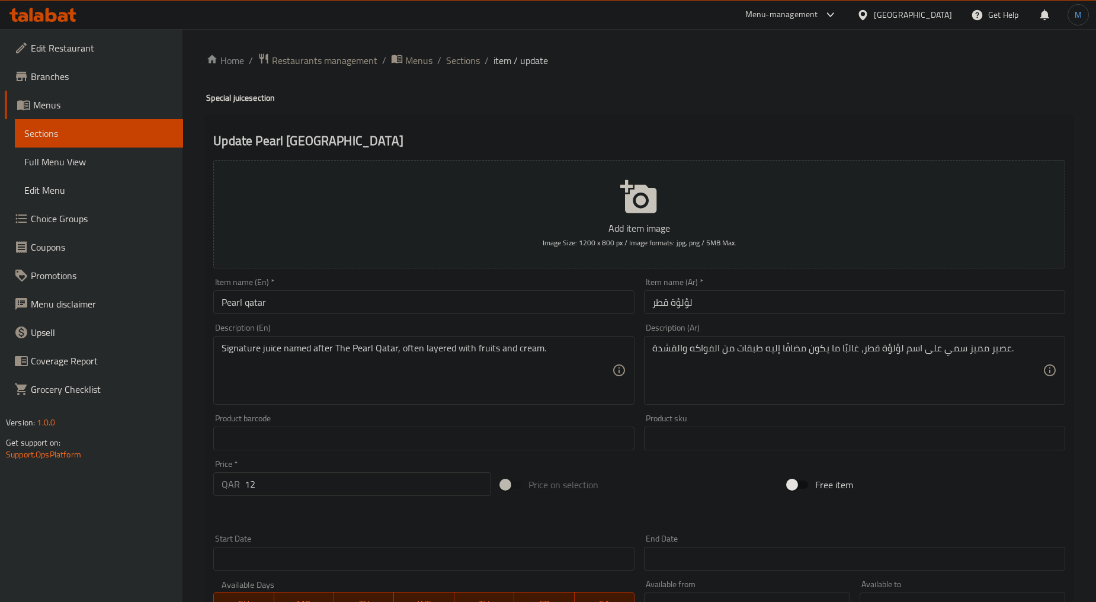
drag, startPoint x: 458, startPoint y: 59, endPoint x: 477, endPoint y: 82, distance: 29.4
click at [458, 59] on span "Sections" at bounding box center [463, 60] width 34 height 14
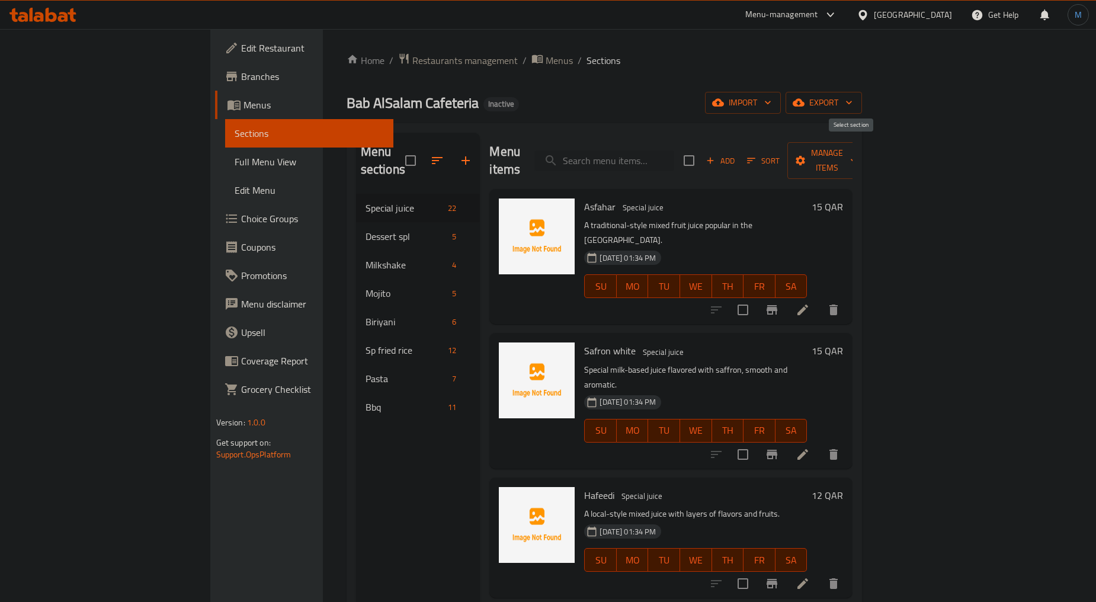
click at [701, 148] on input "checkbox" at bounding box center [688, 160] width 25 height 25
checkbox input "true"
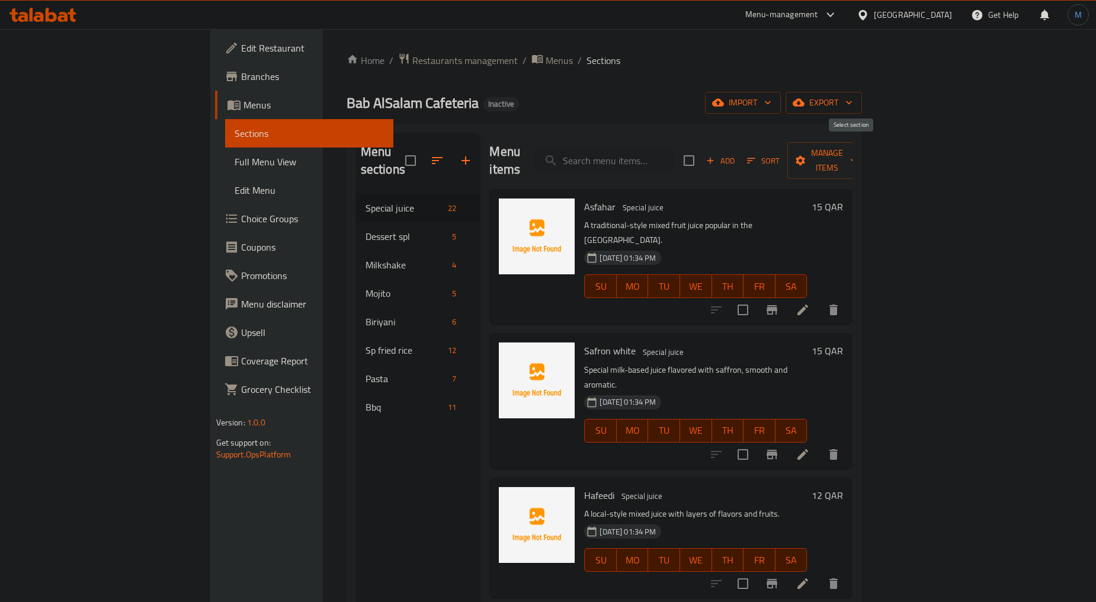
checkbox input "true"
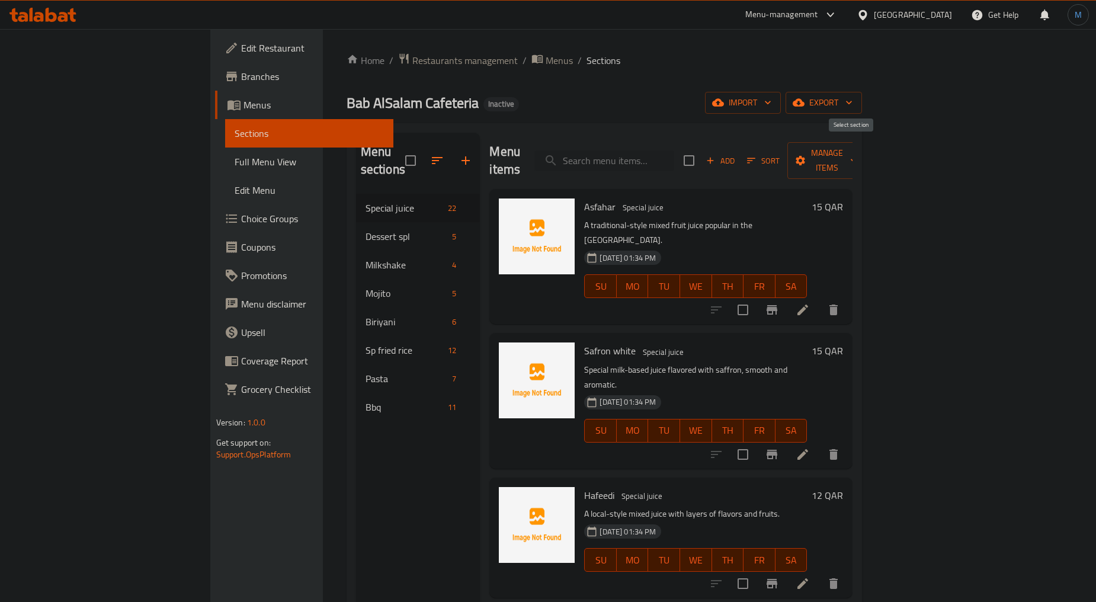
checkbox input "true"
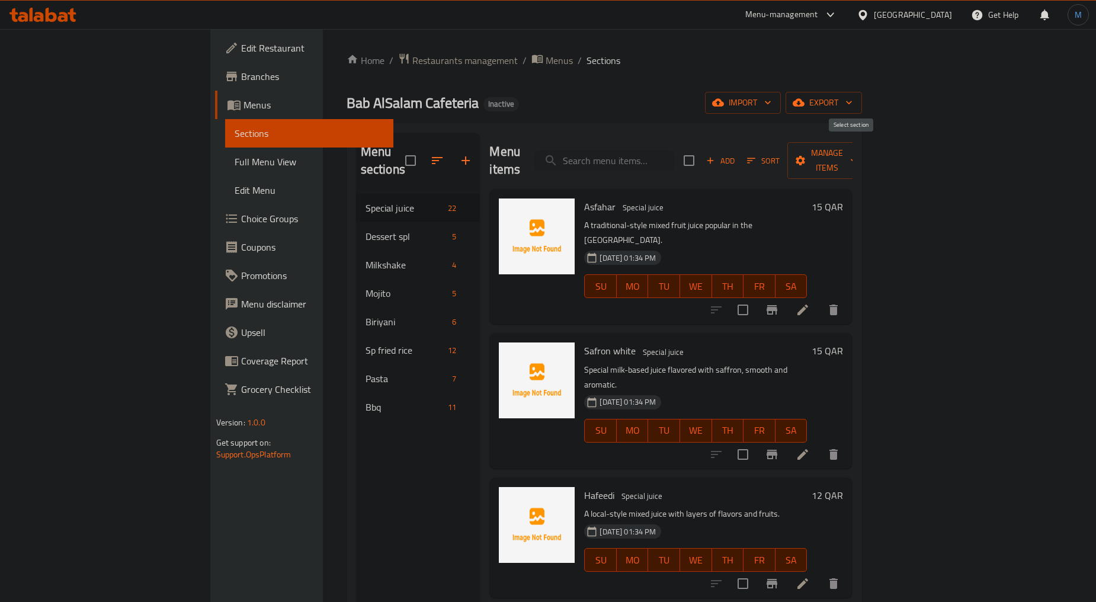
checkbox input "true"
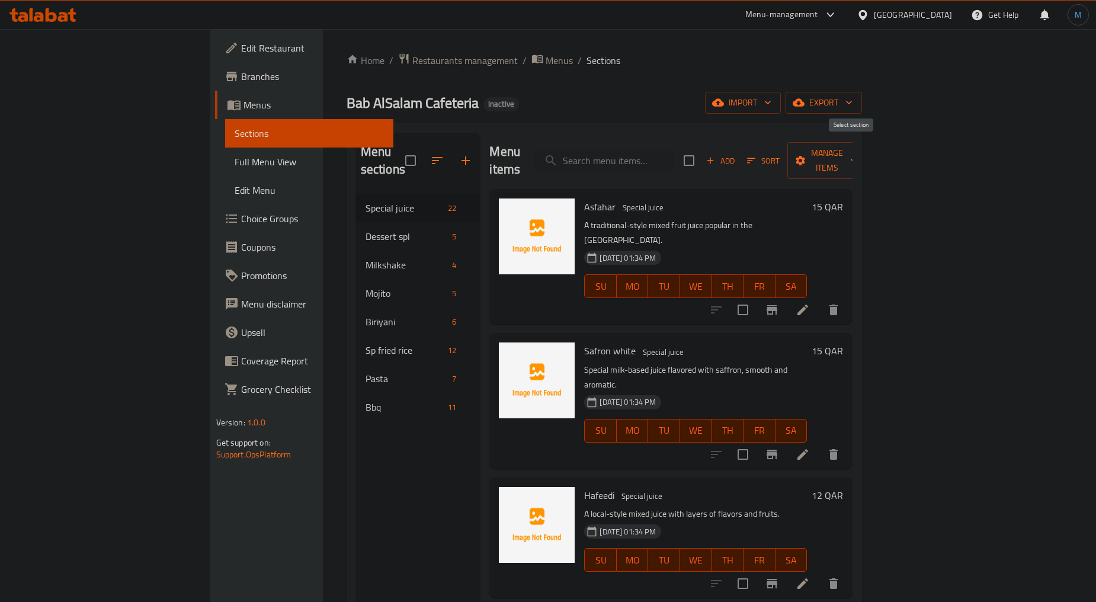
checkbox input "true"
click at [755, 297] on input "checkbox" at bounding box center [742, 309] width 25 height 25
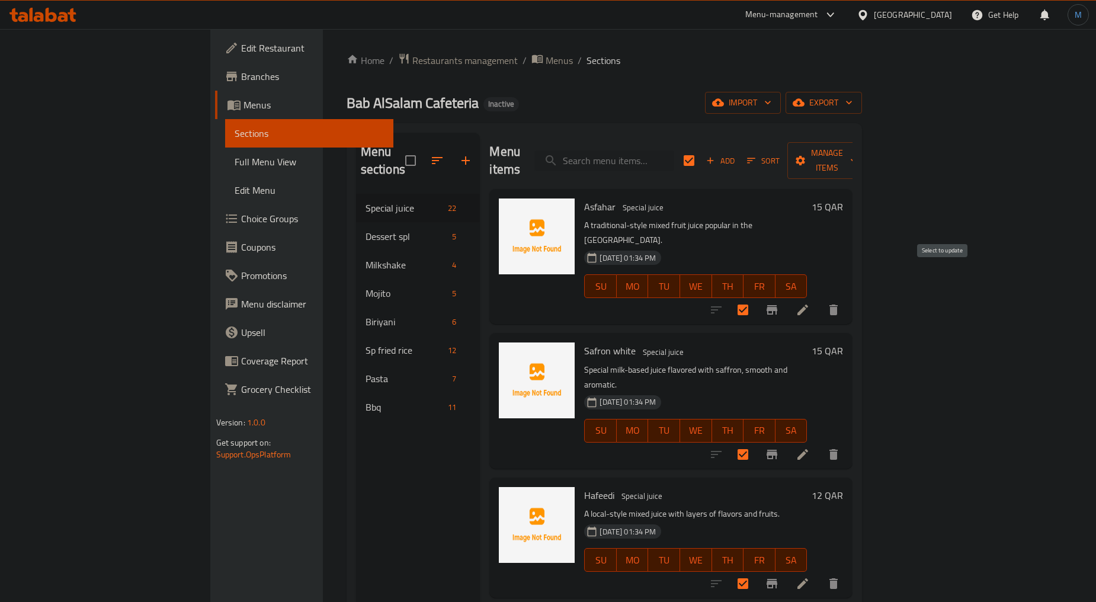
checkbox input "false"
click at [755, 442] on input "checkbox" at bounding box center [742, 454] width 25 height 25
checkbox input "false"
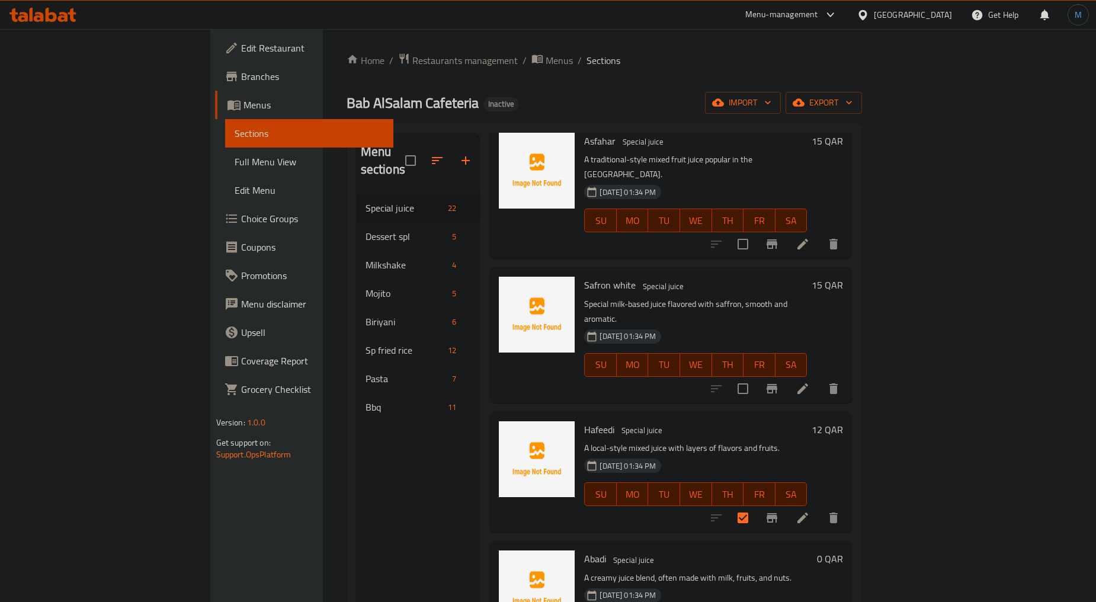
scroll to position [131, 0]
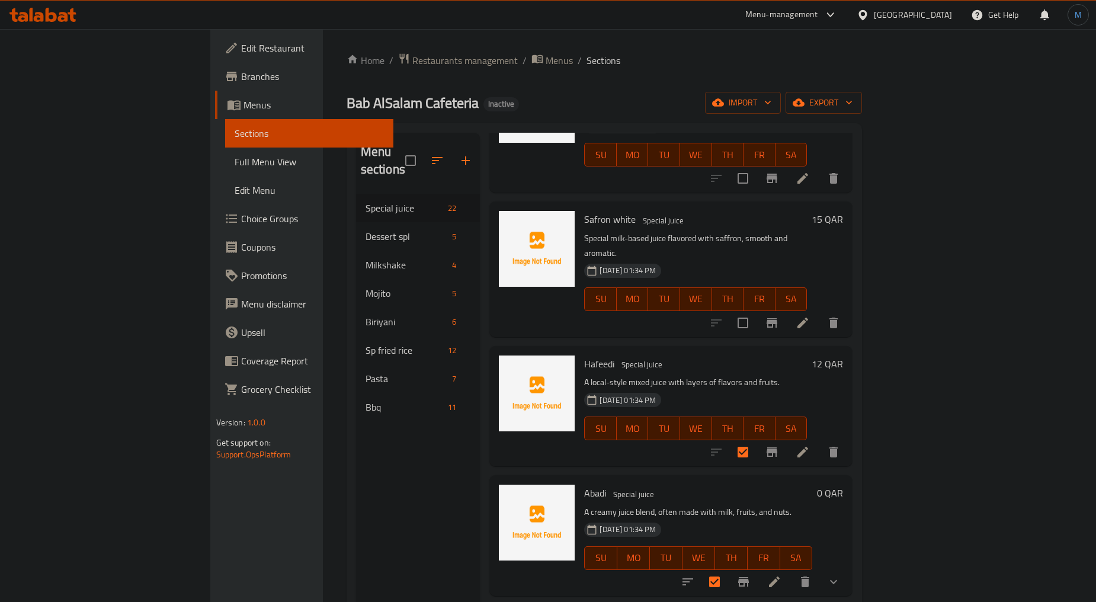
click at [848, 438] on div at bounding box center [775, 452] width 146 height 28
click at [755, 439] on input "checkbox" at bounding box center [742, 451] width 25 height 25
checkbox input "false"
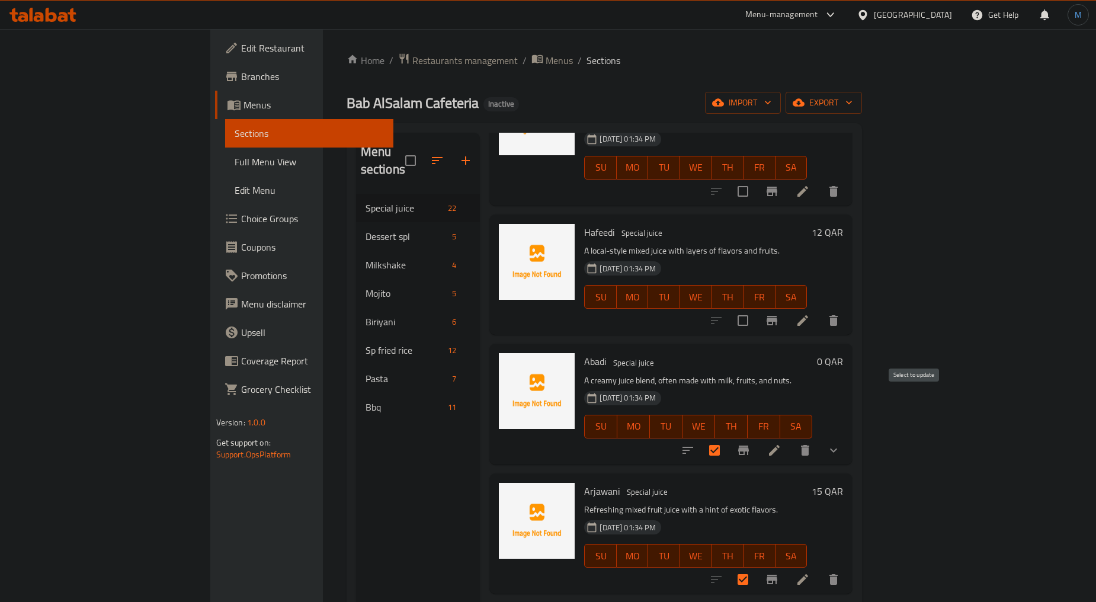
click at [727, 438] on input "checkbox" at bounding box center [714, 450] width 25 height 25
checkbox input "false"
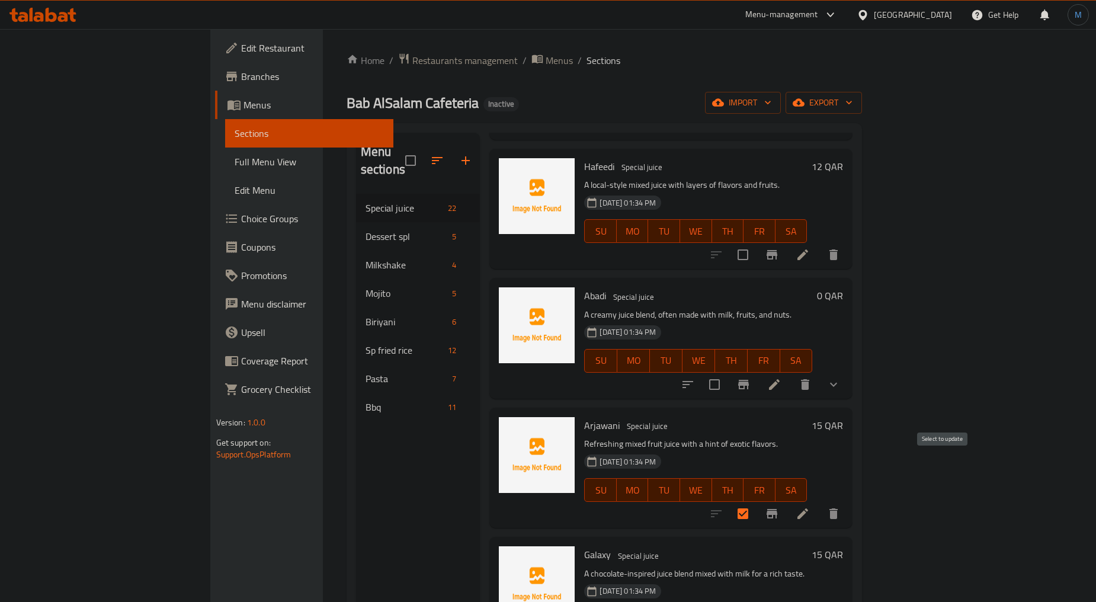
click at [755, 501] on input "checkbox" at bounding box center [742, 513] width 25 height 25
checkbox input "false"
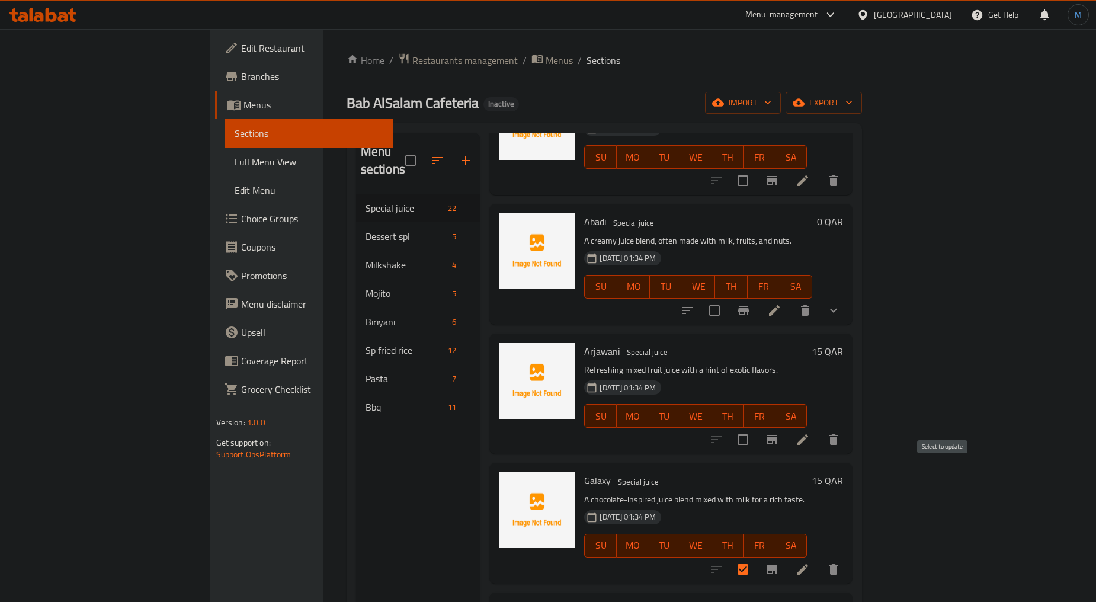
scroll to position [460, 0]
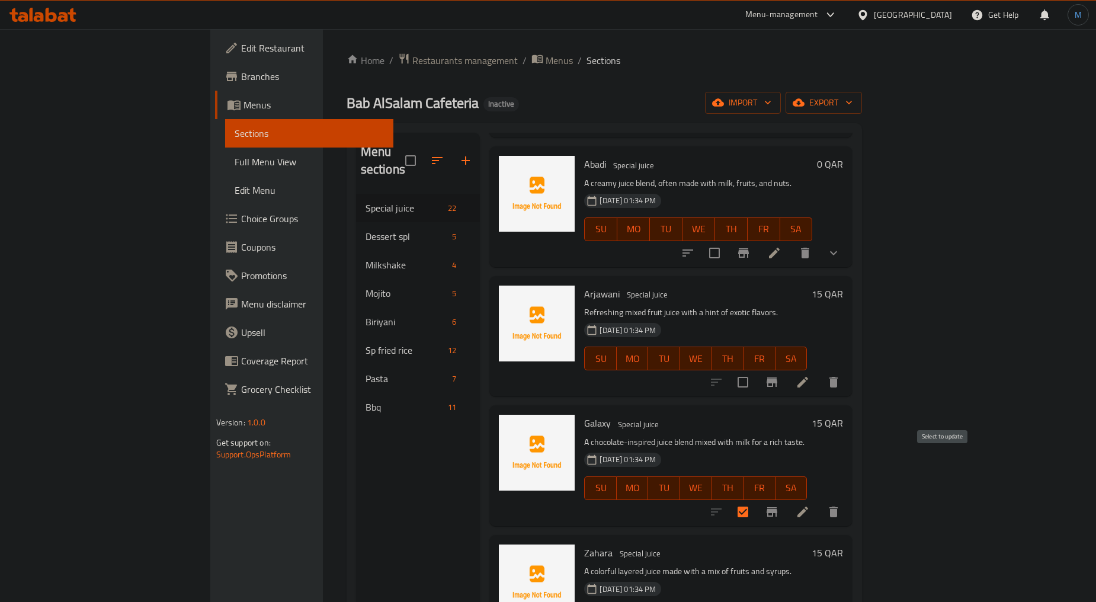
click at [755, 499] on input "checkbox" at bounding box center [742, 511] width 25 height 25
checkbox input "false"
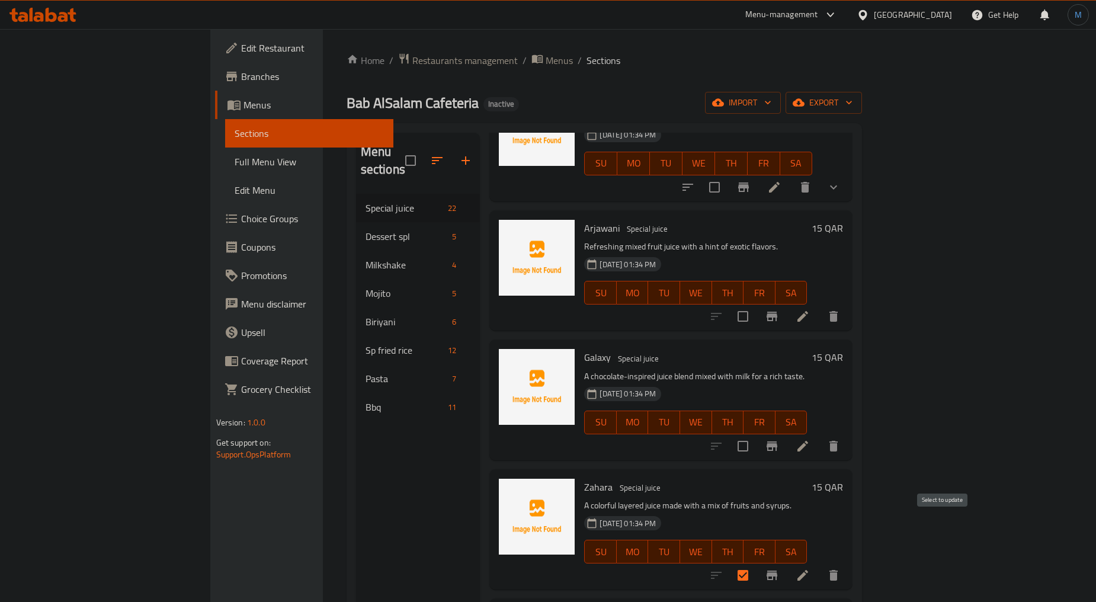
click at [755, 563] on input "checkbox" at bounding box center [742, 575] width 25 height 25
checkbox input "false"
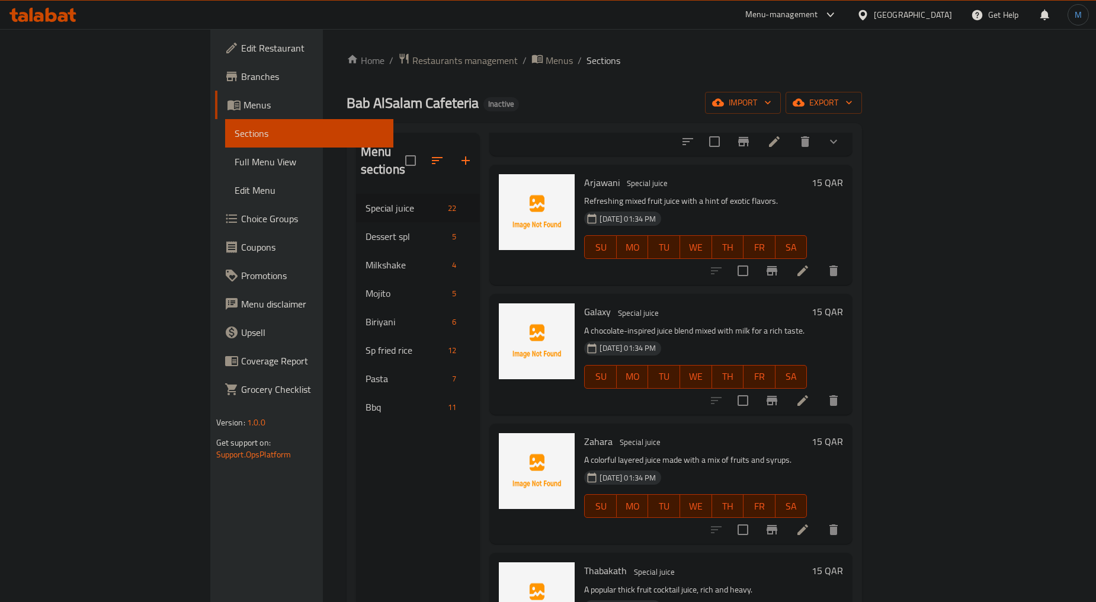
scroll to position [658, 0]
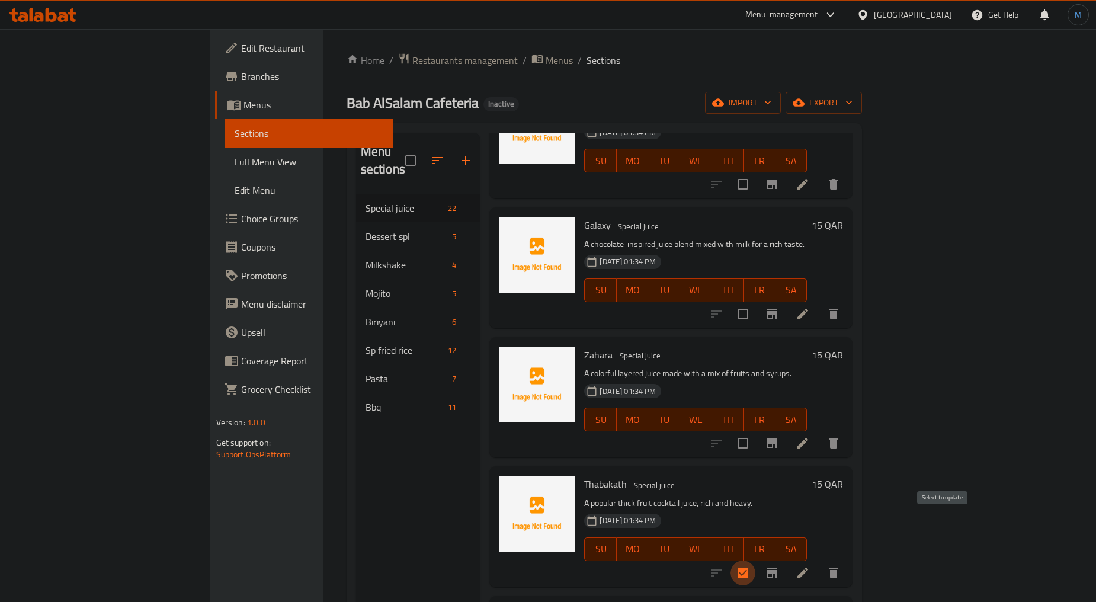
click at [755, 560] on input "checkbox" at bounding box center [742, 572] width 25 height 25
checkbox input "false"
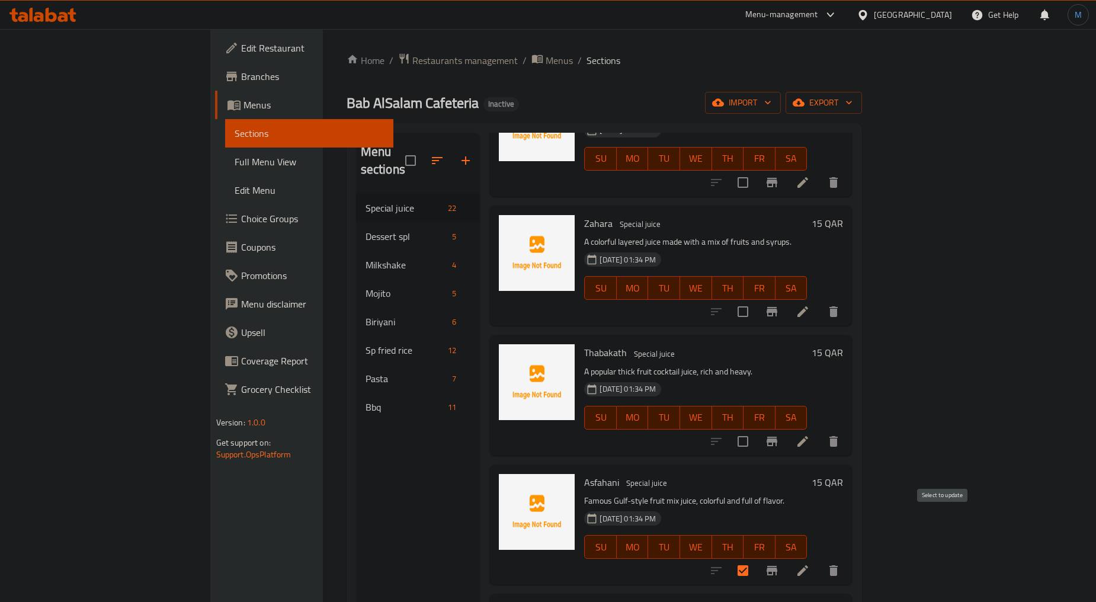
click at [755, 558] on input "checkbox" at bounding box center [742, 570] width 25 height 25
checkbox input "false"
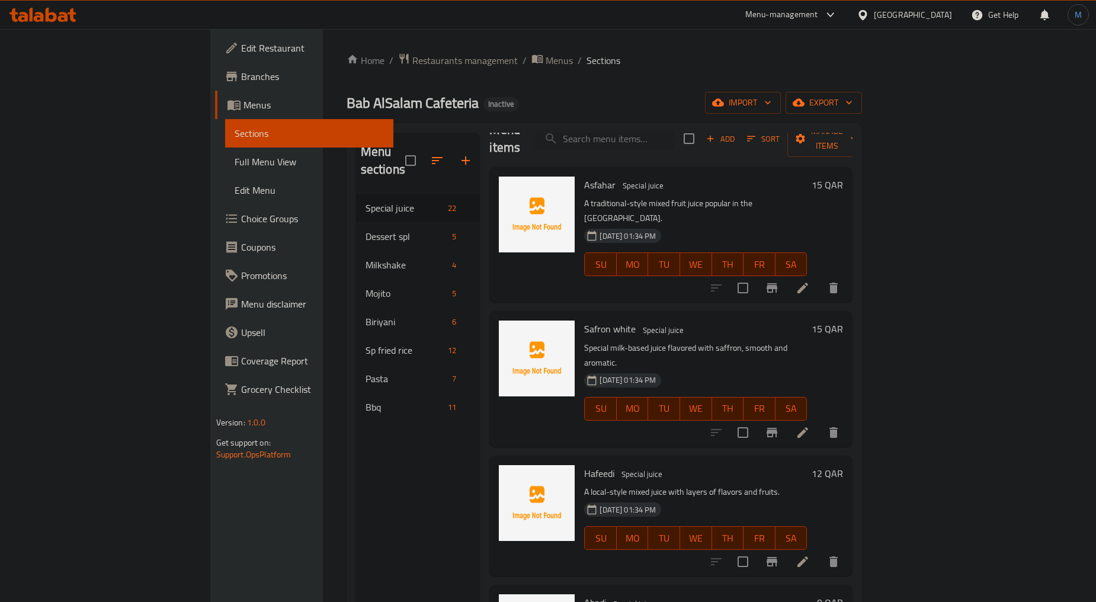
scroll to position [0, 0]
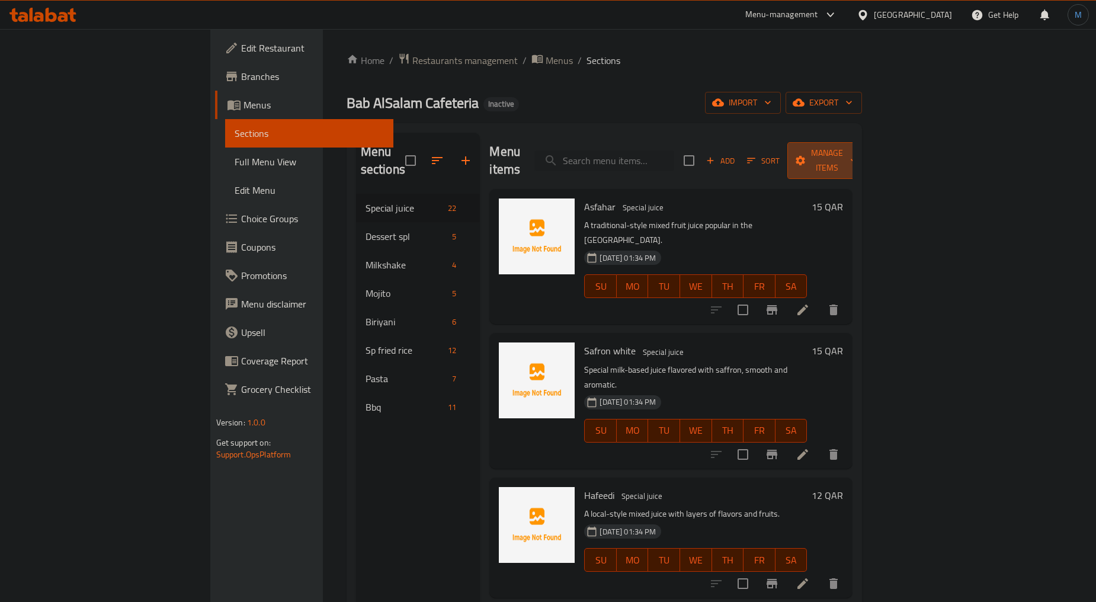
click at [857, 146] on span "Manage items" at bounding box center [827, 161] width 60 height 30
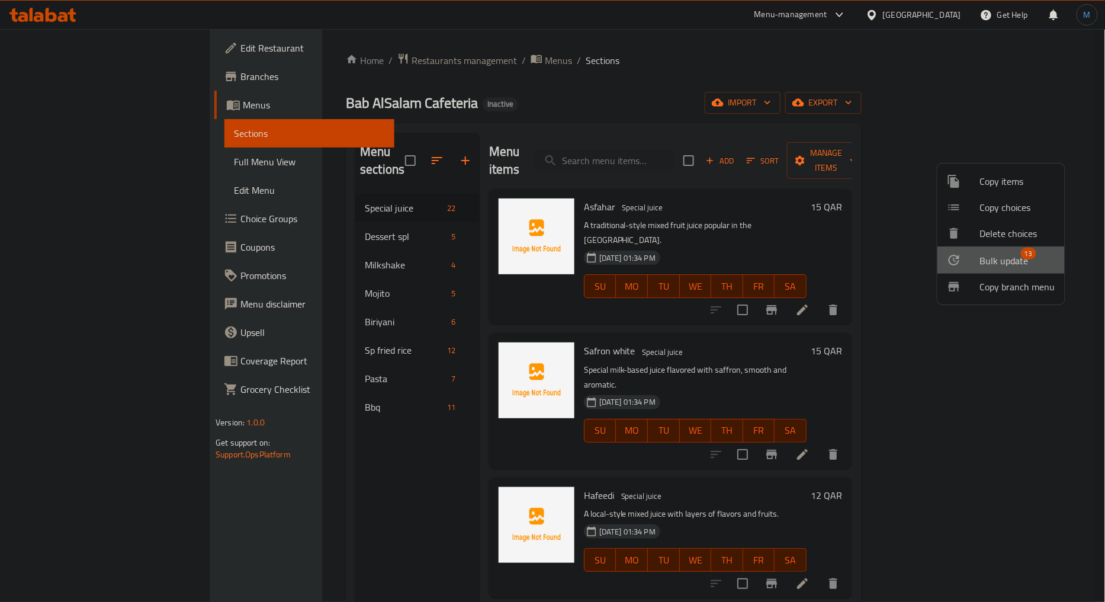
click at [1004, 258] on span "Bulk update" at bounding box center [1004, 260] width 49 height 14
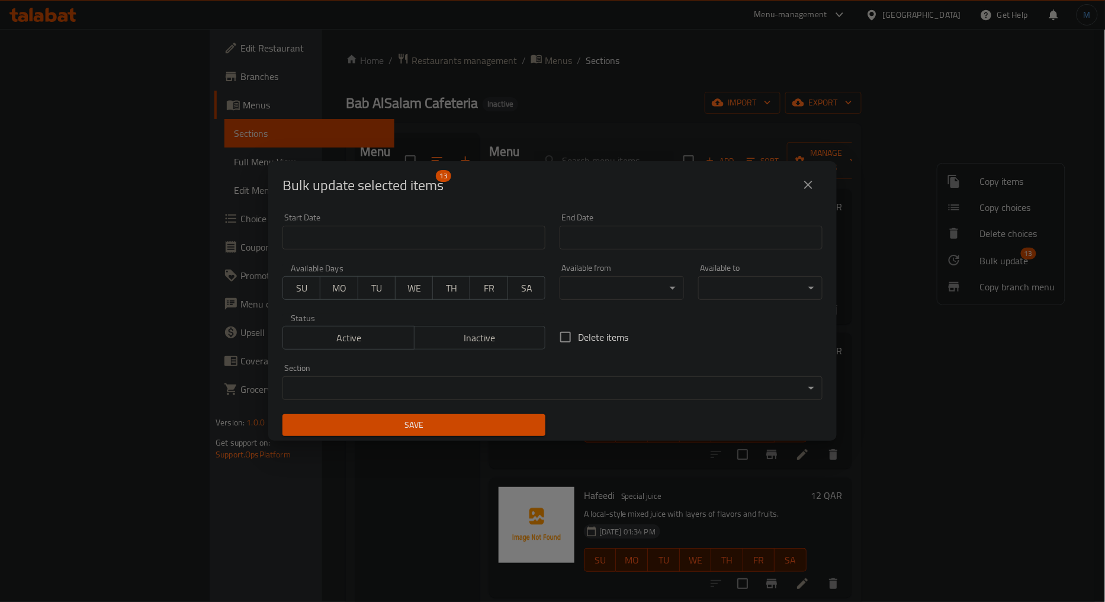
click at [576, 351] on div "Delete items" at bounding box center [691, 336] width 277 height 39
click at [578, 342] on span "Delete items" at bounding box center [603, 337] width 50 height 14
click at [577, 342] on input "Delete items" at bounding box center [565, 337] width 25 height 25
checkbox input "true"
click at [490, 425] on span "Save" at bounding box center [414, 425] width 244 height 15
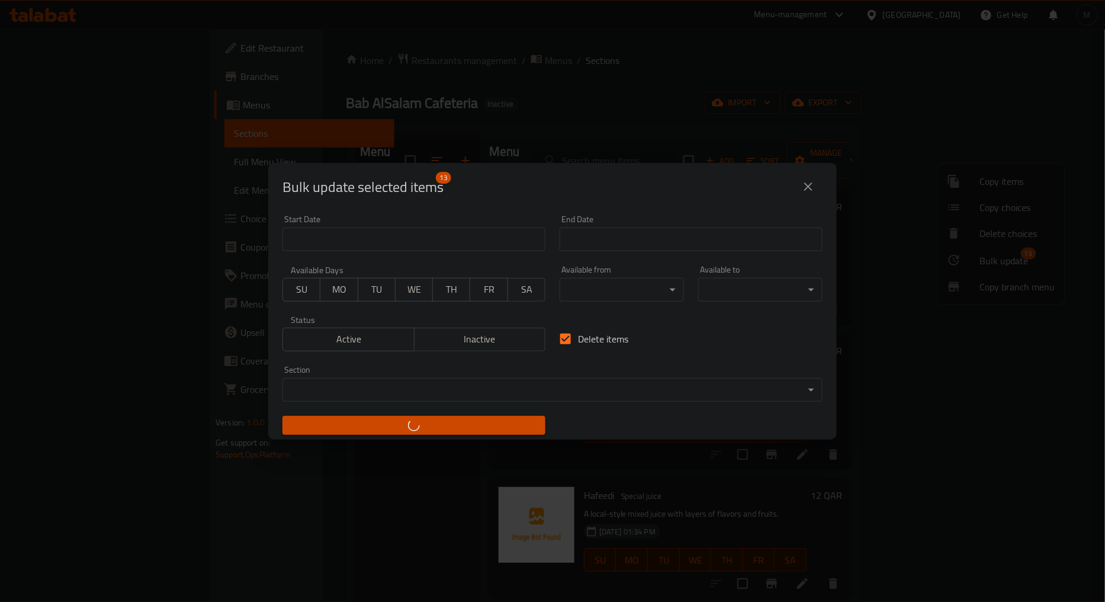
checkbox input "false"
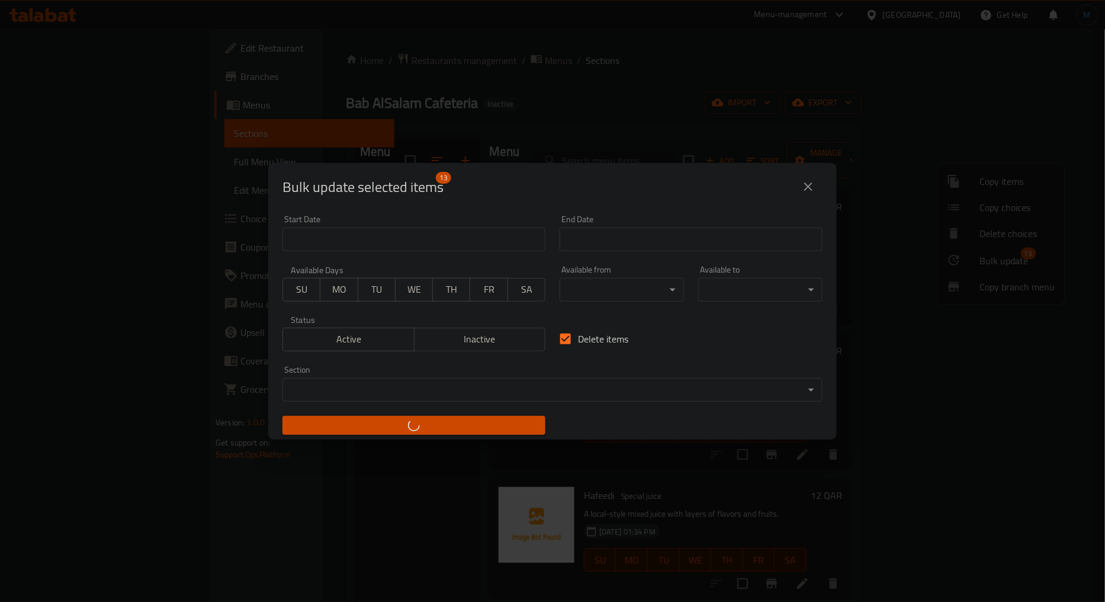
checkbox input "false"
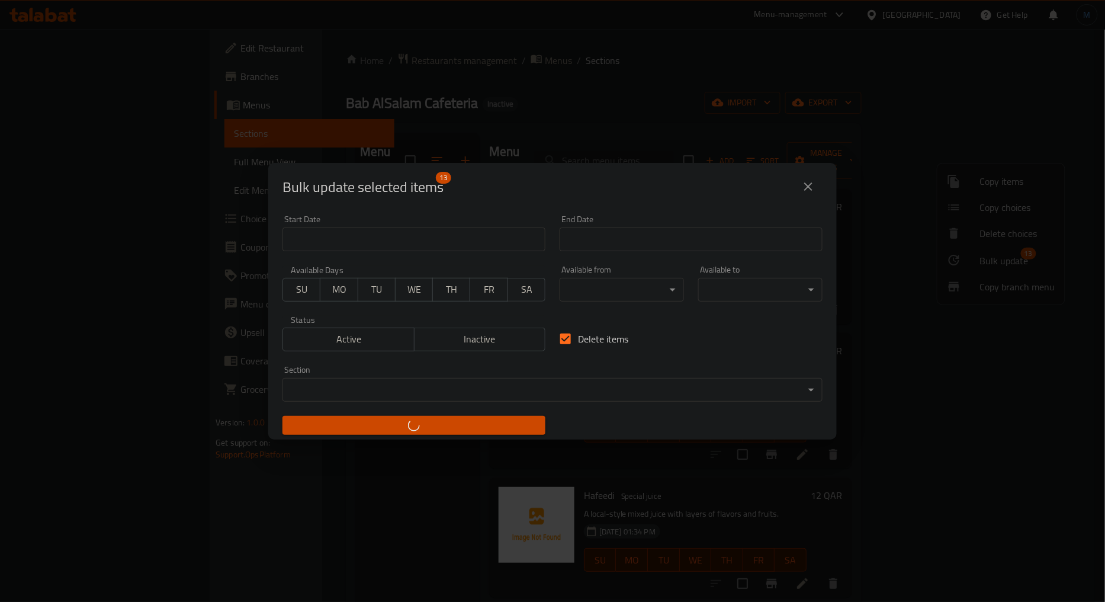
checkbox input "false"
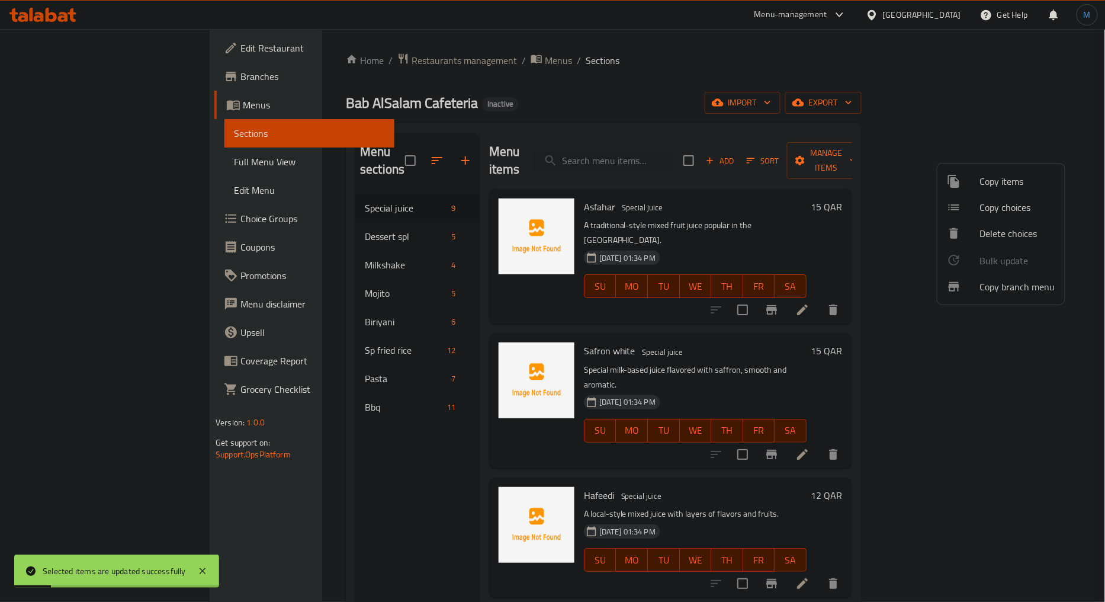
click at [361, 215] on div at bounding box center [552, 301] width 1105 height 602
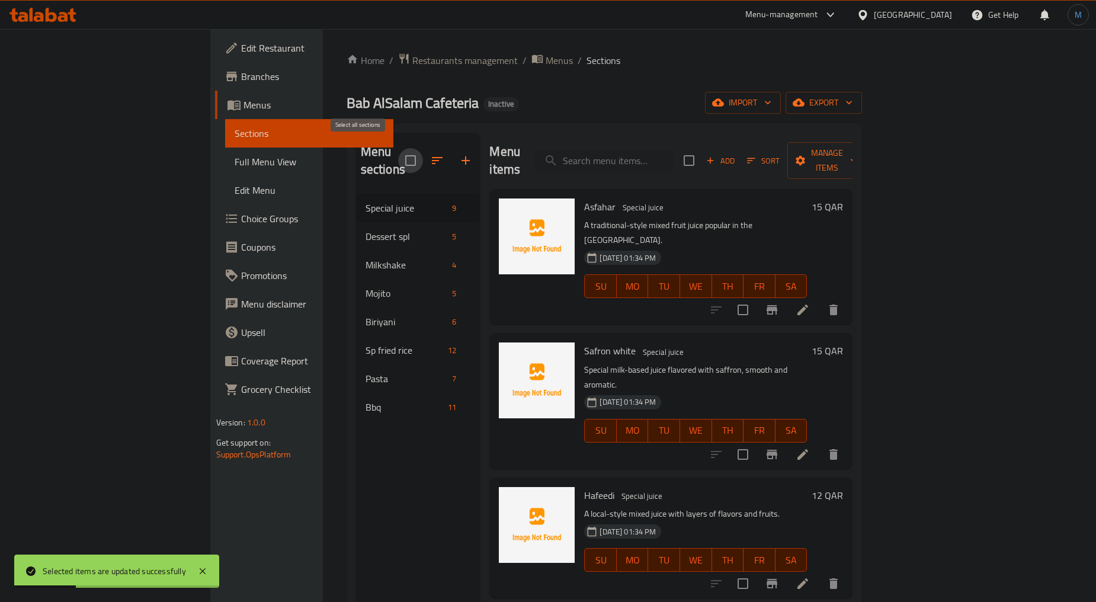
click at [398, 157] on input "checkbox" at bounding box center [410, 160] width 25 height 25
checkbox input "true"
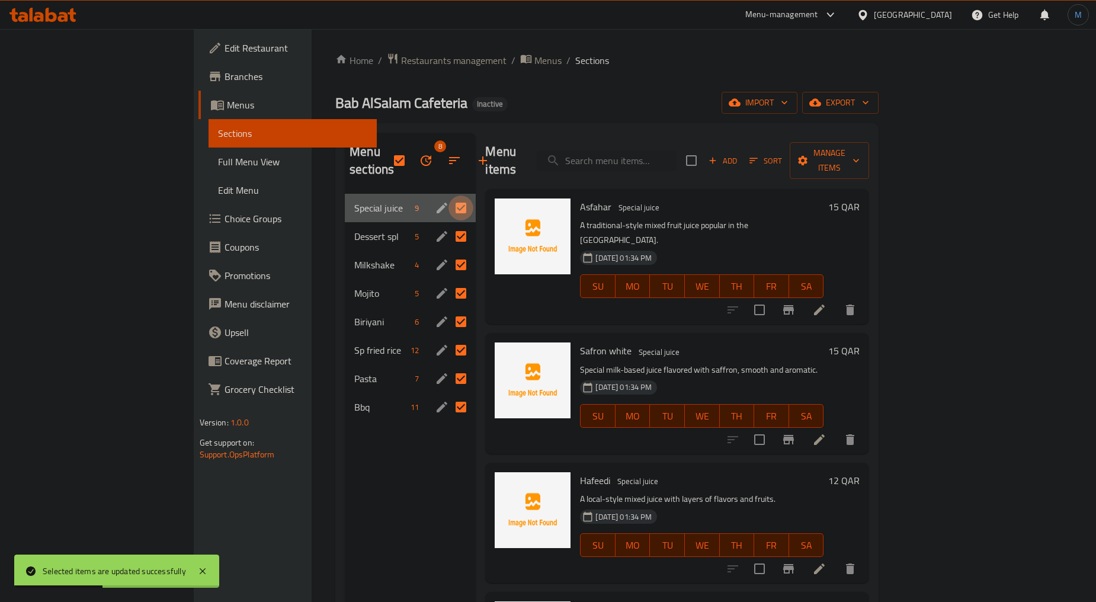
click at [448, 195] on input "Menu sections" at bounding box center [460, 207] width 25 height 25
checkbox input "false"
click at [412, 153] on button "button" at bounding box center [426, 160] width 28 height 28
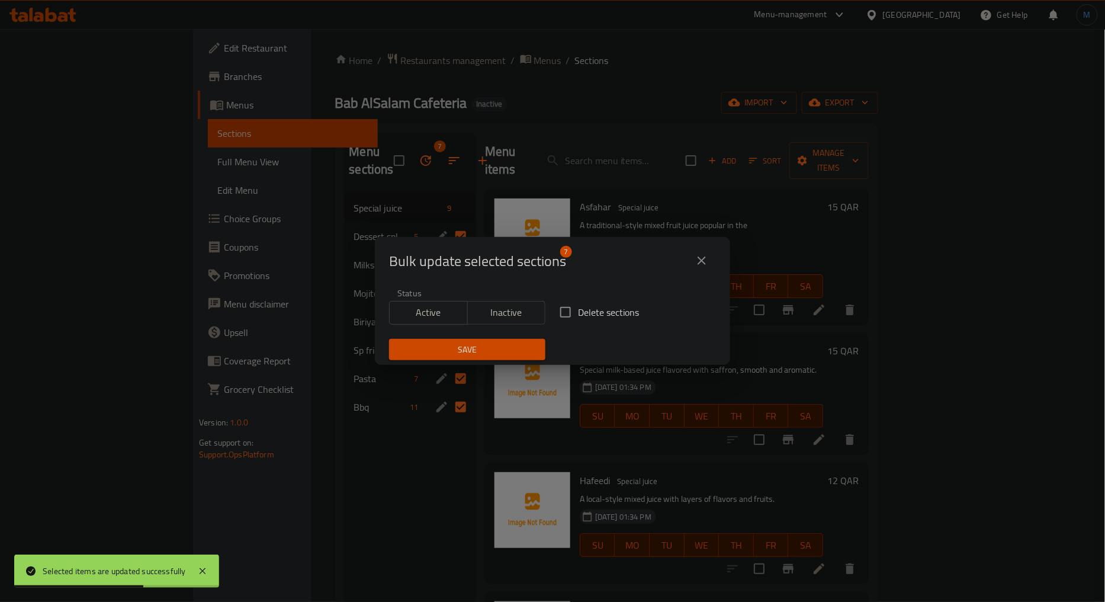
click at [585, 318] on span "Delete sections" at bounding box center [608, 312] width 61 height 14
click at [578, 318] on input "Delete sections" at bounding box center [565, 312] width 25 height 25
checkbox input "true"
click at [499, 351] on span "Save" at bounding box center [467, 349] width 137 height 15
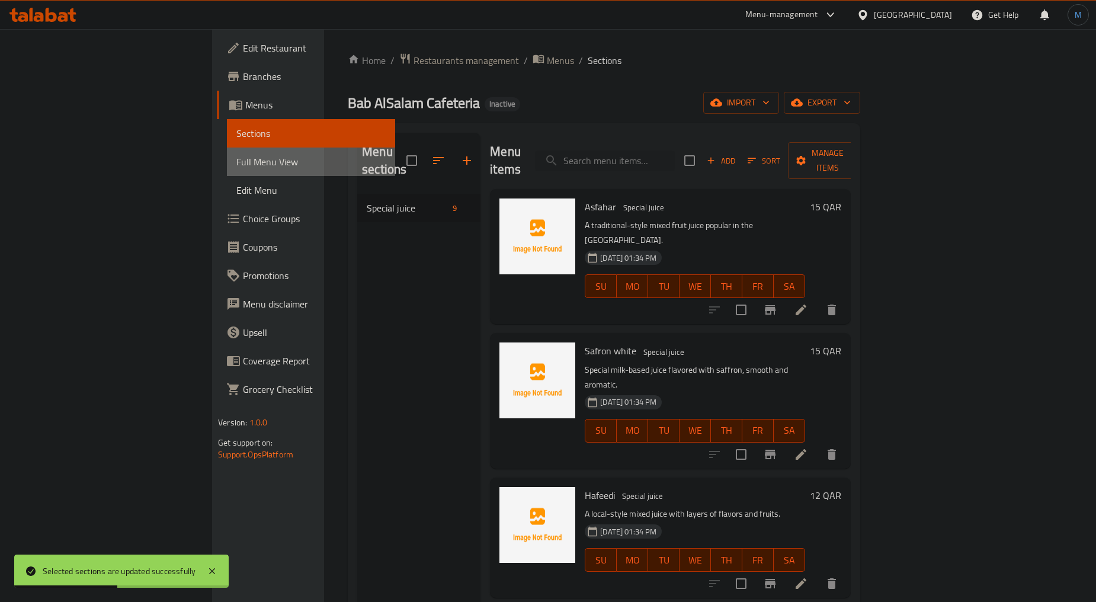
click at [236, 158] on span "Full Menu View" at bounding box center [310, 162] width 149 height 14
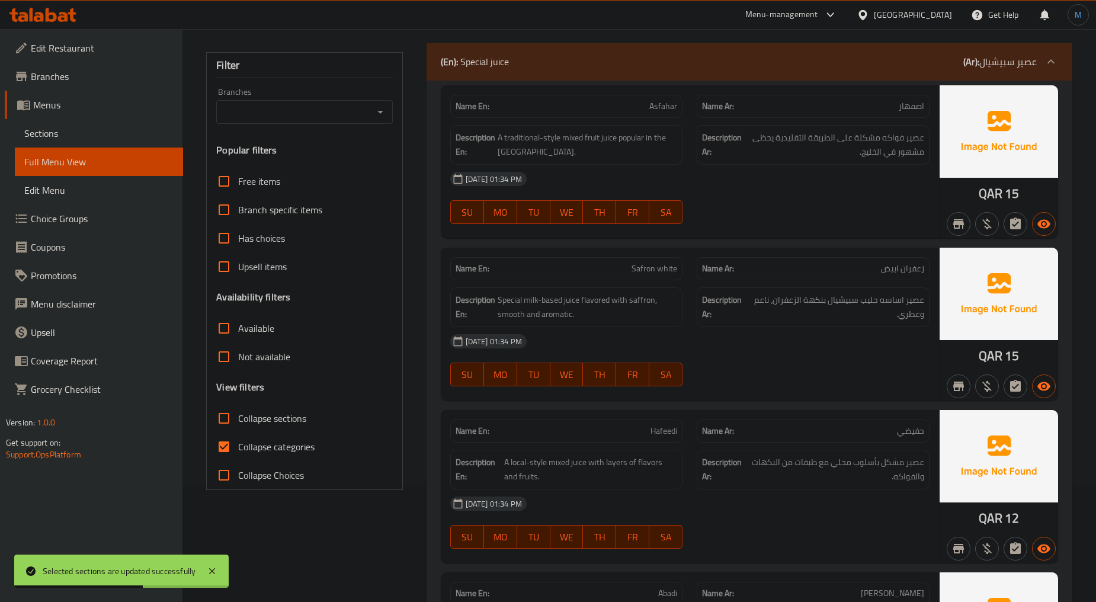
scroll to position [263, 0]
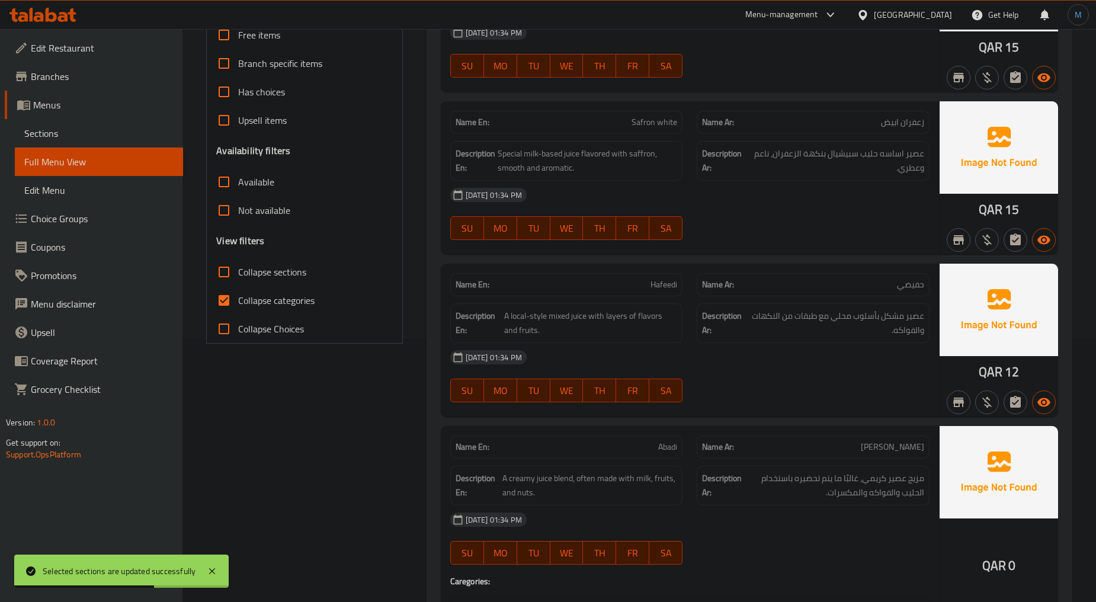
click at [256, 302] on span "Collapse categories" at bounding box center [276, 300] width 76 height 14
click at [238, 302] on input "Collapse categories" at bounding box center [224, 300] width 28 height 28
checkbox input "false"
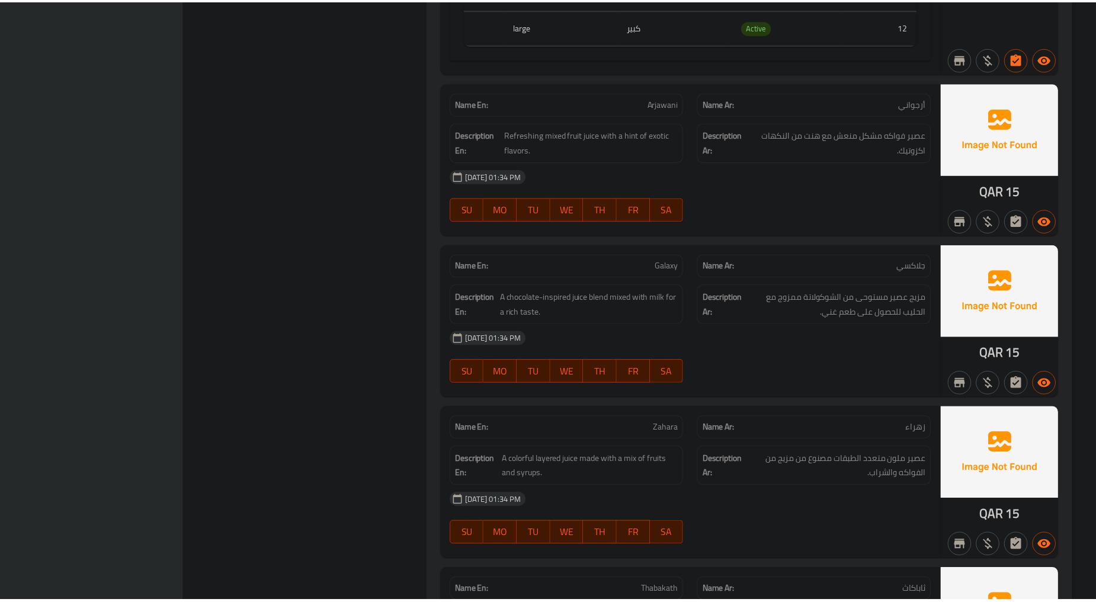
scroll to position [1280, 0]
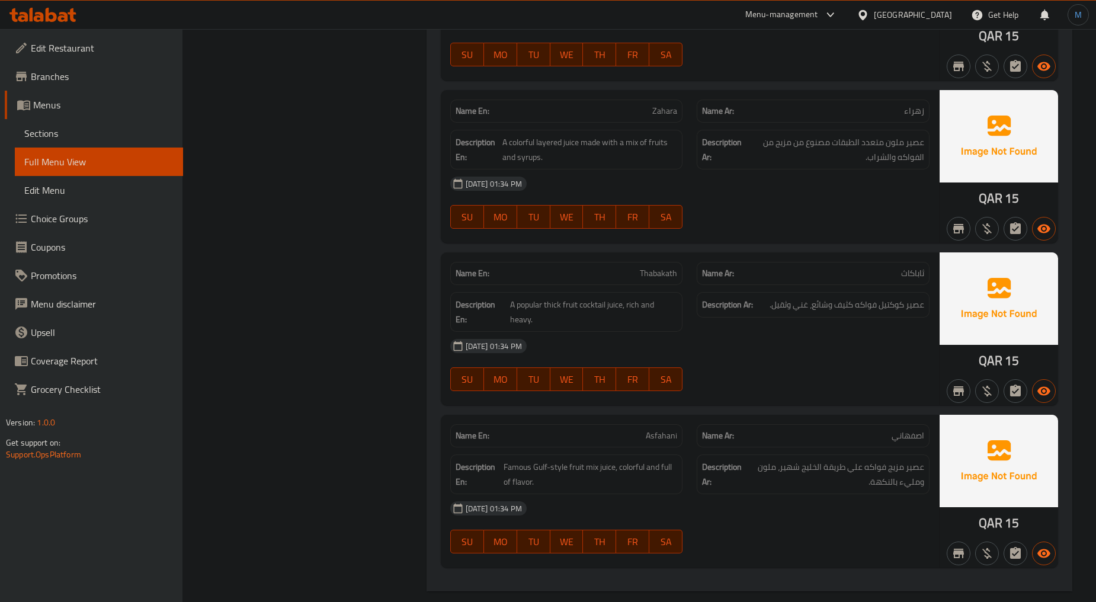
click at [117, 131] on span "Sections" at bounding box center [98, 133] width 149 height 14
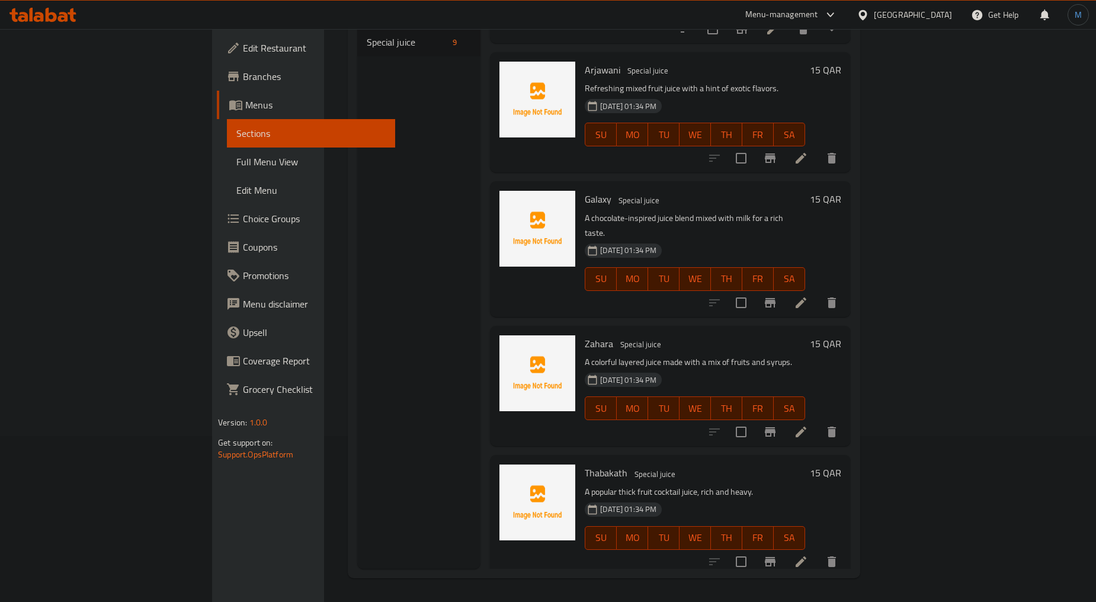
scroll to position [591, 0]
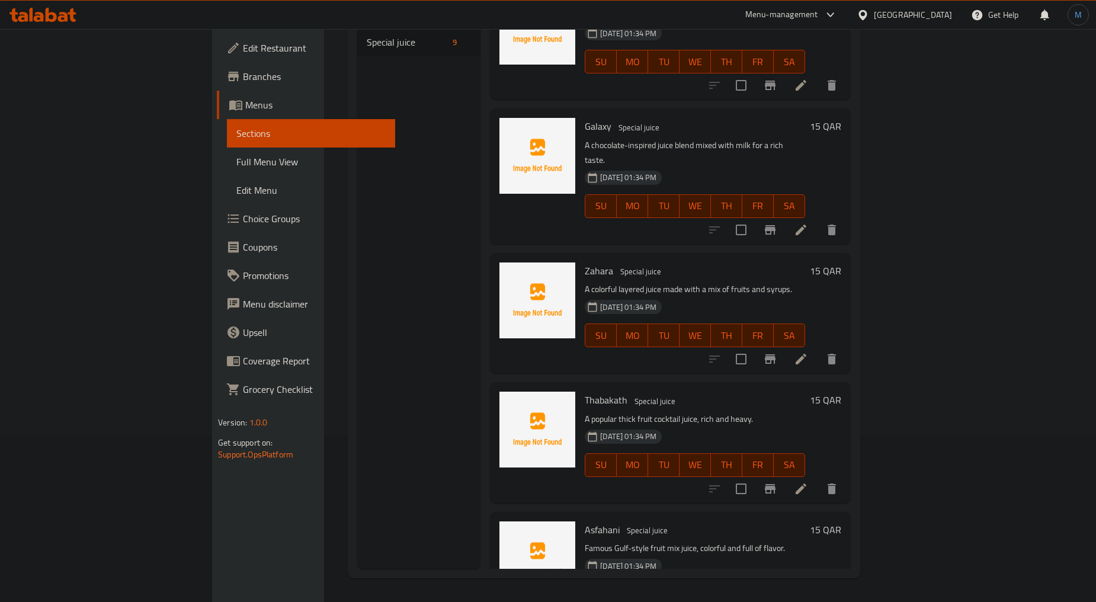
click at [585, 521] on span "Asfahani" at bounding box center [602, 530] width 35 height 18
copy h6 "Asfahani"
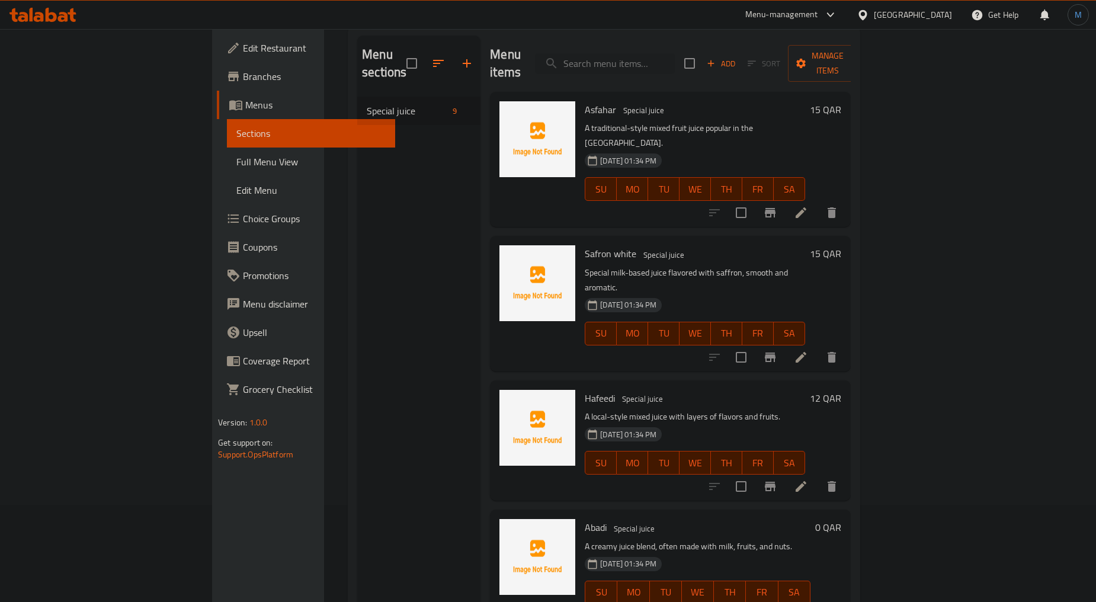
scroll to position [0, 0]
